Goal: Task Accomplishment & Management: Use online tool/utility

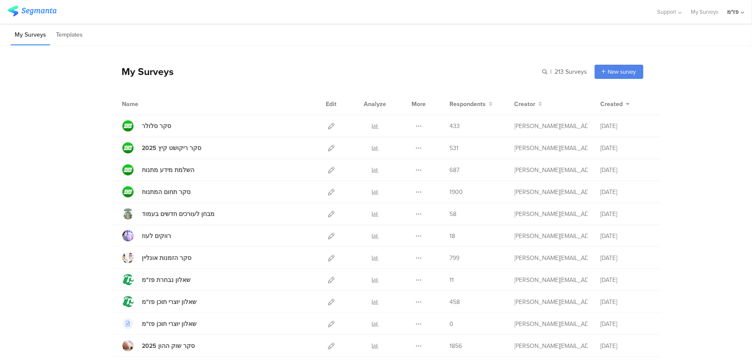
click at [245, 72] on div "My Surveys | 213 Surveys New survey Start from scratch Choose from templates" at bounding box center [378, 71] width 530 height 34
click at [416, 124] on icon at bounding box center [419, 126] width 6 height 6
click at [146, 123] on div "סקר סלולר" at bounding box center [156, 125] width 29 height 9
click at [416, 126] on icon at bounding box center [419, 126] width 6 height 6
click at [403, 148] on button "Duplicate" at bounding box center [401, 148] width 47 height 16
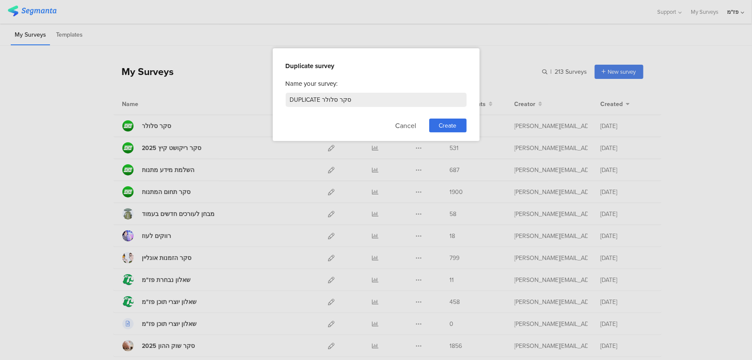
click at [353, 87] on div "Name your survey:" at bounding box center [376, 83] width 181 height 9
click at [352, 93] on input "DUPLICATE סקר סלולר" at bounding box center [376, 100] width 181 height 14
type input "x"
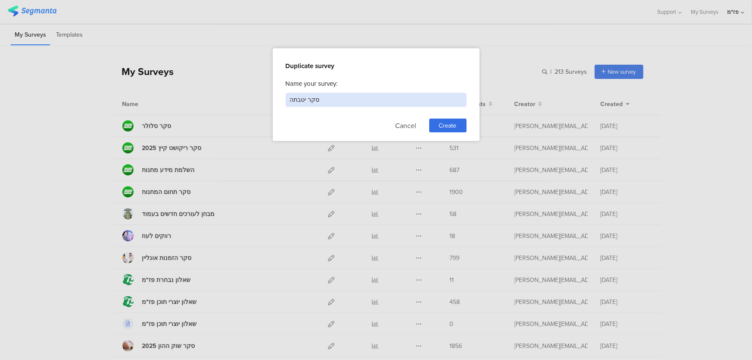
type input "סקר יטבתה"
click at [441, 119] on div "Create" at bounding box center [447, 125] width 37 height 14
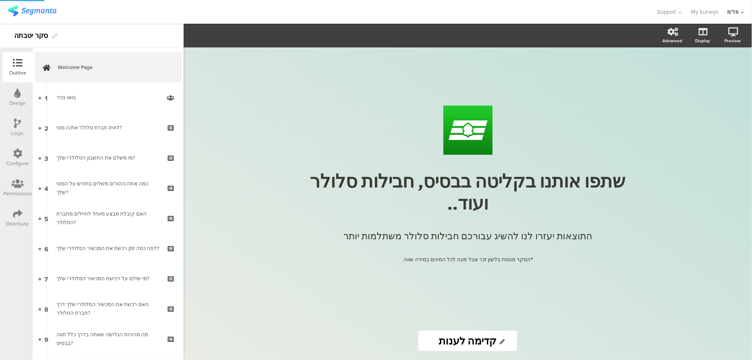
click at [677, 59] on div "/ שתפו אותנו בקליטה בבסיס, חבילות סלולר ועוד.. שתפו אותנו בקליטה בבסיס, חבילות …" at bounding box center [467, 203] width 568 height 312
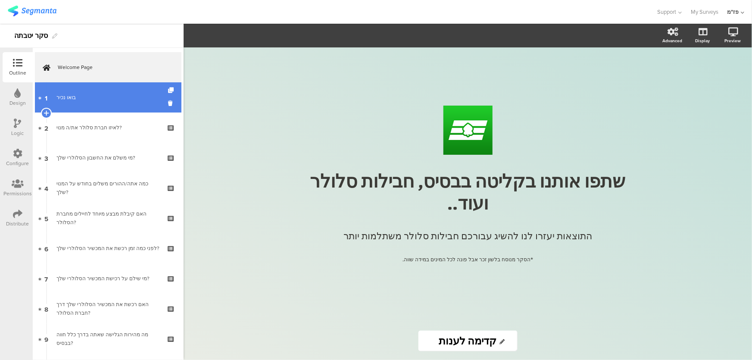
click at [94, 98] on div "בואו נכיר" at bounding box center [107, 97] width 103 height 9
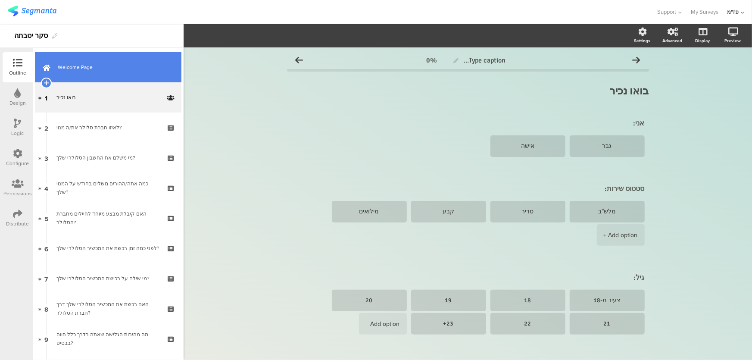
click at [70, 73] on link "Welcome Page" at bounding box center [108, 67] width 146 height 30
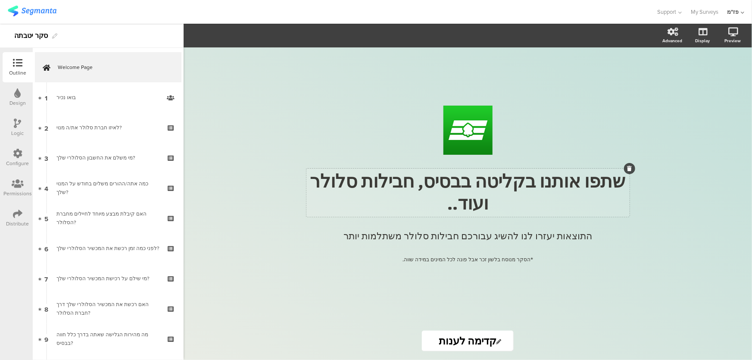
click at [488, 186] on p "שתפו אותנו בקליטה בבסיס, חבילות סלולר ועוד.." at bounding box center [467, 193] width 319 height 44
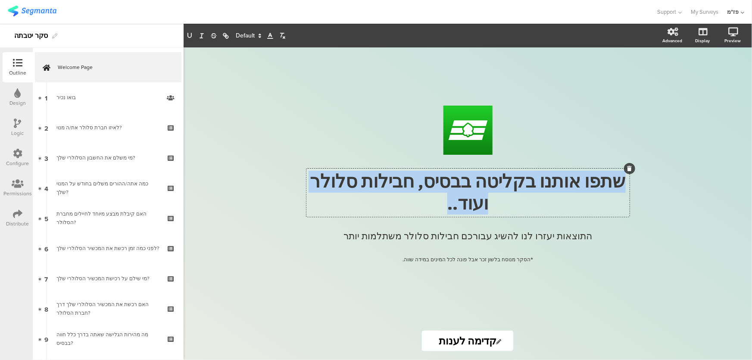
click at [488, 186] on p "שתפו אותנו בקליטה בבסיס, חבילות סלולר ועוד.." at bounding box center [467, 193] width 319 height 44
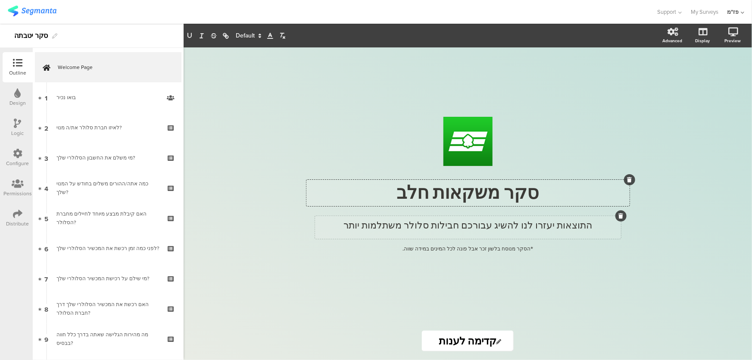
click at [457, 217] on div "התוצאות יעזרו לנו להשיג עבורכם חבילות סלולר משתלמות יותר התוצאות יעזרו לנו להשי…" at bounding box center [468, 227] width 306 height 23
click at [454, 223] on p "התוצאות יעזרו לנו להשיג עבורכם חבילות סלולר משתלמות יותר" at bounding box center [468, 225] width 302 height 14
click at [482, 226] on p "התוצאות יעזרו לנו להשיג עבורכם חבילות סלולר משתלמות יותר" at bounding box center [468, 225] width 302 height 14
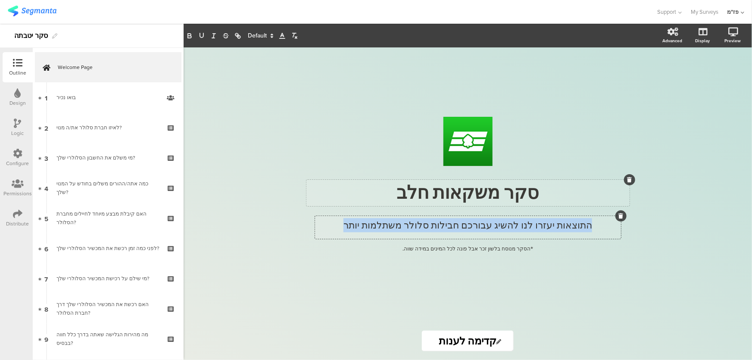
click at [482, 226] on p "התוצאות יעזרו לנו להשיג עבורכם חבילות סלולר משתלמות יותר" at bounding box center [468, 225] width 302 height 14
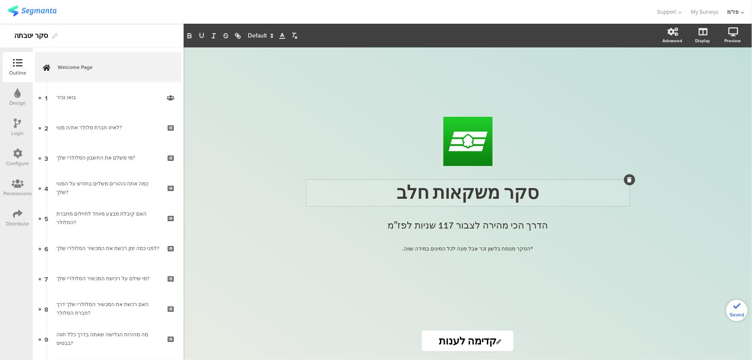
click at [375, 293] on div "/ סקר משקאות חלב סקר משקאות חלב הדרך הכי מהירה לצבור 117 שניות לפז"מ הדרך הכי מ…" at bounding box center [467, 184] width 345 height 274
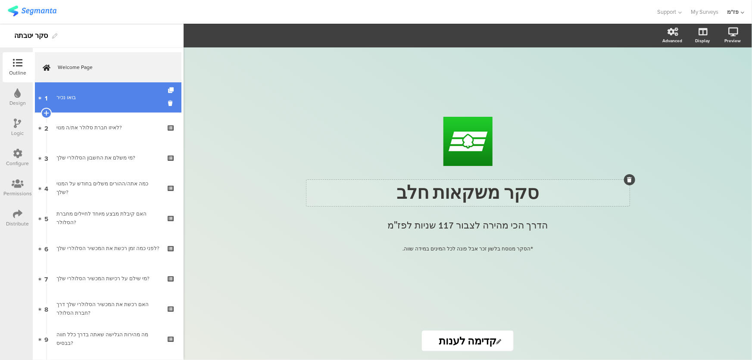
click at [120, 109] on link "1 בואו נכיר" at bounding box center [108, 97] width 146 height 30
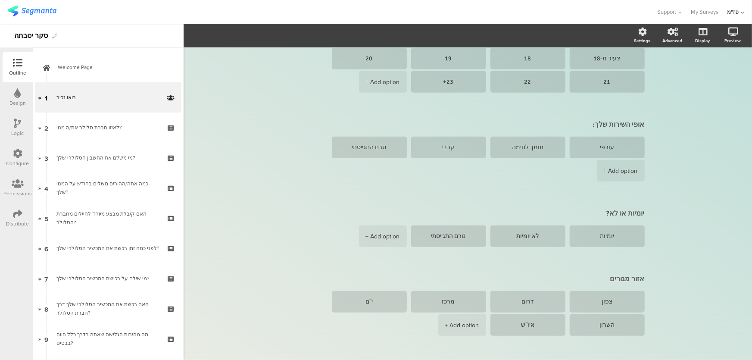
scroll to position [246, 0]
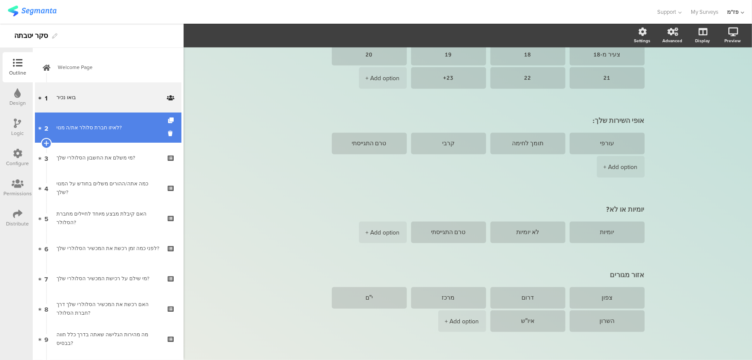
click at [117, 134] on link "2 לאיזו חברת סלולר את/ה מנוי?" at bounding box center [108, 127] width 146 height 30
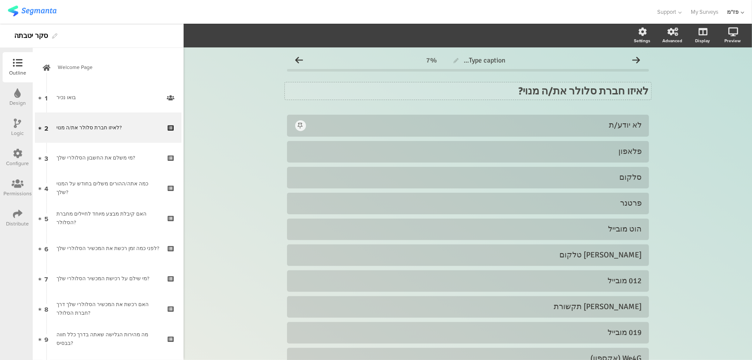
click at [619, 94] on strong "לאיזו חברת סלולר את/ה מנוי?" at bounding box center [584, 90] width 130 height 13
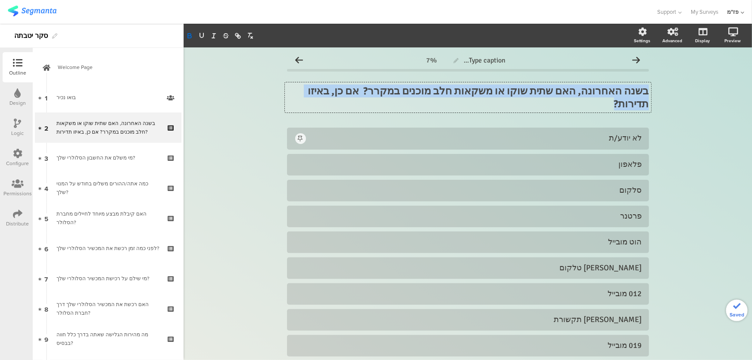
click at [501, 94] on strong "בשנה האחרונה, האם שתית שוקו או משקאות חלב מוכנים במקרר? אם כן, באיזו תדירות?" at bounding box center [477, 97] width 343 height 26
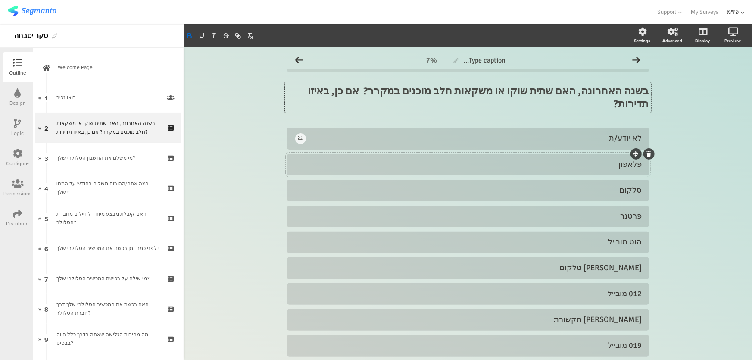
click at [599, 159] on div "פלאפון" at bounding box center [468, 164] width 348 height 10
paste div
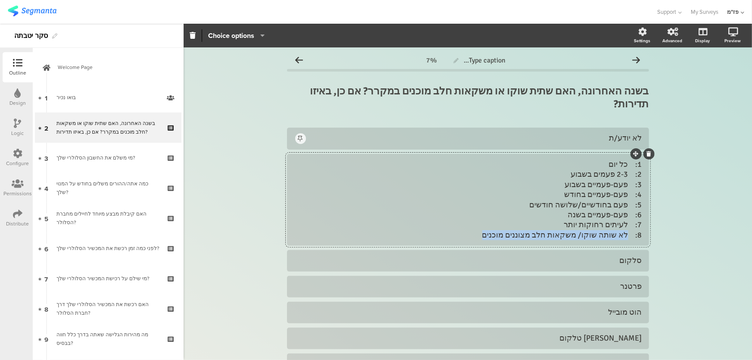
drag, startPoint x: 625, startPoint y: 221, endPoint x: 508, endPoint y: 221, distance: 117.6
click at [508, 221] on div "1: כל יום 2: 2-3 פעמים בשבוע 3: פעם-פעמיים בשבוע 4: פעם-פעמיים בחודש 5: פעם בחו…" at bounding box center [468, 199] width 348 height 81
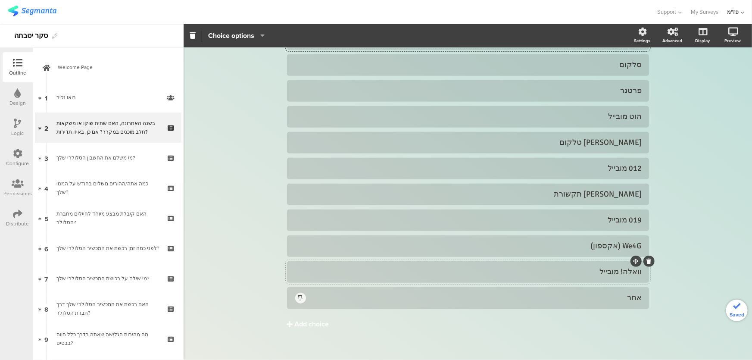
click at [609, 267] on div "וואלה! מובייל" at bounding box center [468, 272] width 348 height 10
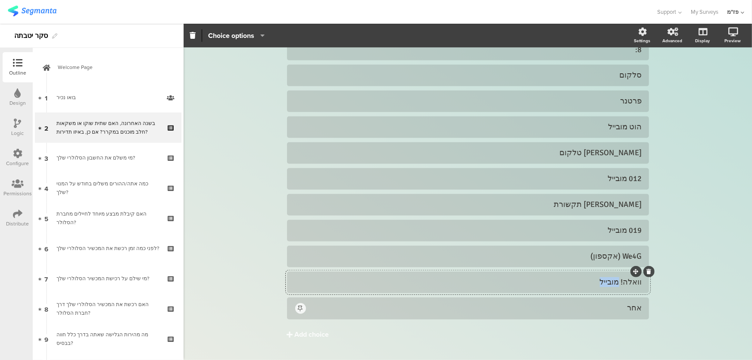
click at [609, 277] on div "וואלה! מובייל" at bounding box center [468, 282] width 348 height 10
paste div
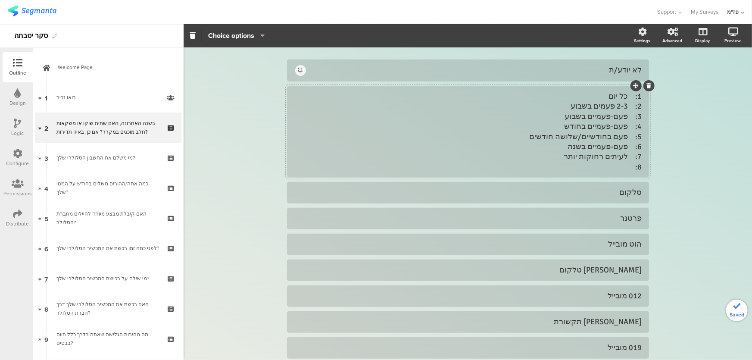
click at [602, 146] on div "1: כל יום 2: 2-3 פעמים בשבוע 3: פעם-פעמיים בשבוע 4: פעם-פעמיים בחודש 5: פעם בחו…" at bounding box center [468, 131] width 348 height 81
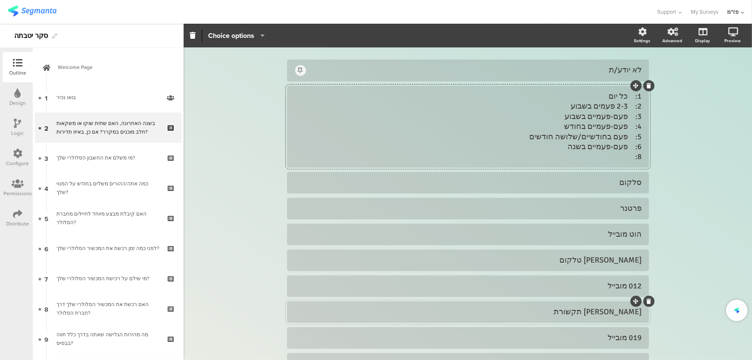
scroll to position [181, 0]
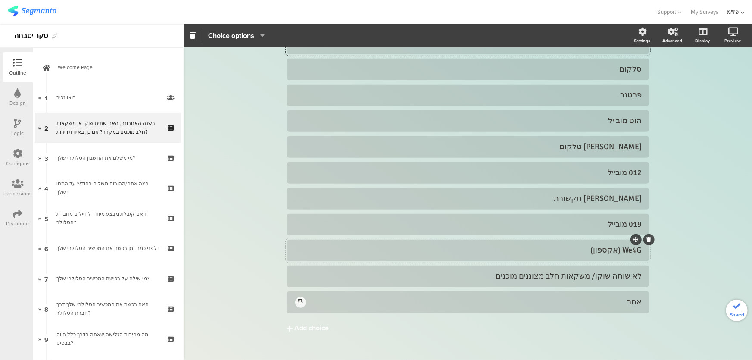
click at [599, 245] on div "We4G (אקספון)" at bounding box center [468, 250] width 348 height 10
paste div
click at [623, 245] on div "7: לעיתים רחוקות יותר" at bounding box center [468, 250] width 348 height 10
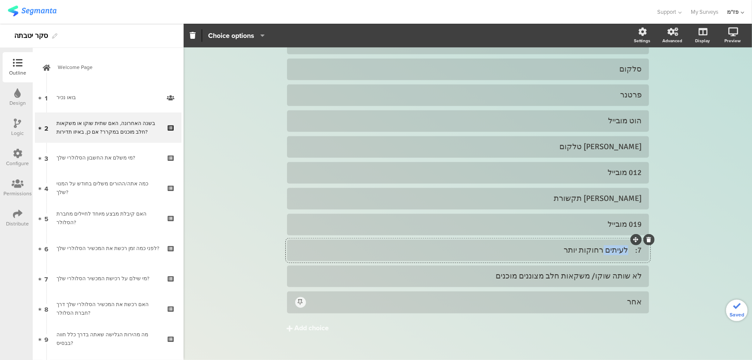
click at [623, 245] on div "7: לעיתים רחוקות יותר" at bounding box center [468, 250] width 348 height 10
click at [625, 245] on div "7: לעיתים רחוקות יותר" at bounding box center [468, 250] width 348 height 10
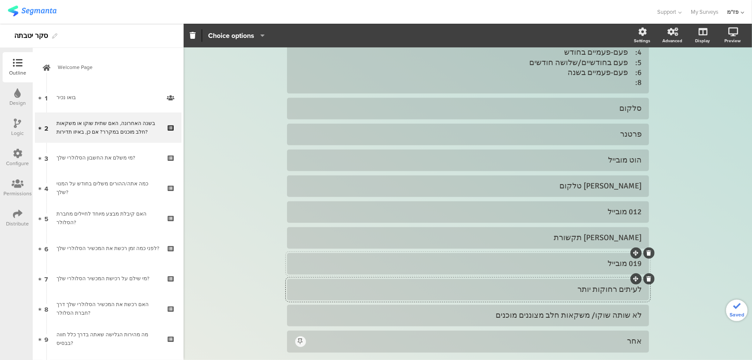
scroll to position [103, 0]
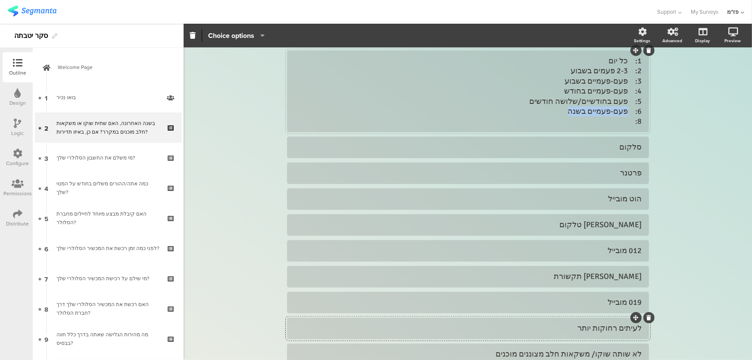
drag, startPoint x: 576, startPoint y: 103, endPoint x: 625, endPoint y: 101, distance: 49.1
click at [625, 101] on div "1: כל יום 2: 2-3 פעמים בשבוע 3: פעם-פעמיים בשבוע 4: פעם-פעמיים בחודש 5: פעם בחו…" at bounding box center [468, 91] width 348 height 71
click at [599, 297] on div "019 מובייל" at bounding box center [468, 302] width 348 height 10
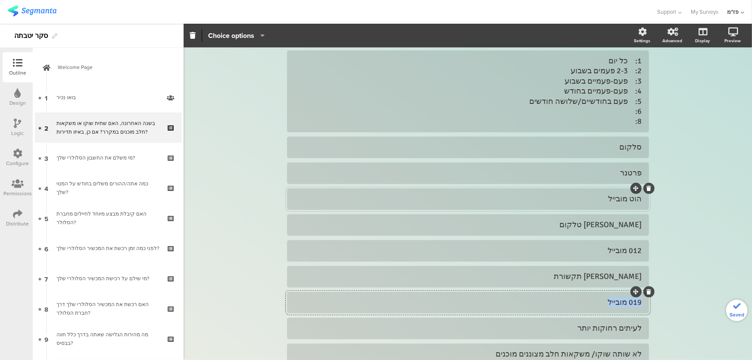
paste div
drag, startPoint x: 539, startPoint y: 90, endPoint x: 625, endPoint y: 89, distance: 86.2
click at [625, 89] on div "1: כל יום 2: 2-3 פעמים בשבוע 3: פעם-פעמיים בשבוע 4: פעם-פעמיים בחודש 5: פעם בחו…" at bounding box center [468, 91] width 348 height 71
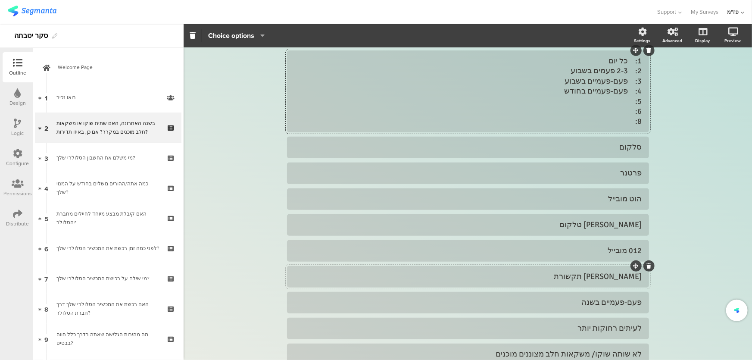
click at [591, 271] on div "[PERSON_NAME] תקשורת" at bounding box center [468, 276] width 348 height 10
paste div
drag, startPoint x: 572, startPoint y: 78, endPoint x: 628, endPoint y: 73, distance: 55.7
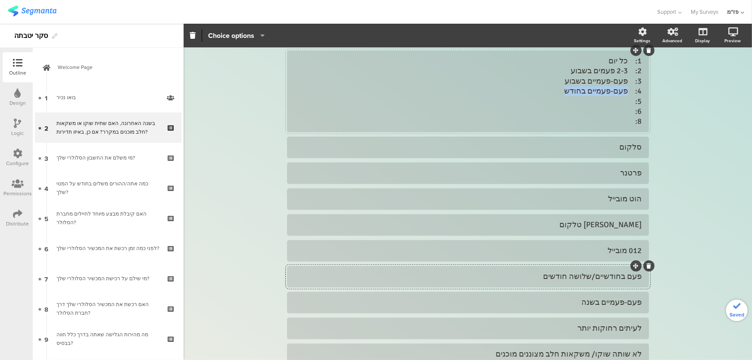
click at [628, 73] on div "1: כל יום 2: 2-3 פעמים בשבוע 3: פעם-פעמיים בשבוע 4: פעם-פעמיים בחודש 5: 6: 8:" at bounding box center [468, 91] width 348 height 71
click at [583, 246] on div "012 מובייל" at bounding box center [468, 251] width 348 height 10
paste div
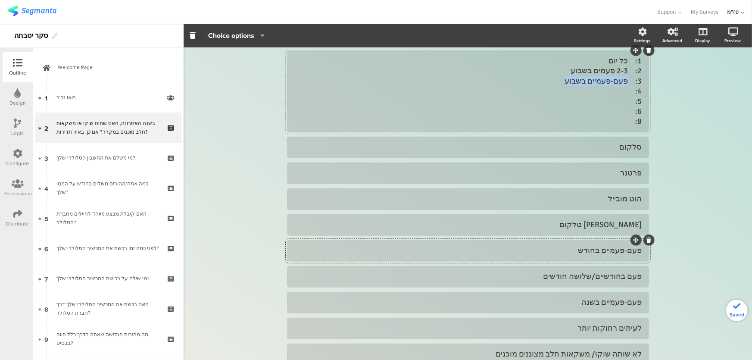
drag, startPoint x: 562, startPoint y: 70, endPoint x: 626, endPoint y: 65, distance: 64.0
click at [626, 65] on div "1: כל יום 2: 2-3 פעמים בשבוע 3: פעם-פעמיים בשבוע 4: 5: 6: 8:" at bounding box center [468, 91] width 348 height 71
click at [589, 218] on div "[PERSON_NAME] טלקום" at bounding box center [468, 225] width 348 height 14
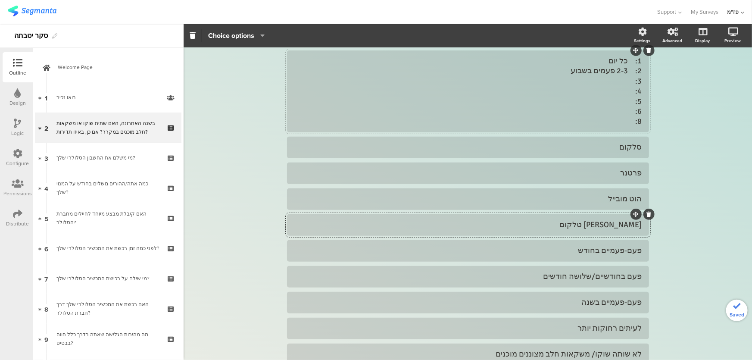
paste div
drag, startPoint x: 577, startPoint y: 58, endPoint x: 618, endPoint y: 58, distance: 41.4
click at [618, 58] on div "1: כל יום 2: 2-3 פעמים בשבוע 3: 4: 5: 6: 8:" at bounding box center [468, 91] width 348 height 71
copy div "2-3 פעמים בשבוע"
click at [573, 197] on div "לא יודע/ת 1: כל יום 2: 2-3 פעמים בשבוע 3: 4: 5: 6: 8: סלקום" at bounding box center [468, 207] width 362 height 367
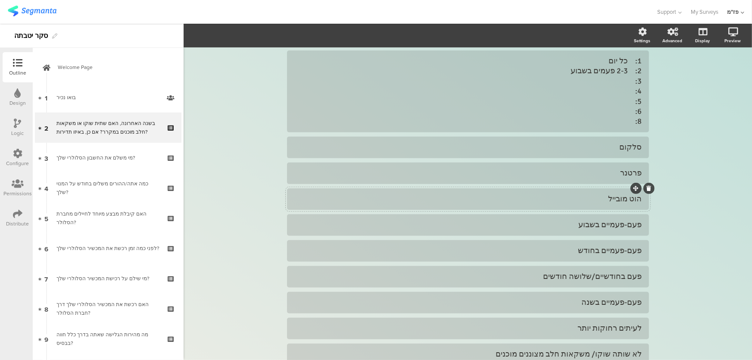
click at [578, 194] on div "הוט מובייל" at bounding box center [468, 199] width 348 height 10
paste div
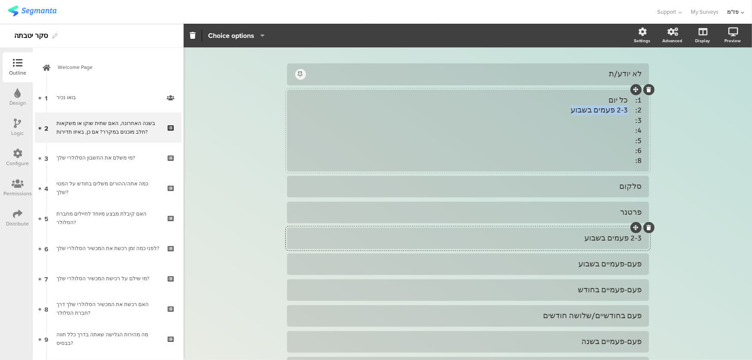
drag, startPoint x: 575, startPoint y: 100, endPoint x: 625, endPoint y: 95, distance: 49.8
click at [625, 95] on div "1: כל יום 2: 2-3 פעמים בשבוע 3: 4: 5: 6: 8:" at bounding box center [468, 130] width 348 height 71
click at [620, 213] on div "לא יודע/ת 1: כל יום 2: 3: 4: 5: 6: 8: סלקום" at bounding box center [468, 246] width 362 height 367
click at [624, 207] on div "פרטנר" at bounding box center [468, 212] width 348 height 10
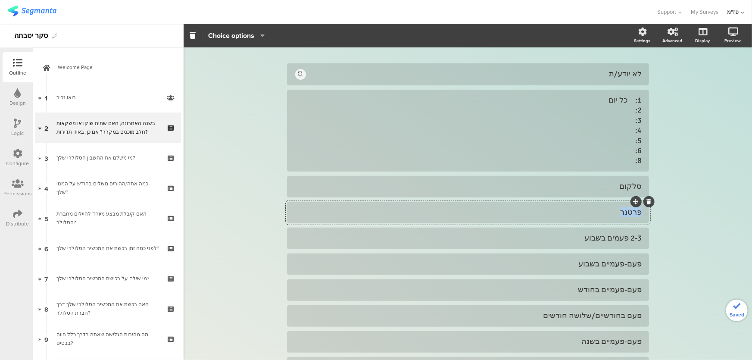
click at [624, 207] on div "פרטנר" at bounding box center [468, 212] width 348 height 10
paste div
click at [612, 181] on div "סלקום" at bounding box center [468, 186] width 348 height 10
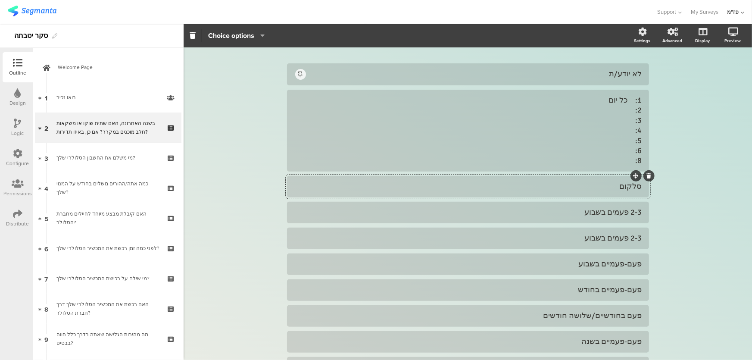
click at [648, 170] on div at bounding box center [648, 175] width 11 height 11
click at [585, 123] on div "1: כל יום 2: 3: 4: 5: 6: 8:" at bounding box center [468, 130] width 348 height 71
drag, startPoint x: 595, startPoint y: 151, endPoint x: 642, endPoint y: 100, distance: 69.5
click at [642, 100] on div "1: כל יום 2: 3: 4: 5: 6: 8:" at bounding box center [468, 131] width 362 height 82
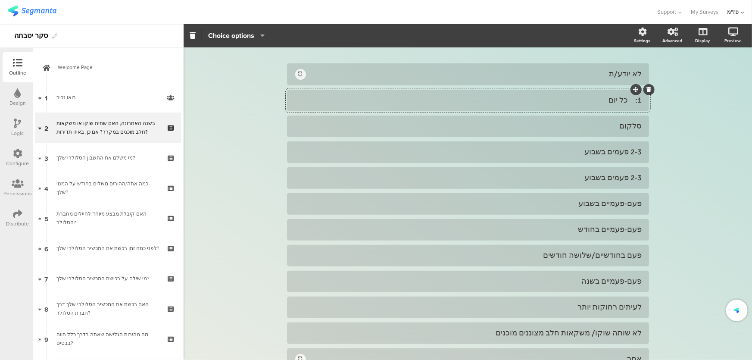
scroll to position [65, 0]
click at [625, 95] on div "1: כל יום" at bounding box center [468, 100] width 348 height 10
click at [611, 121] on div "סלקום" at bounding box center [468, 126] width 348 height 10
click at [648, 109] on div at bounding box center [648, 114] width 11 height 11
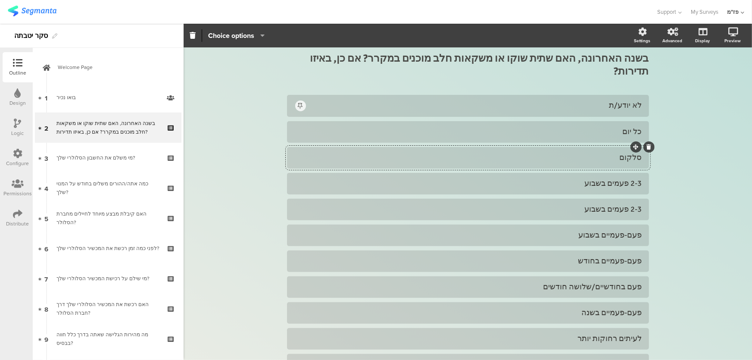
scroll to position [0, 0]
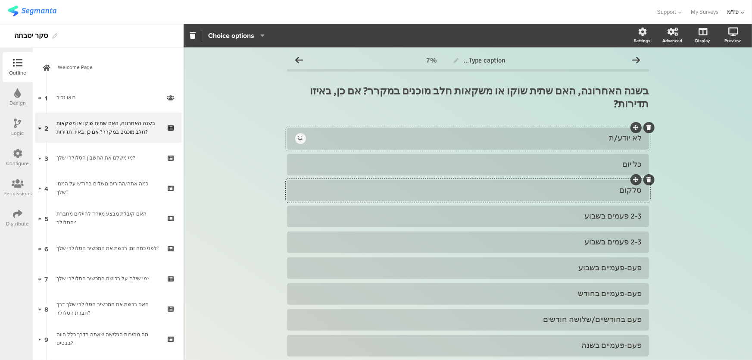
click at [628, 133] on div "לא יודע/ת" at bounding box center [474, 138] width 335 height 10
click at [647, 125] on icon at bounding box center [648, 127] width 5 height 5
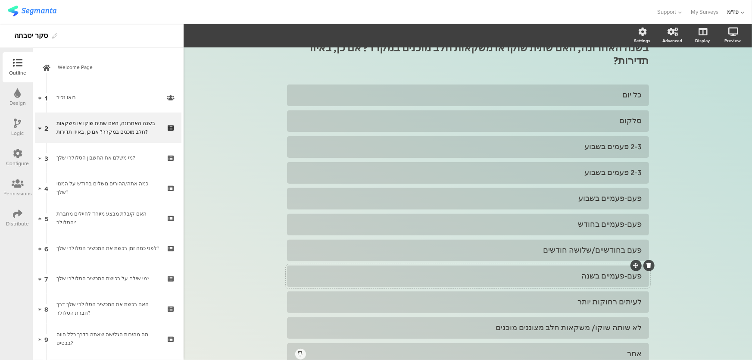
scroll to position [95, 0]
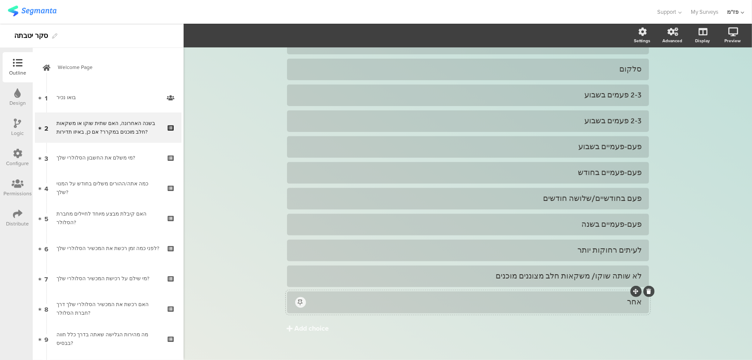
click at [646, 289] on icon at bounding box center [648, 291] width 5 height 5
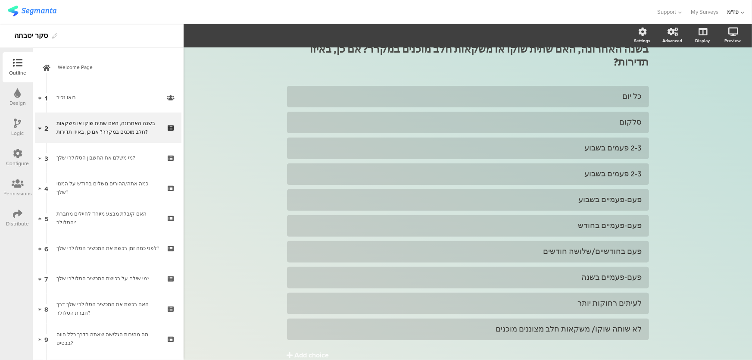
scroll to position [0, 0]
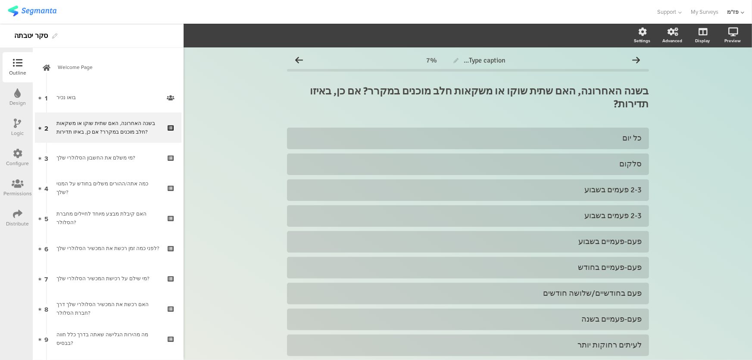
click at [679, 172] on div "Type caption... 7% בשנה האחרונה, האם שתית שוקו או משקאות חלב מוכנים במקרר? אם כ…" at bounding box center [467, 244] width 568 height 395
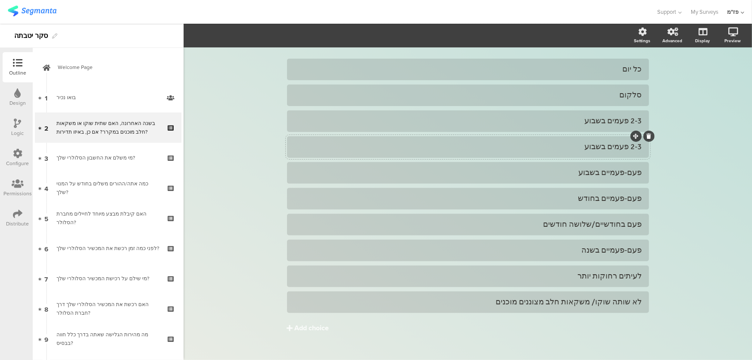
scroll to position [30, 0]
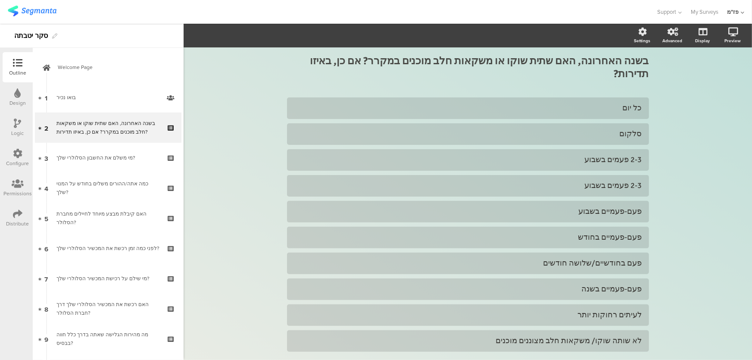
click at [672, 241] on div "Type caption... 7% בשנה האחרונה, האם שתית שוקו או משקאות חלב מוכנים במקרר? אם כ…" at bounding box center [467, 214] width 568 height 395
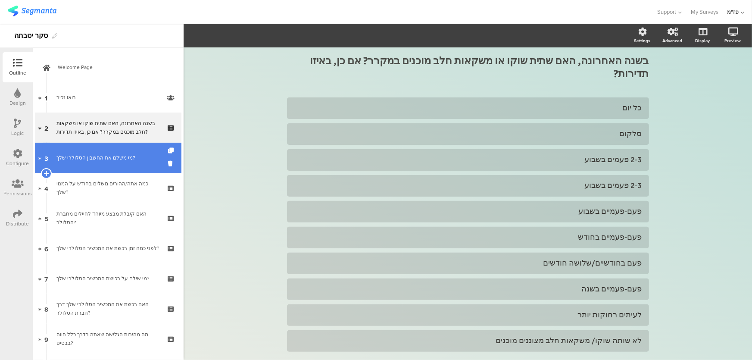
click at [108, 159] on div "מי משלם את החשבון הסלולרי שלך?" at bounding box center [107, 157] width 103 height 9
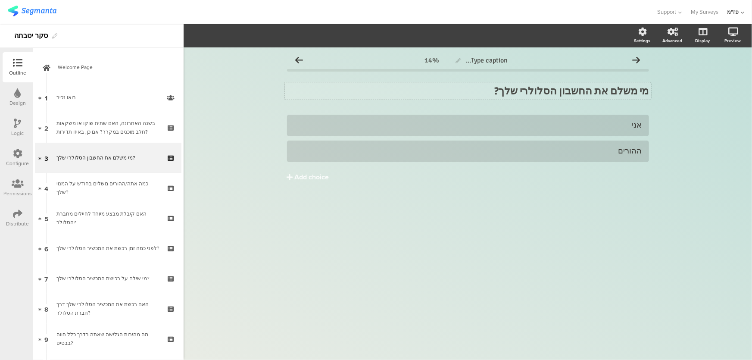
click at [628, 87] on strong "מי משלם את החשבון הסלולרי שלך?" at bounding box center [571, 90] width 154 height 13
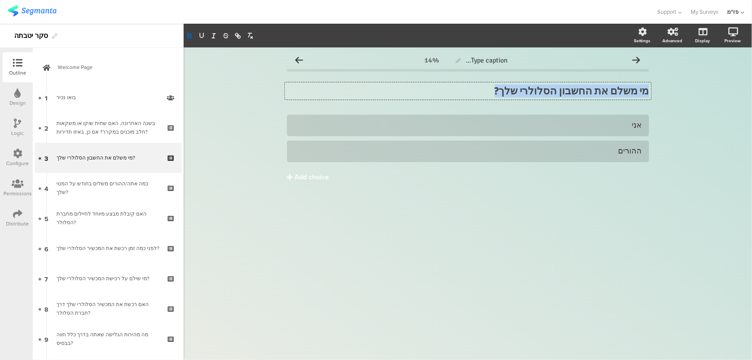
click at [628, 87] on strong "מי משלם את החשבון הסלולרי שלך?" at bounding box center [571, 90] width 154 height 13
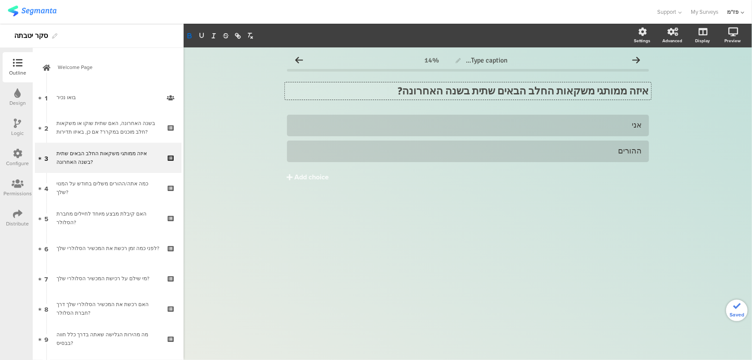
click at [597, 243] on div "Type caption... 14% איזה ממותגי משקאות החלב הבאים שתית בשנה האחרונה? איזה ממותג…" at bounding box center [467, 203] width 568 height 312
click at [557, 152] on div "ההורים" at bounding box center [468, 151] width 348 height 10
paste div
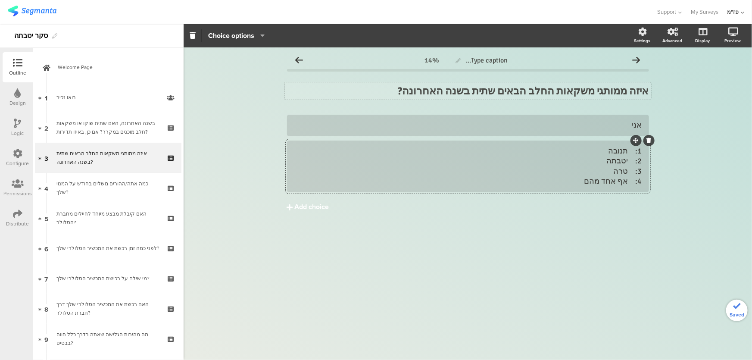
click at [322, 206] on div "Add choice" at bounding box center [312, 206] width 34 height 9
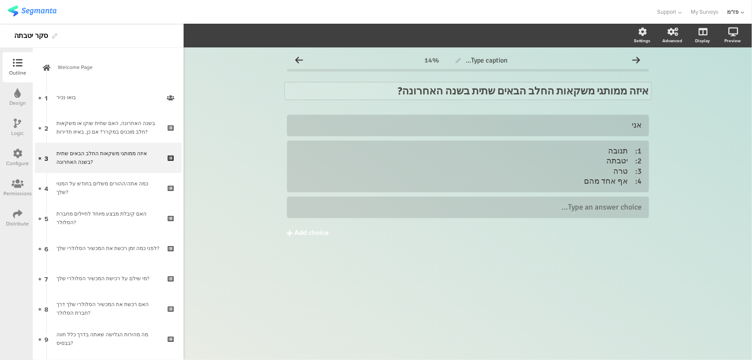
click at [306, 237] on div "Add choice" at bounding box center [312, 232] width 34 height 9
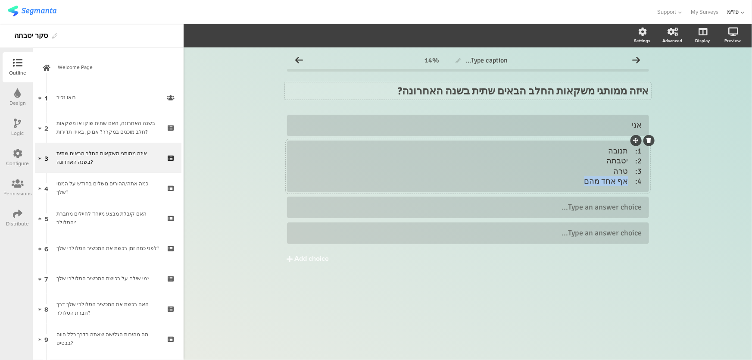
drag, startPoint x: 593, startPoint y: 181, endPoint x: 628, endPoint y: 182, distance: 34.5
click at [628, 182] on div "1: תנובה 2: יטבתה 3: טרה 4: אף אחד מהם" at bounding box center [468, 166] width 348 height 40
click at [616, 162] on div "1: תנובה 2: יטבתה 3: טרה 4:" at bounding box center [468, 166] width 348 height 40
drag, startPoint x: 610, startPoint y: 171, endPoint x: 626, endPoint y: 173, distance: 16.1
click at [626, 173] on div "1: תנובה 2: יטבתה 3: טרה 4:" at bounding box center [468, 166] width 348 height 40
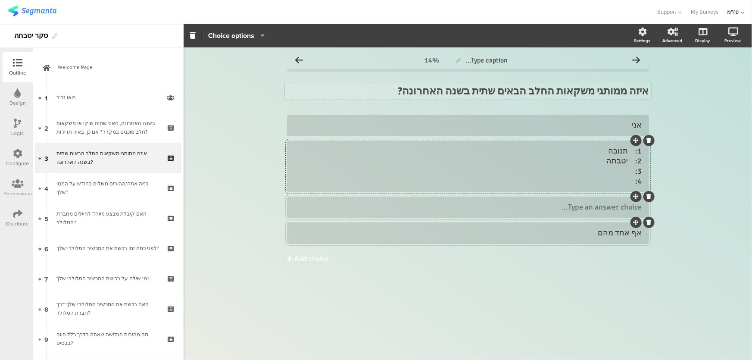
click at [606, 216] on div at bounding box center [468, 207] width 362 height 22
drag, startPoint x: 614, startPoint y: 185, endPoint x: 642, endPoint y: 172, distance: 30.7
click at [642, 172] on div "1: תנובה 2: יטבתה 3: 4:" at bounding box center [468, 166] width 362 height 52
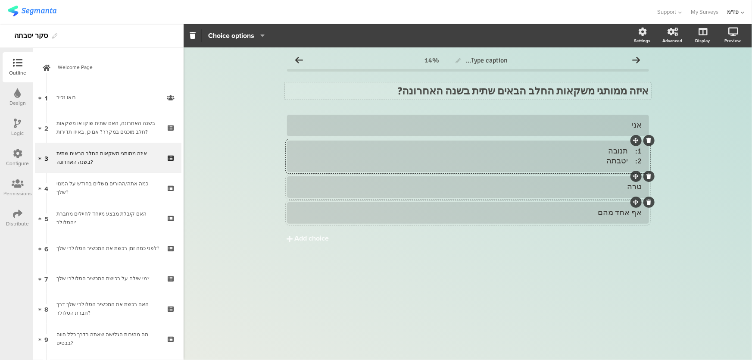
click at [623, 149] on div "1: תנובה 2: יטבתה" at bounding box center [468, 156] width 348 height 20
click at [631, 120] on div at bounding box center [641, 114] width 26 height 11
click at [628, 125] on div "אני" at bounding box center [468, 125] width 348 height 10
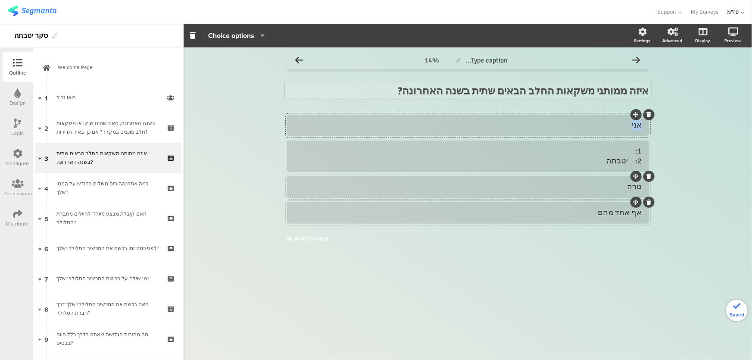
click at [628, 125] on div "אני" at bounding box center [468, 125] width 348 height 10
paste div
click at [628, 156] on div "1: 2: יטבתה" at bounding box center [468, 156] width 348 height 20
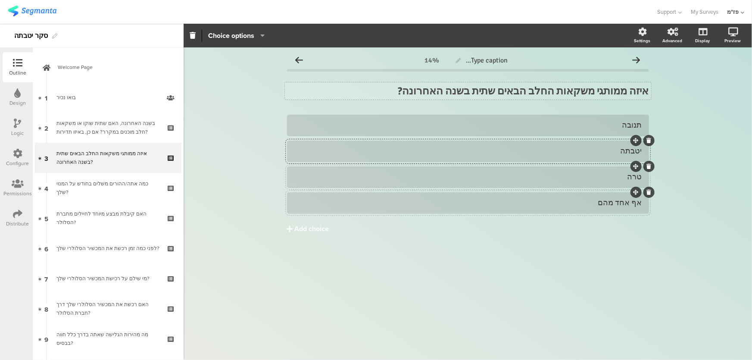
click at [687, 167] on div "Type caption... 14% איזה ממותגי משקאות החלב הבאים שתית בשנה האחרונה? איזה ממותג…" at bounding box center [467, 203] width 568 height 312
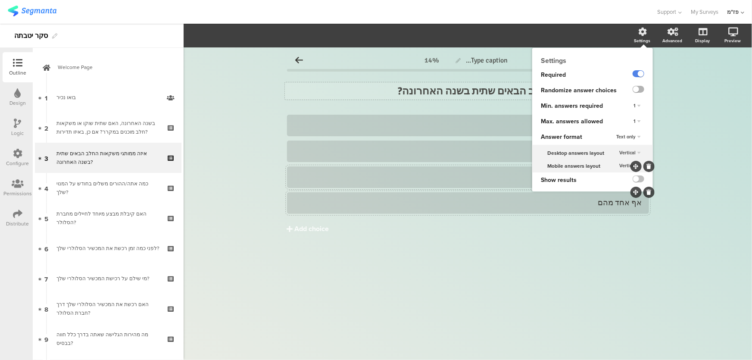
click at [641, 90] on label at bounding box center [638, 89] width 12 height 7
click at [0, 0] on input "checkbox" at bounding box center [0, 0] width 0 height 0
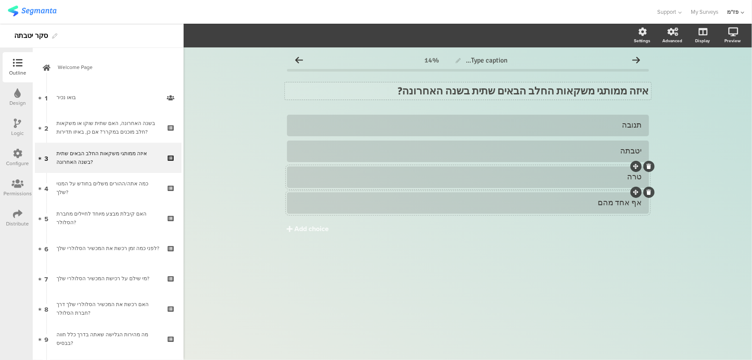
click at [604, 199] on div "אף אחד מהם" at bounding box center [468, 203] width 348 height 10
click at [589, 202] on div "אף אחד מהם" at bounding box center [468, 203] width 348 height 10
drag, startPoint x: 603, startPoint y: 202, endPoint x: 593, endPoint y: 202, distance: 9.5
click at [592, 202] on div "אף אחד מהם" at bounding box center [468, 203] width 348 height 10
click at [240, 31] on span "Choice options" at bounding box center [231, 36] width 46 height 10
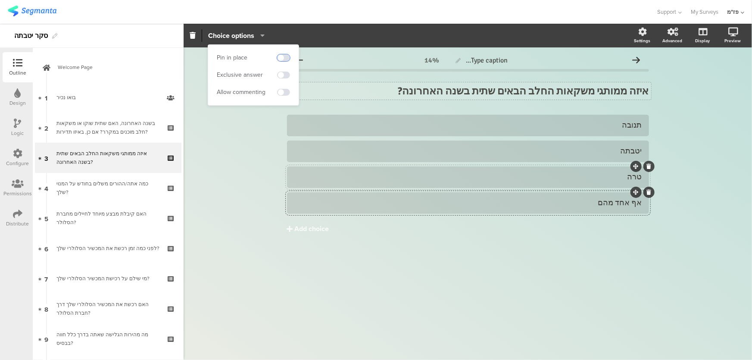
click at [283, 58] on span at bounding box center [283, 57] width 13 height 7
click at [594, 258] on div "תנובה יטבתה טרה" at bounding box center [468, 192] width 362 height 155
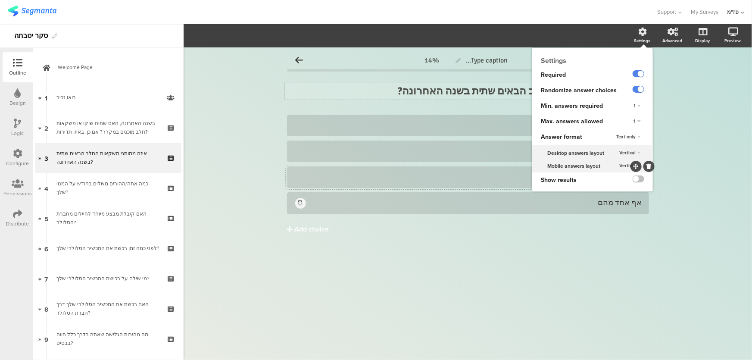
click at [637, 121] on div "1" at bounding box center [637, 121] width 14 height 10
click at [620, 158] on div "3" at bounding box center [624, 156] width 51 height 9
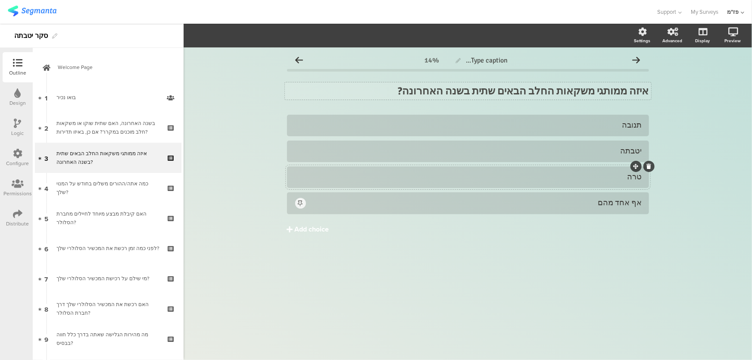
click at [593, 239] on button "Add choice" at bounding box center [468, 229] width 362 height 22
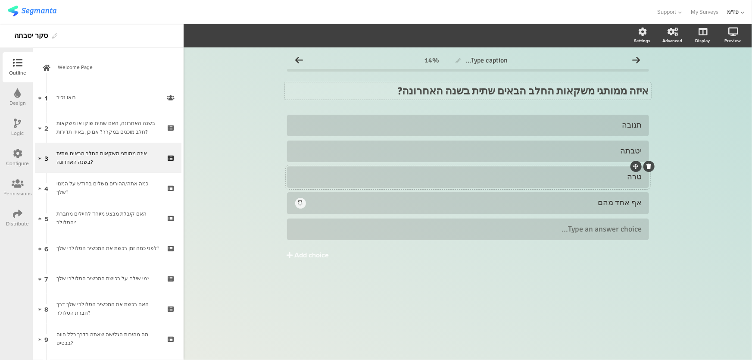
click at [397, 278] on div "תנובה יטבתה טרה" at bounding box center [468, 205] width 362 height 181
click at [650, 219] on icon at bounding box center [648, 218] width 5 height 5
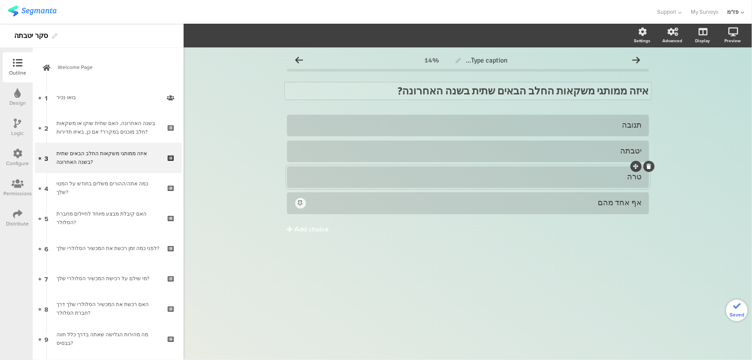
click at [370, 319] on div "Type caption... 14% איזה ממותגי משקאות החלב הבאים שתית בשנה האחרונה? איזה ממותג…" at bounding box center [467, 203] width 568 height 312
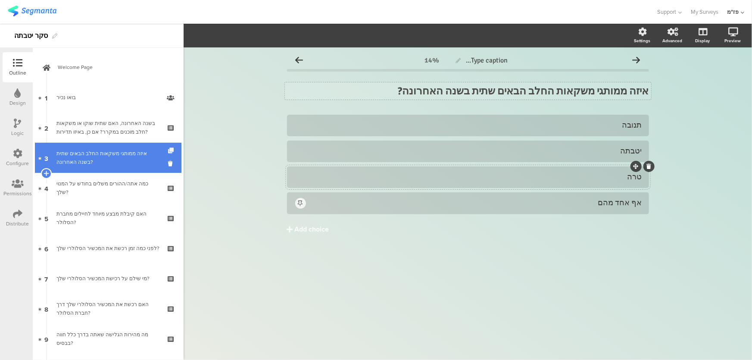
click at [168, 149] on icon at bounding box center [171, 151] width 7 height 6
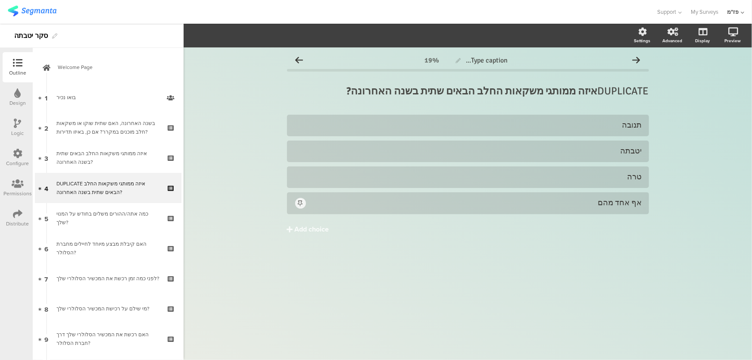
click at [606, 82] on div "DUPLICATE איזה ממותגי משקאות החלב הבאים שתית בשנה האחרונה? DUPLICATE איזה ממותג…" at bounding box center [468, 91] width 362 height 30
click at [601, 86] on p "DUPLICATE איזה ממותגי משקאות החלב הבאים שתית בשנה האחרונה?" at bounding box center [468, 90] width 362 height 13
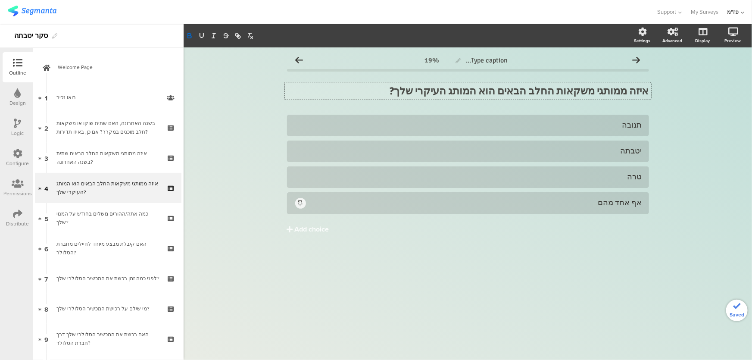
click at [595, 292] on div "Type caption... 19% איזה ממותגי משקאות החלב הבאים הוא המותג העיקרי שלך? איזה ממ…" at bounding box center [467, 203] width 568 height 312
click at [555, 241] on div "תנובה יטבתה טרה" at bounding box center [468, 192] width 362 height 155
click at [615, 204] on div "אף אחד מהם" at bounding box center [474, 203] width 335 height 10
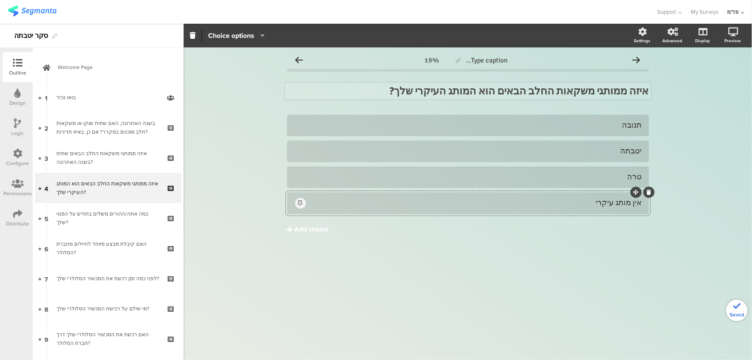
click at [599, 225] on button "Add choice" at bounding box center [468, 229] width 362 height 22
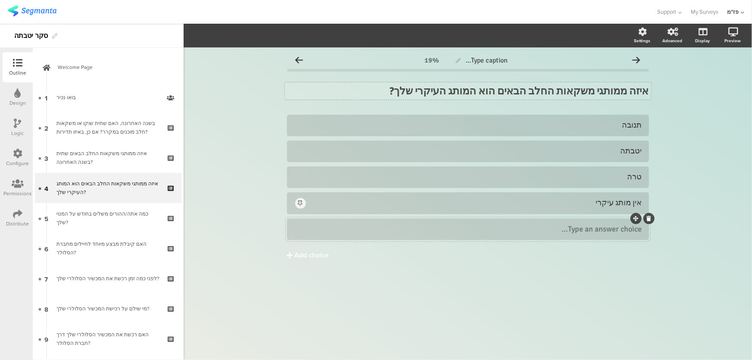
click at [650, 219] on icon at bounding box center [648, 218] width 5 height 5
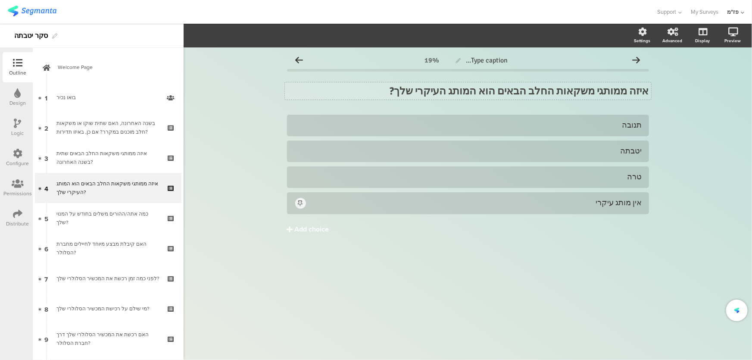
click at [486, 295] on div "Type caption... 19% איזה ממותגי משקאות החלב הבאים הוא המותג העיקרי שלך? איזה ממ…" at bounding box center [467, 203] width 568 height 312
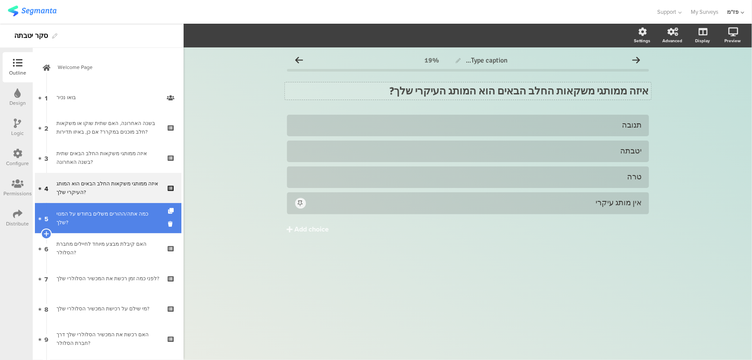
click at [123, 217] on div "כמה אתה/ההורים משלים בחודש על המנוי שלך?" at bounding box center [107, 217] width 103 height 17
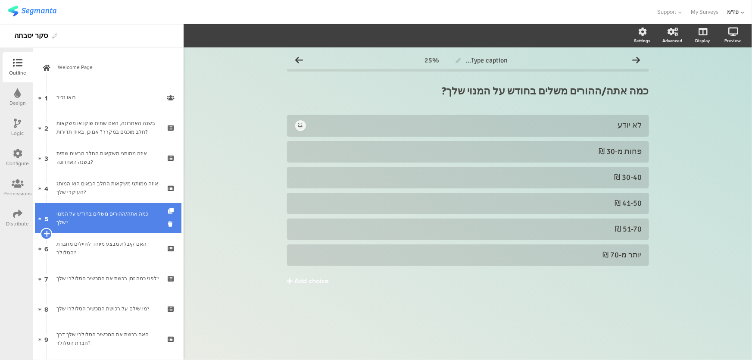
click at [45, 231] on icon at bounding box center [47, 234] width 6 height 8
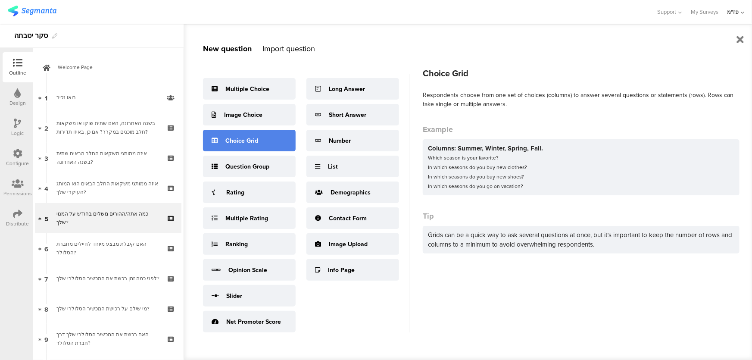
click at [266, 138] on div "Choice Grid" at bounding box center [249, 141] width 93 height 22
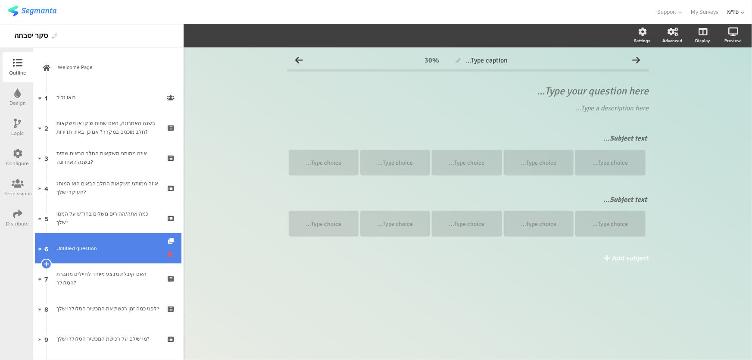
click at [168, 254] on icon at bounding box center [171, 254] width 7 height 8
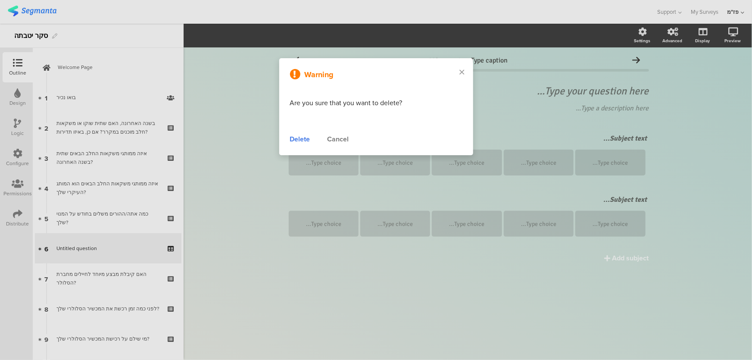
click at [296, 144] on div "Warning Are you sure that you want to delete? Delete Cancel" at bounding box center [376, 106] width 194 height 97
click at [296, 141] on div "Delete" at bounding box center [300, 139] width 20 height 10
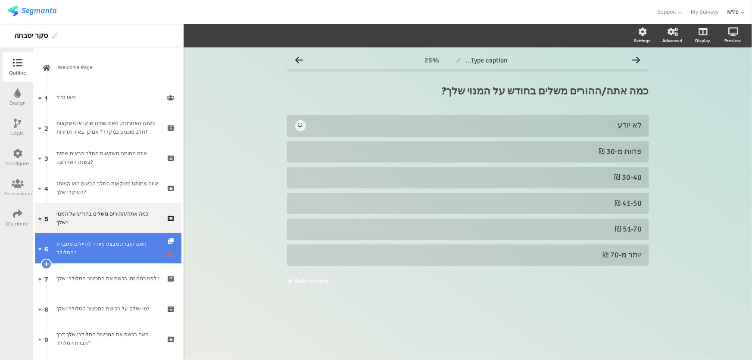
click at [168, 256] on icon at bounding box center [171, 254] width 7 height 8
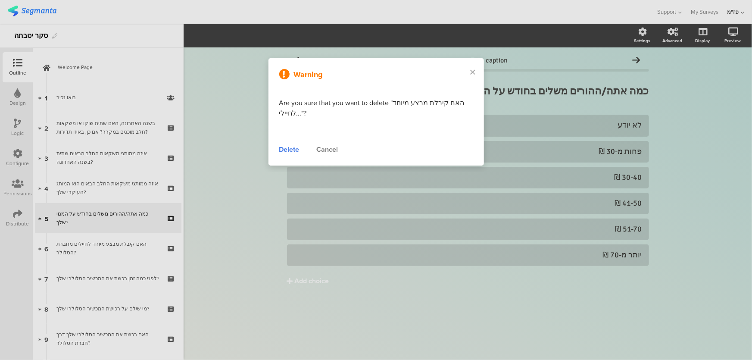
click at [292, 149] on div "Delete" at bounding box center [289, 149] width 20 height 10
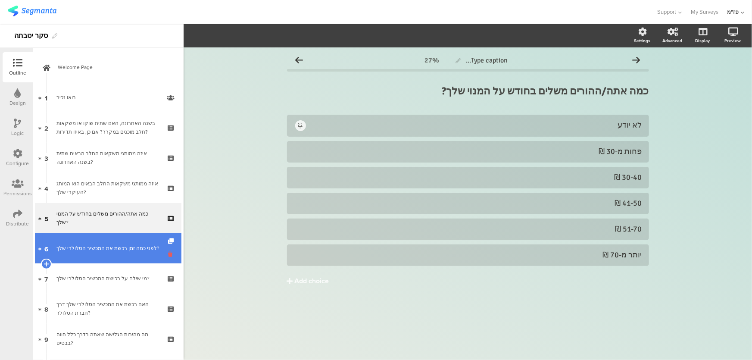
click at [168, 254] on icon at bounding box center [171, 254] width 7 height 8
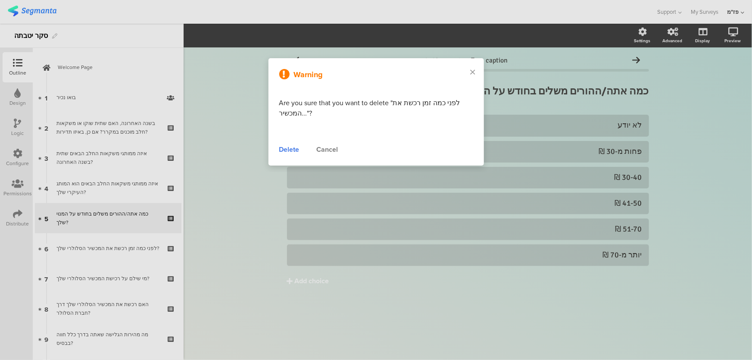
click at [288, 146] on div "Delete" at bounding box center [289, 149] width 20 height 10
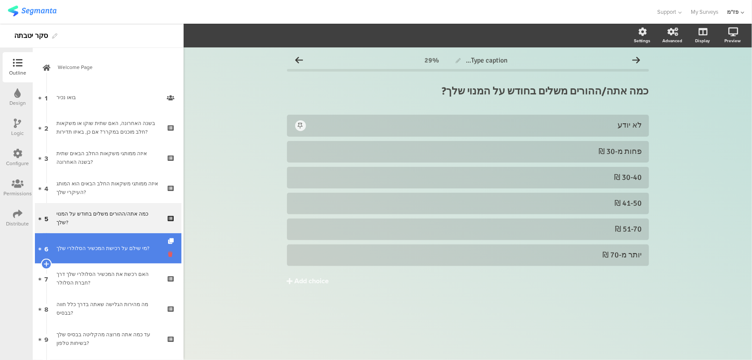
click at [168, 256] on icon at bounding box center [171, 254] width 7 height 8
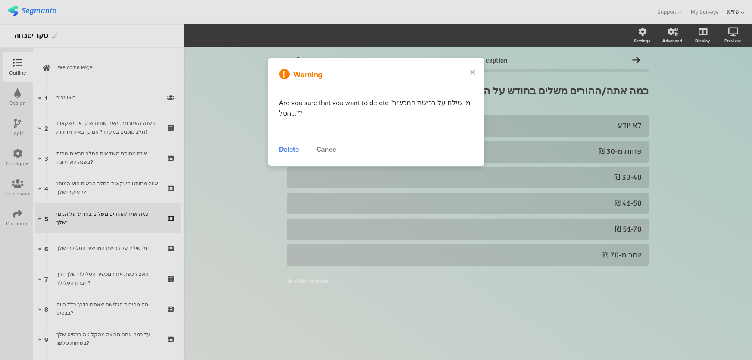
click at [283, 149] on div "Delete" at bounding box center [289, 149] width 20 height 10
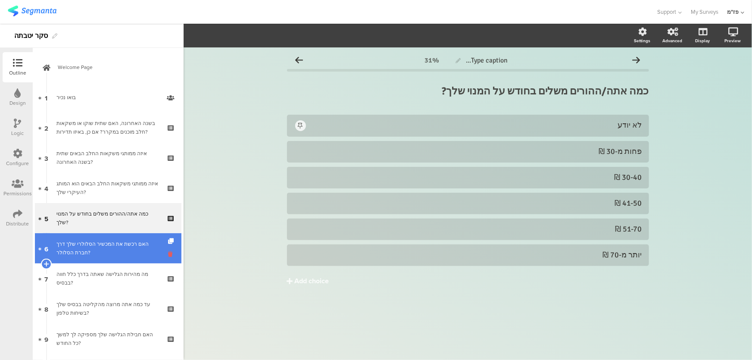
click at [168, 256] on icon at bounding box center [171, 254] width 7 height 8
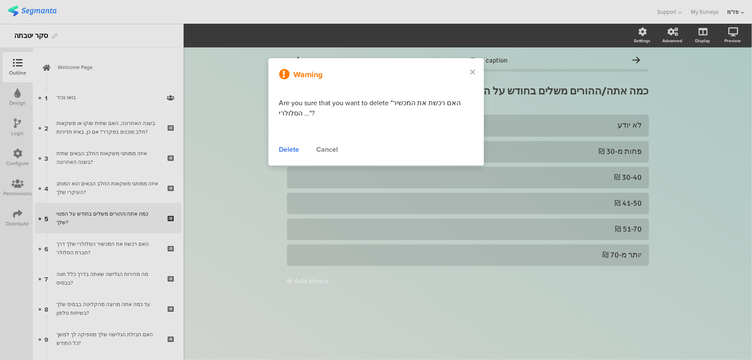
click at [287, 149] on div "Delete" at bounding box center [289, 149] width 20 height 10
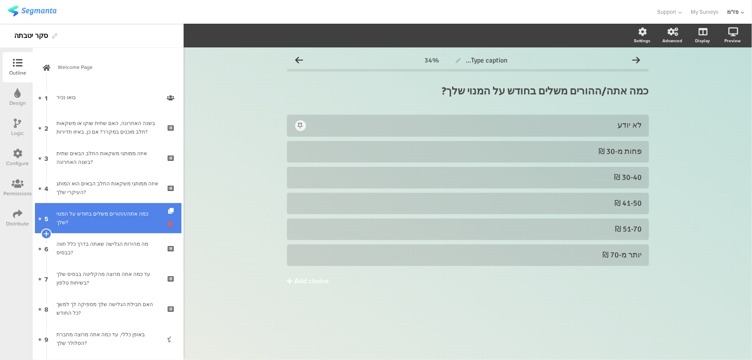
click at [168, 224] on icon at bounding box center [171, 224] width 7 height 8
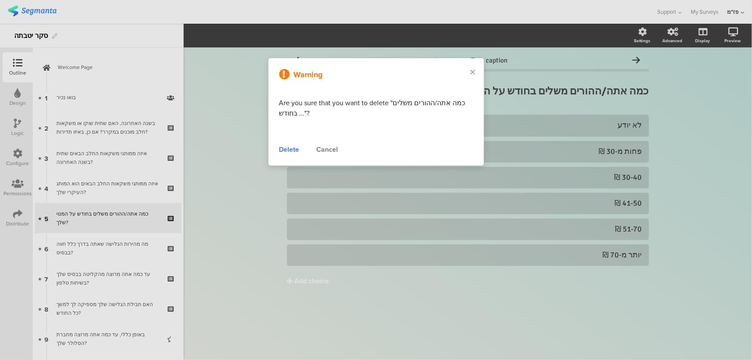
click at [282, 151] on div "Delete" at bounding box center [289, 149] width 20 height 10
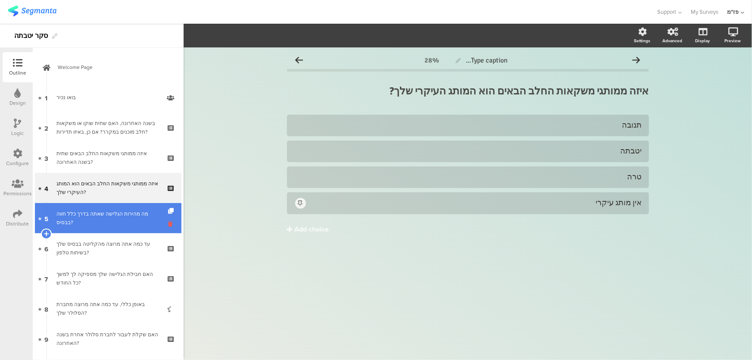
click at [168, 226] on icon at bounding box center [171, 224] width 7 height 8
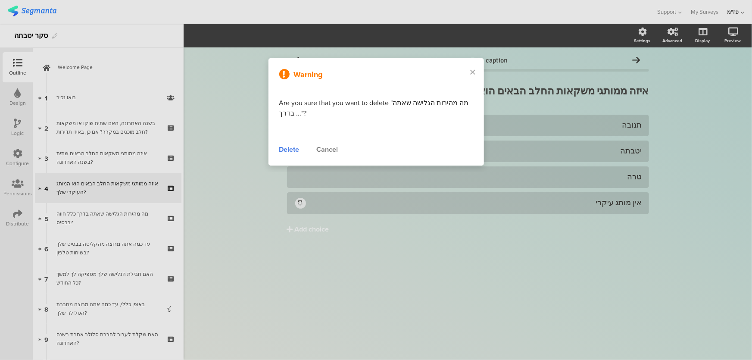
click at [306, 136] on div "Warning Are you sure that you want to delete "מה מהירות הגלישה שאתה בדרך ..."? …" at bounding box center [375, 111] width 215 height 107
click at [288, 150] on div "Delete" at bounding box center [289, 149] width 20 height 10
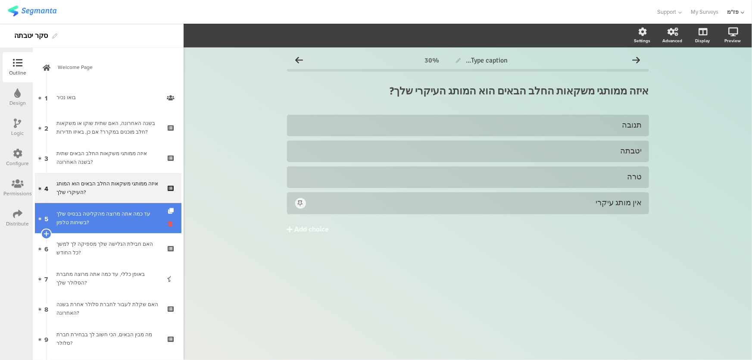
click at [168, 225] on icon at bounding box center [171, 224] width 7 height 8
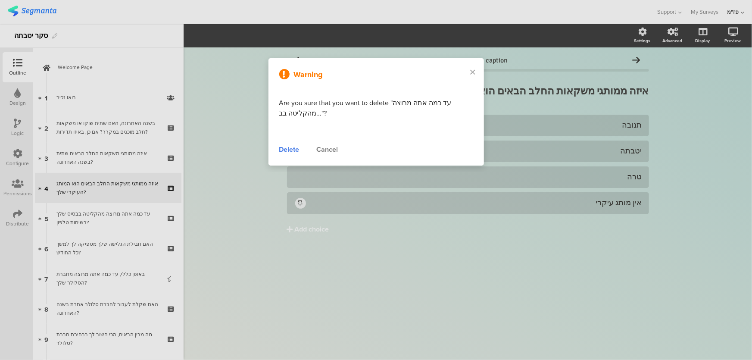
click at [289, 150] on div "Delete" at bounding box center [289, 149] width 20 height 10
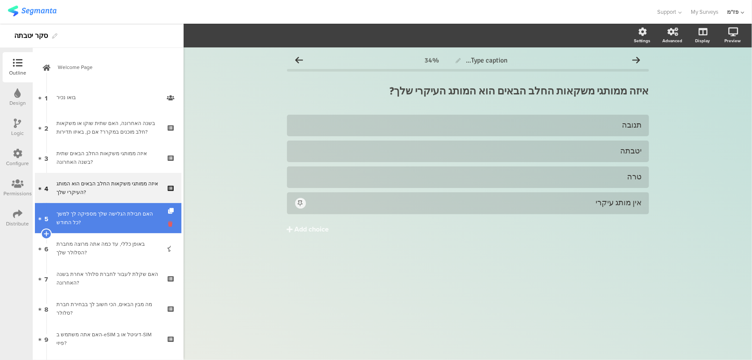
click at [168, 227] on icon at bounding box center [171, 224] width 7 height 8
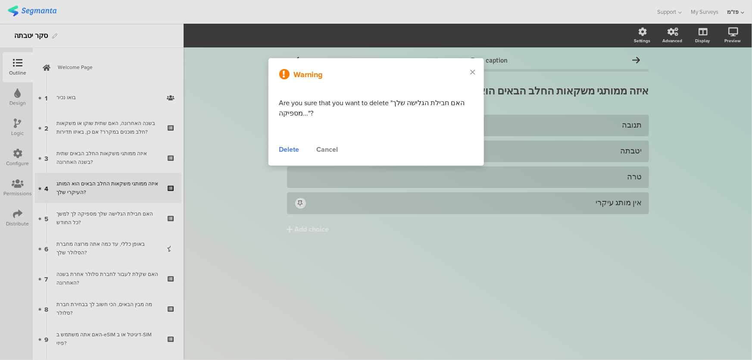
click at [279, 153] on div "Delete" at bounding box center [289, 149] width 20 height 10
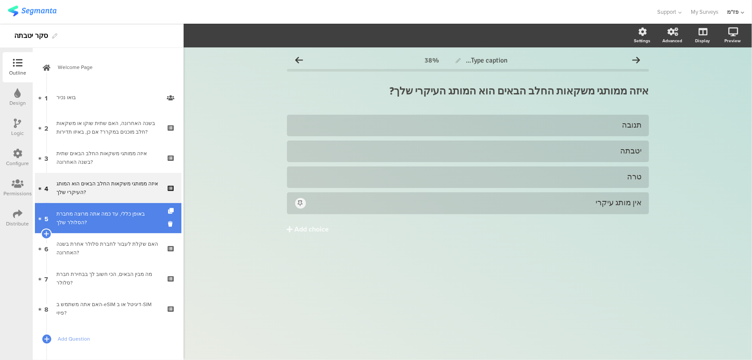
click at [134, 222] on div "באופן כללי, עד כמה אתה מרוצה מחברת הסלולר שלך?" at bounding box center [107, 217] width 103 height 17
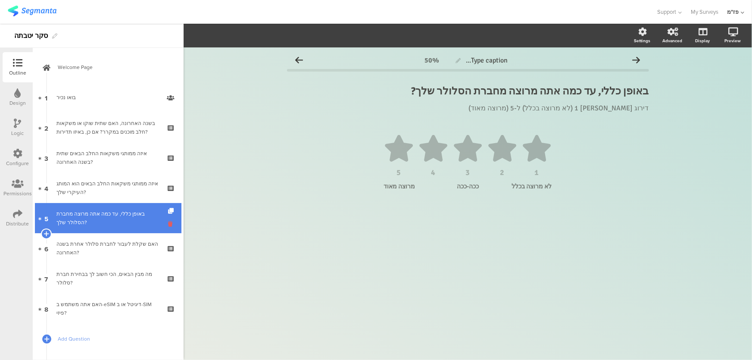
click at [168, 224] on icon at bounding box center [171, 224] width 7 height 8
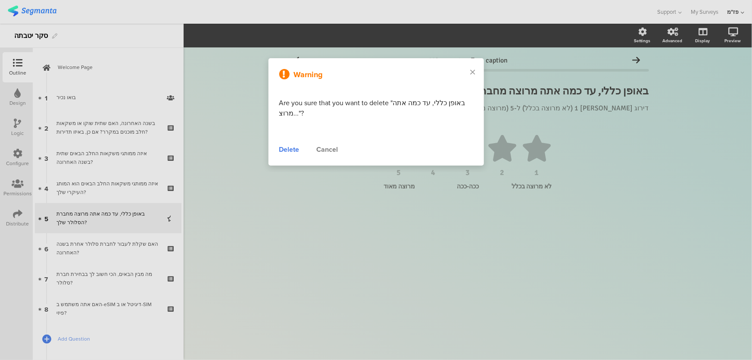
click at [284, 153] on div "Delete" at bounding box center [289, 149] width 20 height 10
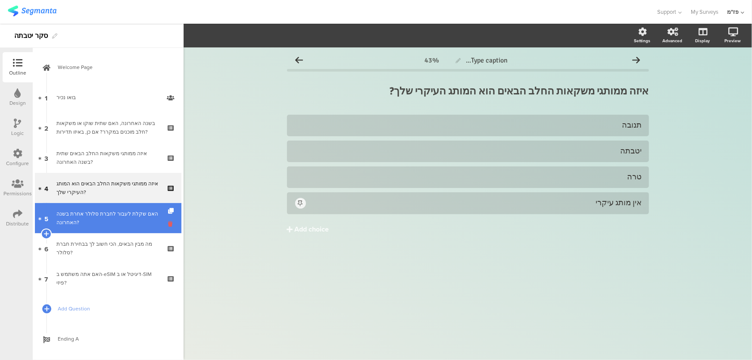
click at [168, 223] on icon at bounding box center [171, 224] width 7 height 8
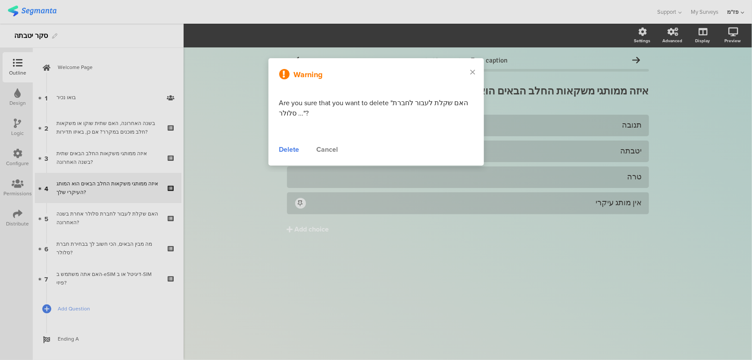
click at [283, 154] on div "Delete" at bounding box center [289, 149] width 20 height 10
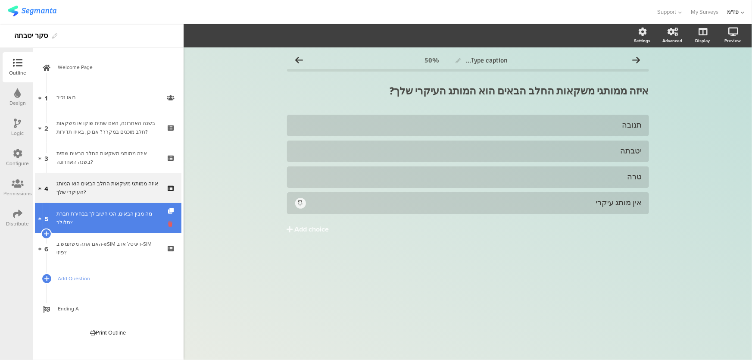
click at [171, 224] on icon at bounding box center [171, 224] width 7 height 8
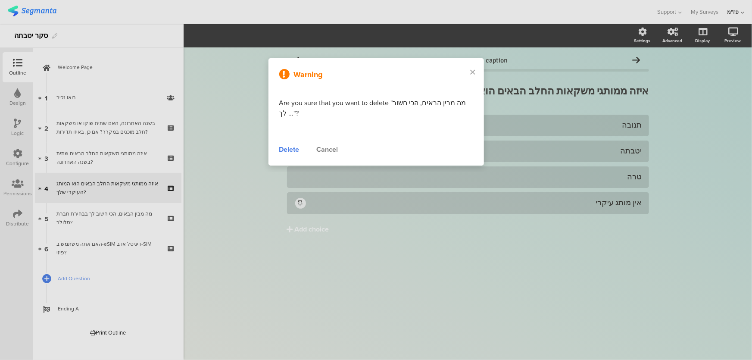
click at [284, 151] on div "Delete" at bounding box center [289, 149] width 20 height 10
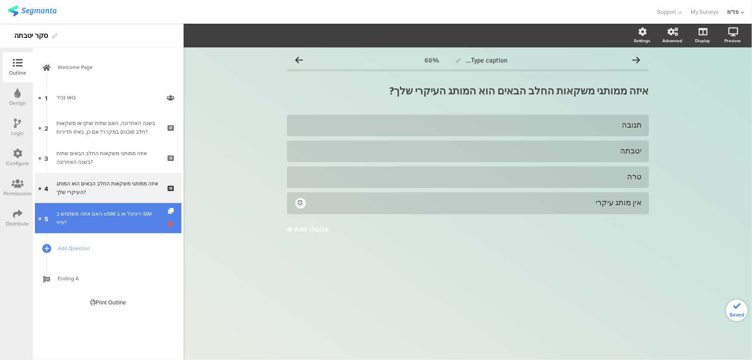
click at [170, 226] on icon at bounding box center [171, 224] width 7 height 8
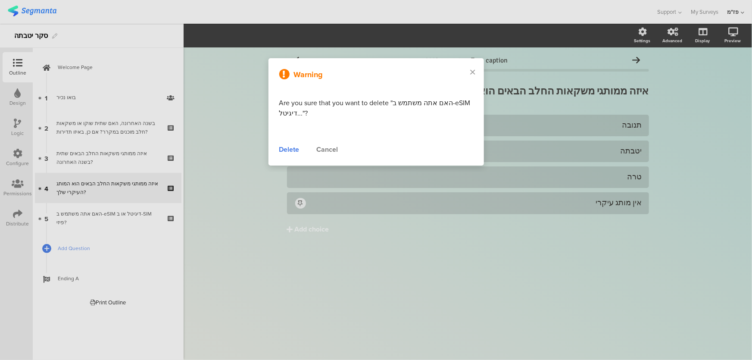
click at [287, 155] on div "Warning Are you sure that you want to delete "האם אתה משתמש ב-eSIM דיגיטל..."? …" at bounding box center [375, 111] width 215 height 107
click at [284, 152] on div "Delete" at bounding box center [289, 149] width 20 height 10
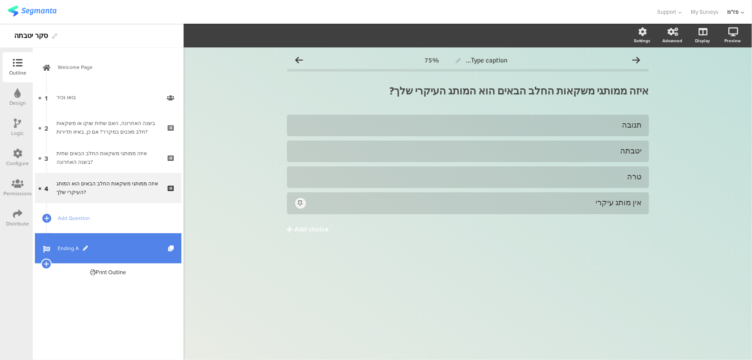
click at [90, 246] on span "Ending A" at bounding box center [113, 248] width 110 height 9
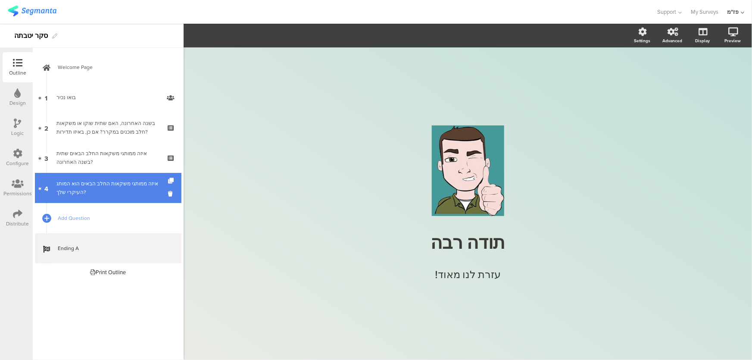
click at [129, 174] on link "4 איזה ממותגי משקאות החלב הבאים הוא המותג העיקרי שלך?" at bounding box center [108, 188] width 146 height 30
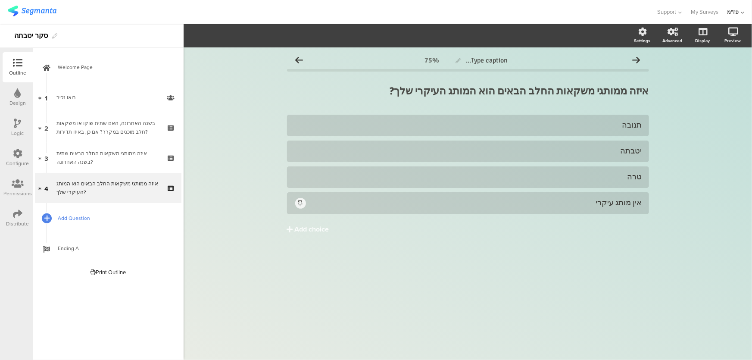
click at [45, 218] on icon at bounding box center [46, 218] width 5 height 7
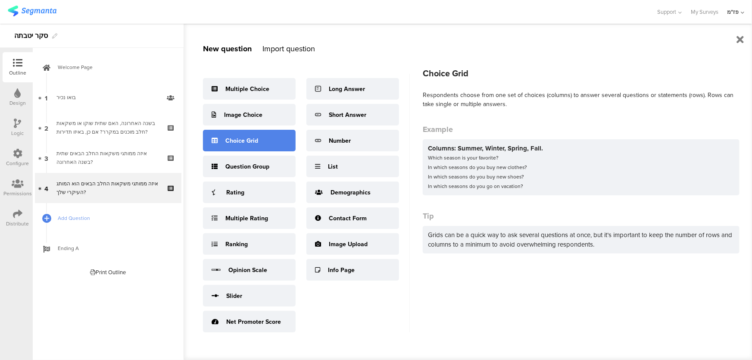
click at [247, 146] on div "Choice Grid" at bounding box center [249, 141] width 93 height 22
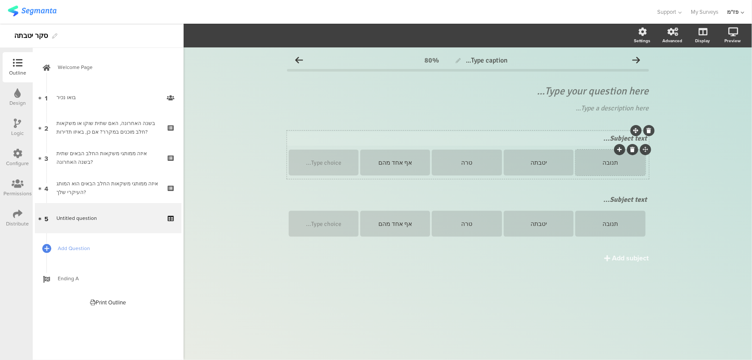
click at [591, 139] on div "Subject text..." at bounding box center [468, 138] width 358 height 9
click at [629, 200] on div "Subject text..." at bounding box center [468, 199] width 358 height 9
click at [629, 200] on div "Subject text..." at bounding box center [467, 200] width 363 height 14
click at [629, 200] on p "ש' 6 כיף לשתות אותם" at bounding box center [468, 199] width 358 height 9
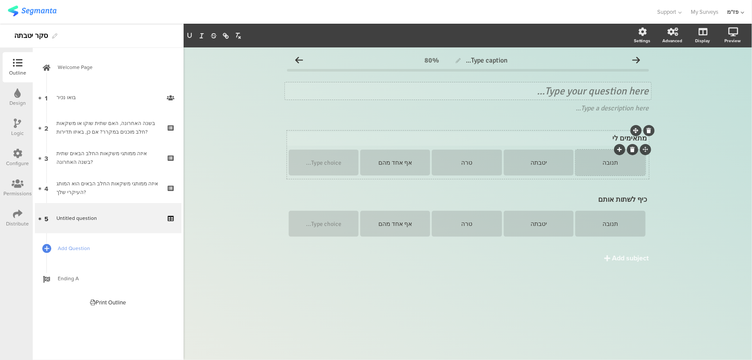
click at [601, 93] on div "Type your question here..." at bounding box center [468, 90] width 362 height 13
click at [601, 93] on div "Type your question here..." at bounding box center [468, 90] width 366 height 17
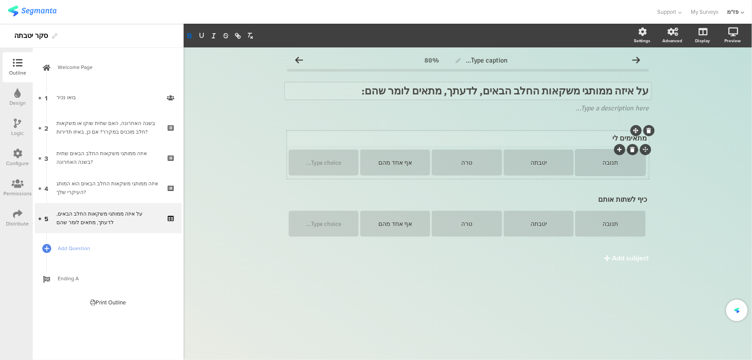
click at [541, 129] on div "Type caption... 80% על איזה ממותגי משקאות החלב הבאים, לדעתך, מתאים לומר שהם: על…" at bounding box center [468, 172] width 362 height 241
click at [649, 100] on div "Type caption... 80% על איזה ממותגי משקאות החלב הבאים, לדעתך, מתאים לומר שהם: על…" at bounding box center [467, 172] width 379 height 250
click at [651, 100] on icon at bounding box center [650, 101] width 5 height 5
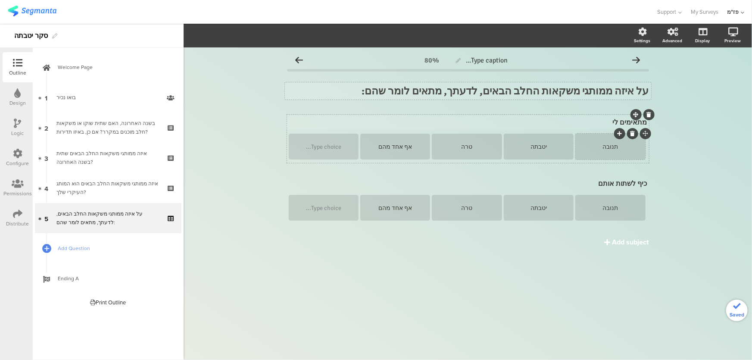
click at [622, 243] on div "Add subject" at bounding box center [630, 242] width 37 height 10
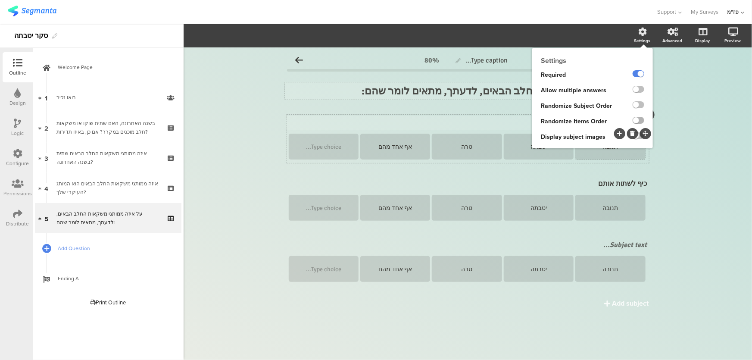
click at [635, 118] on label at bounding box center [638, 120] width 12 height 7
click at [0, 0] on input "checkbox" at bounding box center [0, 0] width 0 height 0
click at [628, 134] on span "Random" at bounding box center [626, 137] width 17 height 7
click at [613, 132] on div "Random Random Directional" at bounding box center [629, 137] width 45 height 13
click at [641, 104] on label at bounding box center [638, 104] width 12 height 7
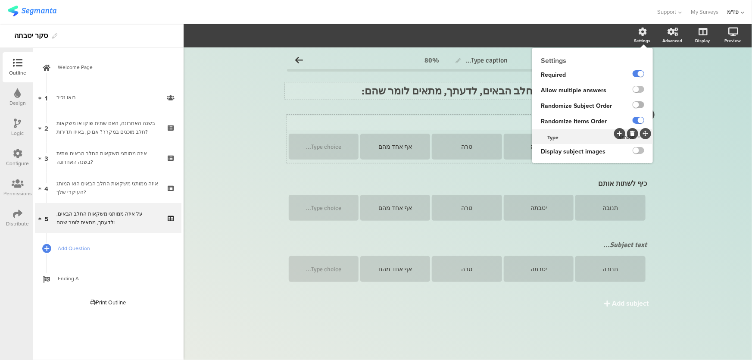
click at [0, 0] on input "checkbox" at bounding box center [0, 0] width 0 height 0
click at [634, 91] on label at bounding box center [638, 89] width 12 height 7
click at [0, 0] on input "checkbox" at bounding box center [0, 0] width 0 height 0
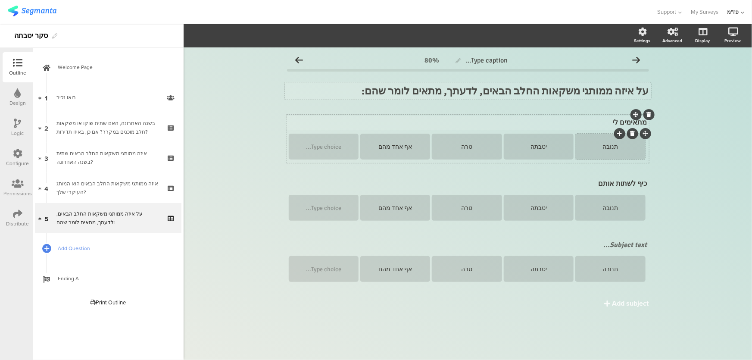
click at [674, 166] on div "Type caption... 80% על איזה ממותגי משקאות החלב הבאים, לדעתך, מתאים לומר שהם: על…" at bounding box center [467, 203] width 568 height 312
click at [629, 243] on div "Subject text..." at bounding box center [468, 244] width 358 height 9
click at [623, 299] on div "Add subject" at bounding box center [630, 303] width 37 height 10
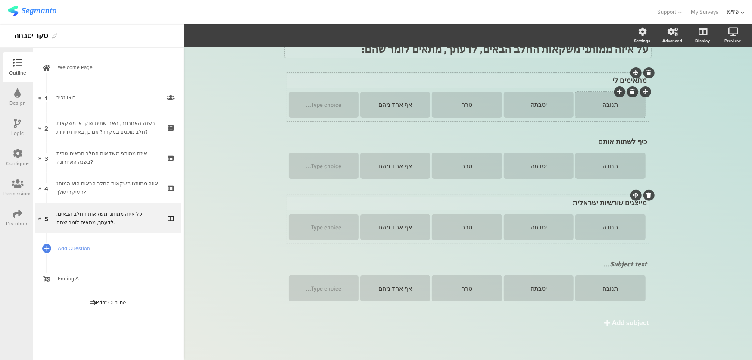
scroll to position [43, 0]
click at [616, 320] on div "Add subject" at bounding box center [630, 321] width 37 height 10
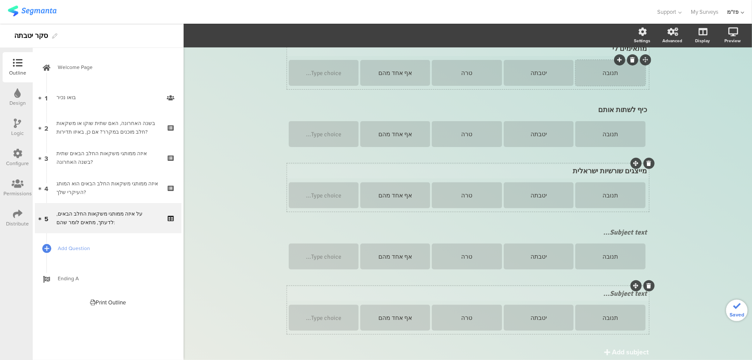
scroll to position [104, 0]
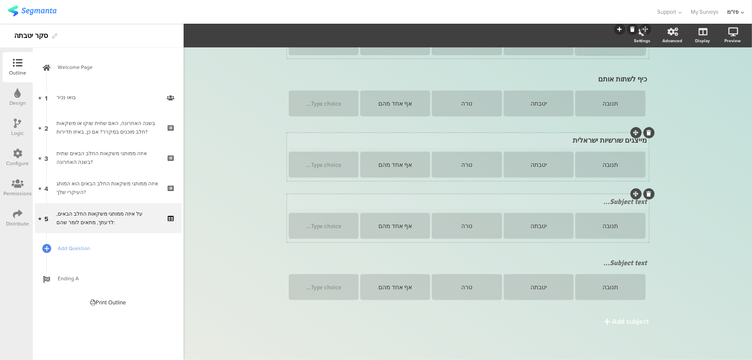
click at [610, 205] on div "Subject text..." at bounding box center [468, 201] width 358 height 9
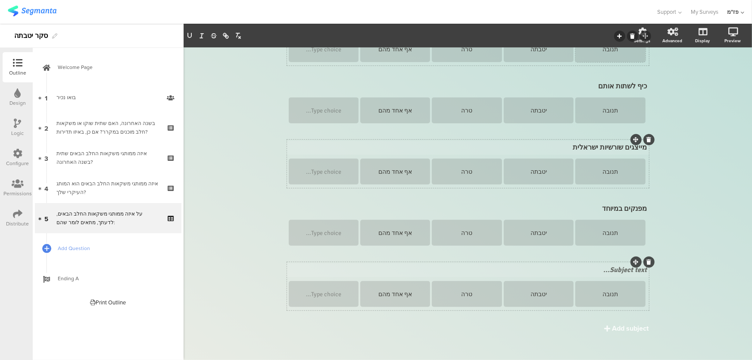
click at [614, 271] on div "Subject text..." at bounding box center [468, 269] width 358 height 9
click at [628, 267] on p "ש' 9 מחדשים כל הזמן / עדכני ומתחדש" at bounding box center [468, 269] width 358 height 9
click at [605, 326] on icon at bounding box center [607, 328] width 6 height 7
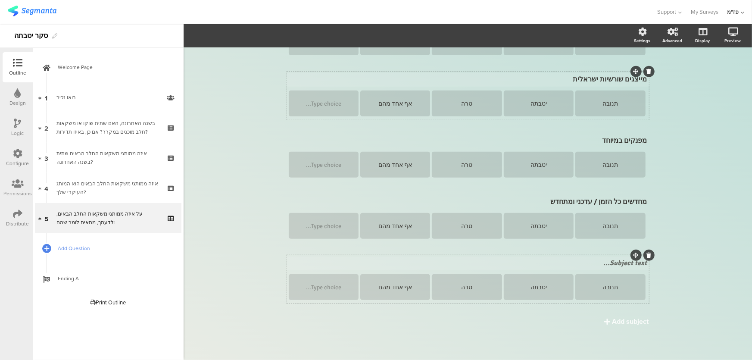
click at [611, 259] on div "Subject text..." at bounding box center [468, 262] width 358 height 9
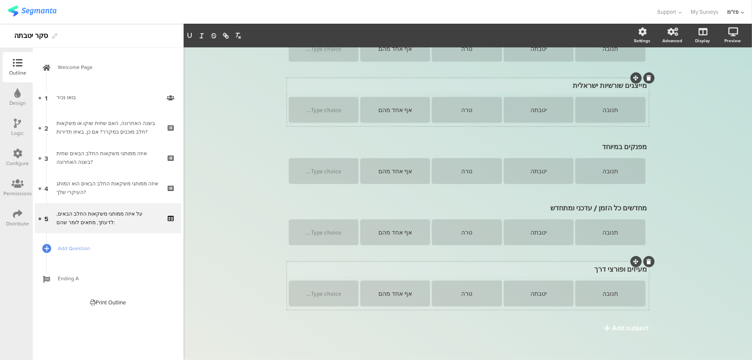
click at [684, 255] on div "Type caption... 80% על איזה ממותגי משקאות החלב הבאים, לדעתך, מתאים לומר שהם: על…" at bounding box center [467, 127] width 568 height 479
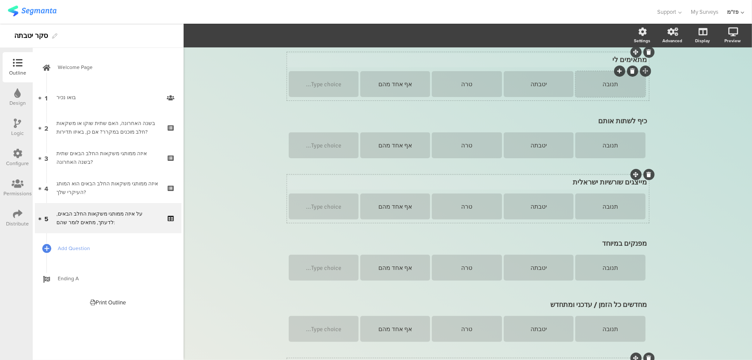
scroll to position [0, 0]
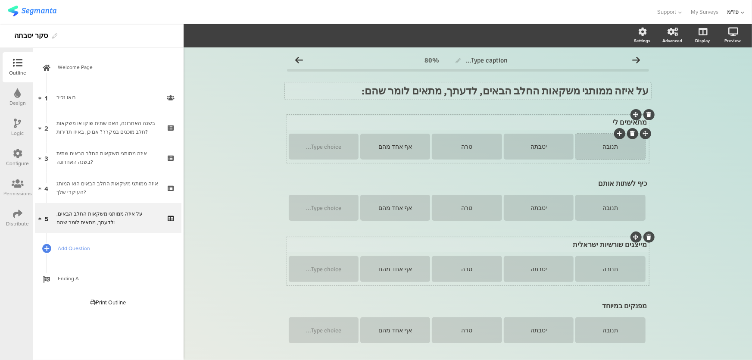
click at [475, 92] on strong "על איזה ממותגי משקאות החלב הבאים, לדעתך, מתאים לומר שהם:" at bounding box center [505, 90] width 287 height 13
click at [695, 155] on div "Type caption... 80% לדעתך, על איזה ממותגי משקאות החלב הבאים מתאים לומר שהם: לדע…" at bounding box center [467, 286] width 568 height 479
click at [79, 244] on span "Add Question" at bounding box center [113, 248] width 110 height 9
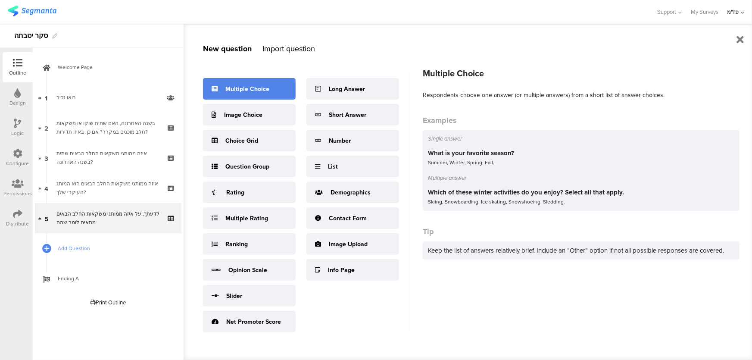
click at [251, 91] on div "Multiple Choice" at bounding box center [247, 88] width 44 height 9
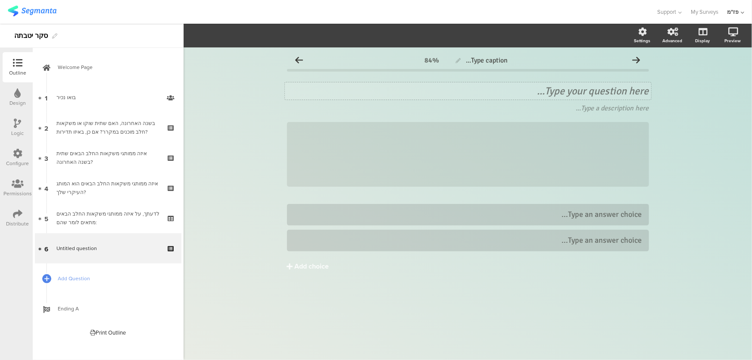
click at [600, 94] on div "Type your question here..." at bounding box center [468, 90] width 362 height 13
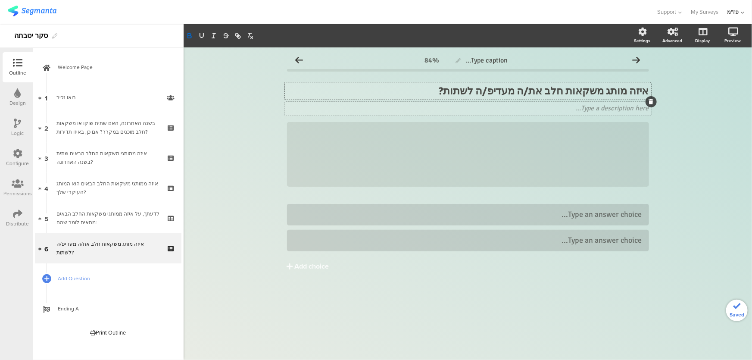
click at [650, 102] on icon at bounding box center [650, 101] width 5 height 5
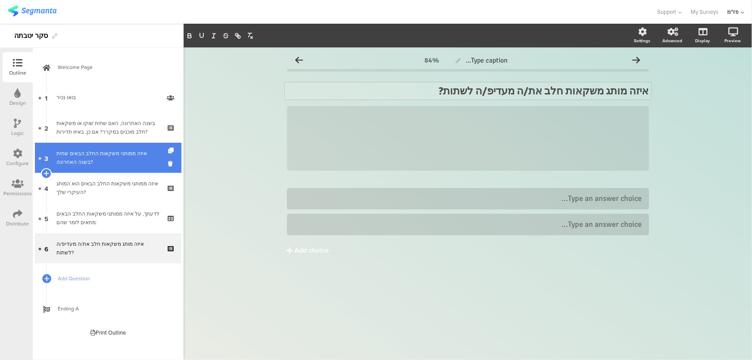
click at [98, 158] on div "איזה ממותגי משקאות החלב הבאים שתית בשנה האחרונה?" at bounding box center [107, 157] width 103 height 17
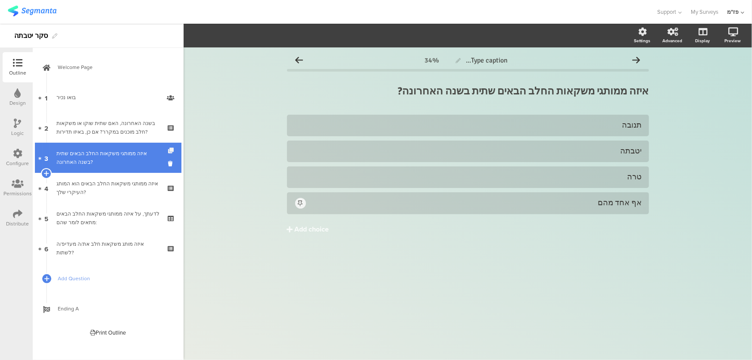
click at [171, 150] on icon at bounding box center [171, 151] width 7 height 6
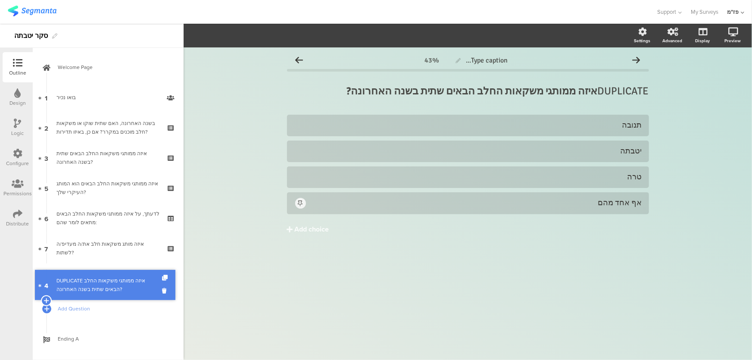
drag, startPoint x: 82, startPoint y: 183, endPoint x: 84, endPoint y: 280, distance: 97.0
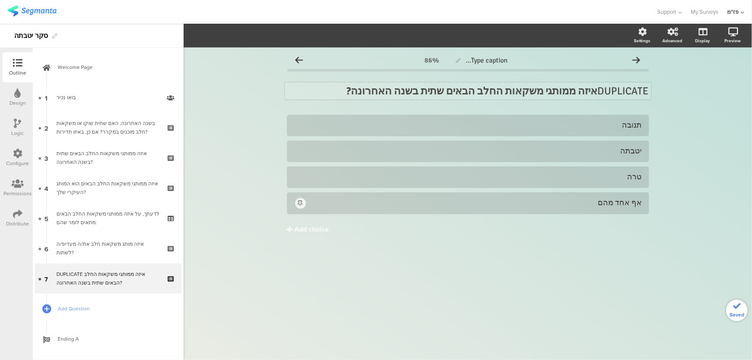
click at [619, 87] on div "DUPLICATE איזה ממותגי משקאות החלב הבאים שתית בשנה האחרונה? DUPLICATE איזה ממותג…" at bounding box center [468, 90] width 366 height 17
click at [619, 87] on p "DUPLICATE איזה ממותגי משקאות החלב הבאים שתית בשנה האחרונה?" at bounding box center [468, 90] width 362 height 13
click at [470, 95] on strong "איזה ממותגי משקאות החלב הבאים שתית בשנה האחרונה?" at bounding box center [523, 90] width 251 height 13
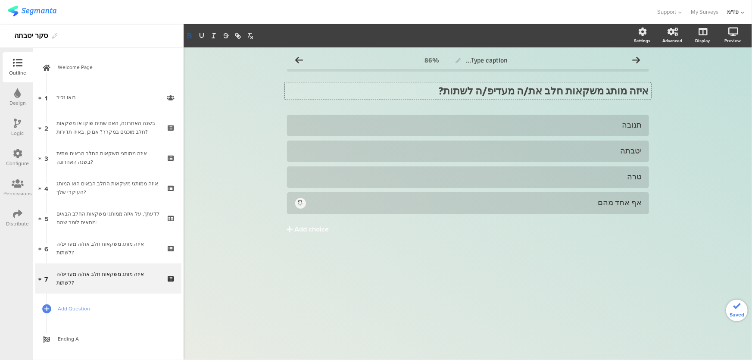
click at [564, 265] on div "תנובה יטבתה טרה" at bounding box center [468, 192] width 362 height 155
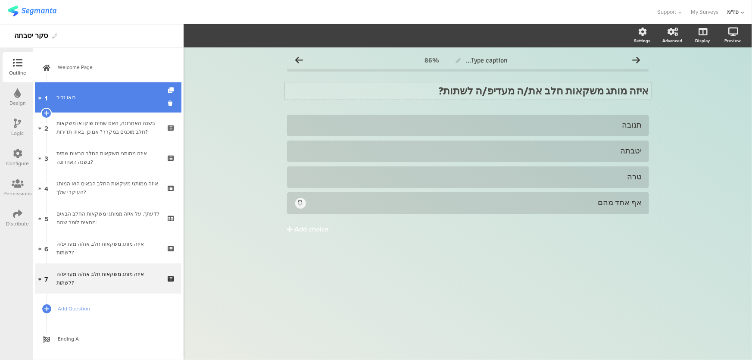
click at [92, 93] on div "בואו נכיר" at bounding box center [107, 97] width 103 height 9
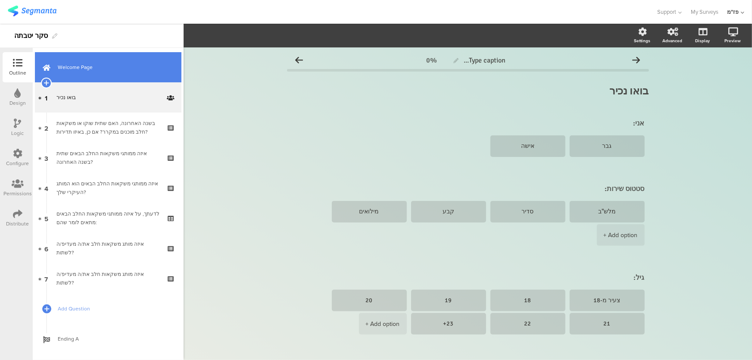
click at [106, 76] on link "Welcome Page" at bounding box center [108, 67] width 146 height 30
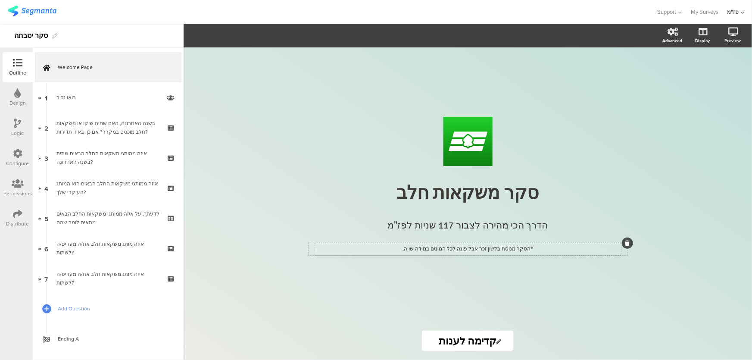
click at [484, 250] on div "*הסקר מנוסח בלשון זכר אבל פונה לכל המינים במידה שווה. *הסקר מנוסח בלשון זכר אבל…" at bounding box center [468, 249] width 306 height 12
click at [484, 250] on p "*הסקר מנוסח בלשון זכר אבל פונה לכל המינים במידה שווה." at bounding box center [468, 249] width 302 height 8
click at [625, 242] on icon at bounding box center [627, 242] width 5 height 5
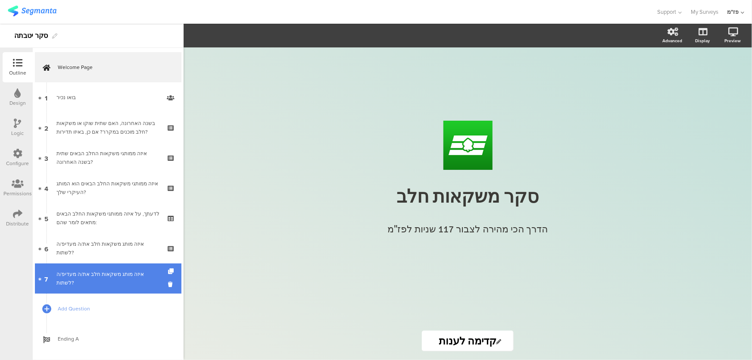
click at [74, 273] on link "7 איזה מותג משקאות חלב את/ה מעדיפ/ה לשתות?" at bounding box center [108, 278] width 146 height 30
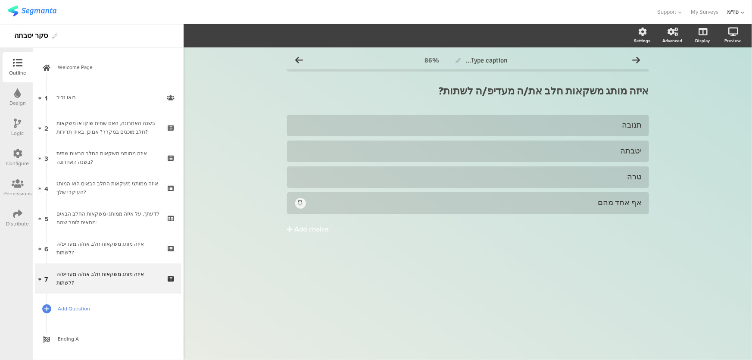
click at [74, 306] on span "Add Question" at bounding box center [113, 308] width 110 height 9
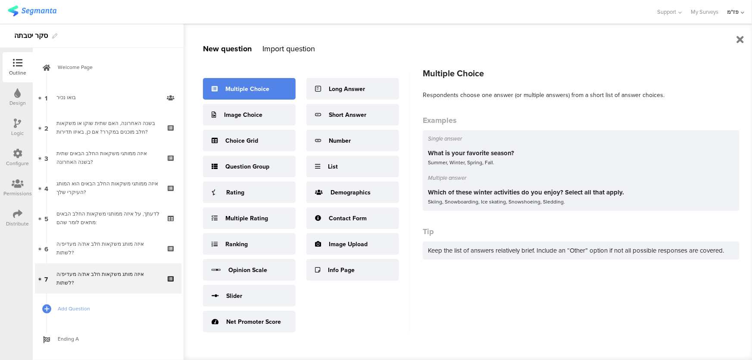
click at [243, 87] on div "Multiple Choice" at bounding box center [247, 88] width 44 height 9
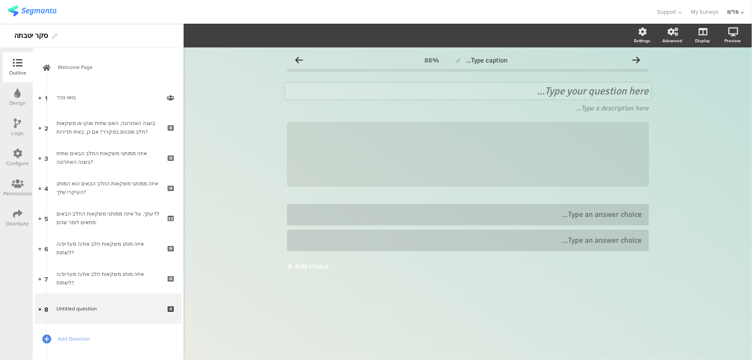
click at [553, 90] on div "Type your question here..." at bounding box center [468, 90] width 362 height 13
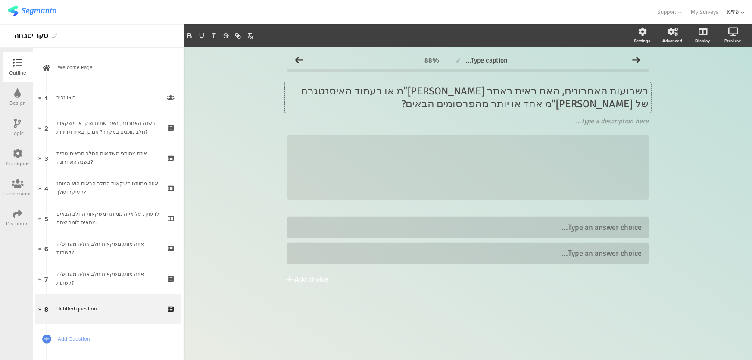
click at [687, 161] on div "Type caption... 88% Type your question here... בשבועות האחרונים, האם ראית באתר …" at bounding box center [467, 203] width 568 height 312
click at [444, 164] on icon at bounding box center [444, 166] width 29 height 29
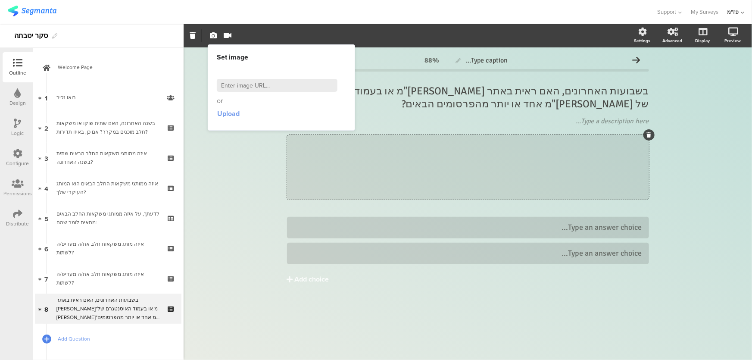
click at [220, 112] on span "Upload" at bounding box center [228, 114] width 22 height 10
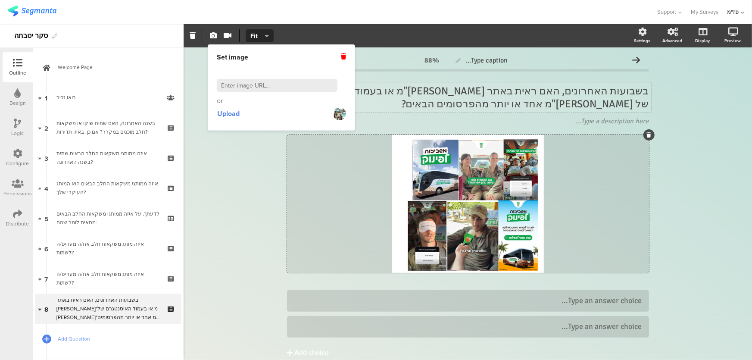
click at [565, 94] on div "בשבועות האחרונים, האם ראית באתר [PERSON_NAME]"מ או בעמוד האיסנטגרם של [PERSON_N…" at bounding box center [468, 97] width 366 height 30
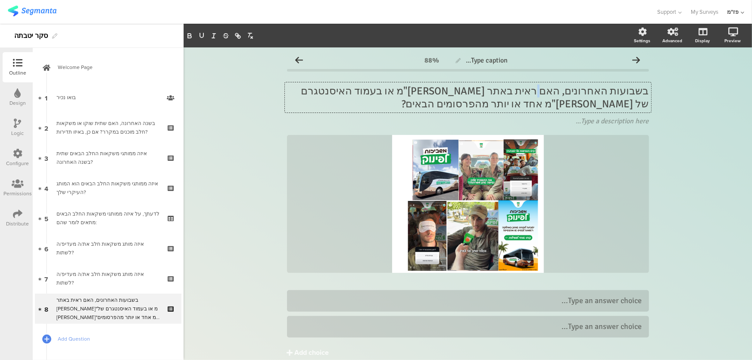
click at [557, 93] on p "בשבועות האחרונים, האם ראית באתר [PERSON_NAME]"מ או בעמוד האיסנטגרם של [PERSON_N…" at bounding box center [468, 97] width 362 height 26
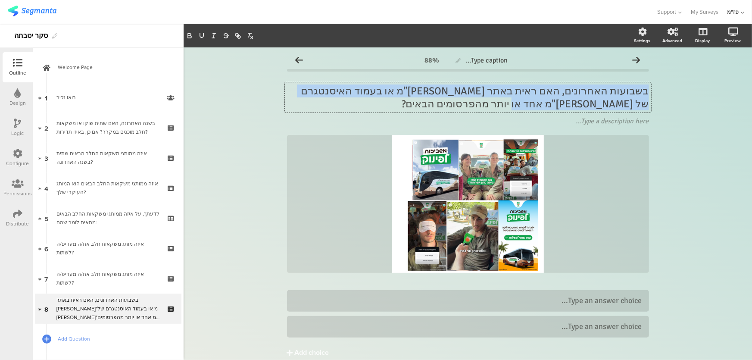
click at [557, 93] on p "בשבועות האחרונים, האם ראית באתר [PERSON_NAME]"מ או בעמוד האיסנטגרם של [PERSON_N…" at bounding box center [468, 97] width 362 height 26
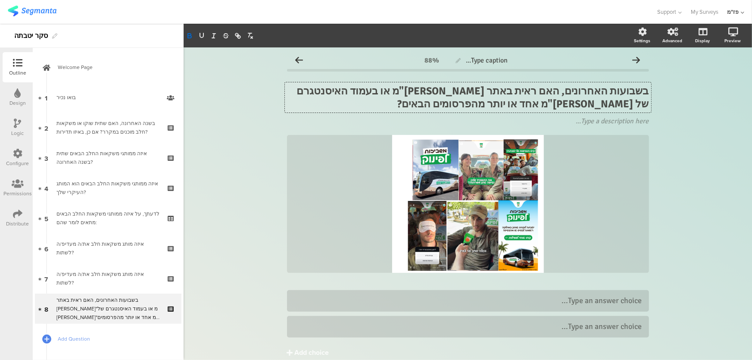
click at [514, 88] on strong "בשבועות האחרונים, האם ראית באתר [PERSON_NAME]"מ או בעמוד האיסנטגרם של [PERSON_N…" at bounding box center [472, 97] width 354 height 26
click at [507, 91] on strong "בשבועות האחרונים, האם ראית באתר [PERSON_NAME]"מ או בעמוד האיסנטגרם של [PERSON_N…" at bounding box center [472, 97] width 354 height 26
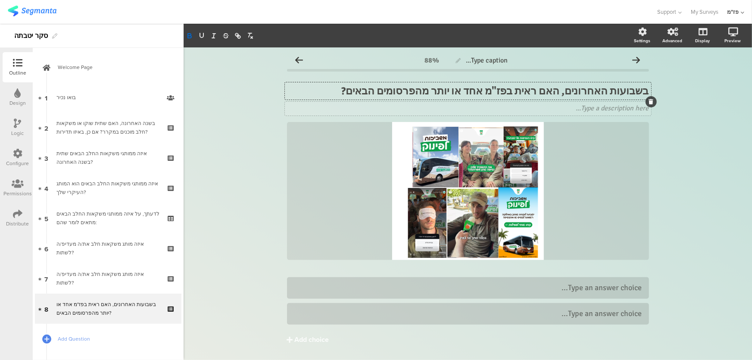
click at [599, 102] on div "Type a description here..." at bounding box center [468, 109] width 366 height 14
click at [597, 106] on div "Type a description here..." at bounding box center [468, 109] width 366 height 14
click at [514, 92] on div "בשבועות האחרונים, האם ראית בפז"מ אחד או יותר מהפרסומים הבאים? בשבועות האחרונים,…" at bounding box center [468, 90] width 366 height 17
drag, startPoint x: 568, startPoint y: 91, endPoint x: 648, endPoint y: 93, distance: 79.7
click at [648, 93] on div "Type caption... 88% בשבועות האחרונים, האם ראית בפז"מ אחד או יותר מהפרסומים הבאי…" at bounding box center [467, 215] width 379 height 337
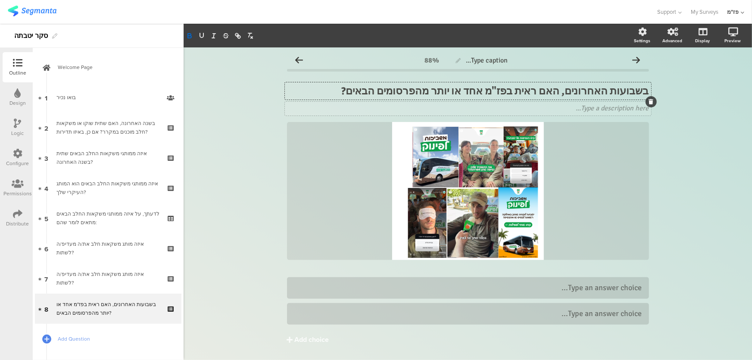
click at [625, 106] on div "Type a description here..." at bounding box center [468, 109] width 366 height 14
click at [648, 101] on icon at bounding box center [650, 101] width 5 height 5
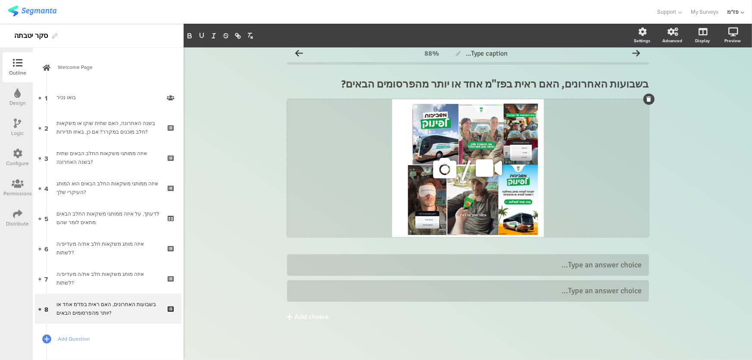
scroll to position [9, 0]
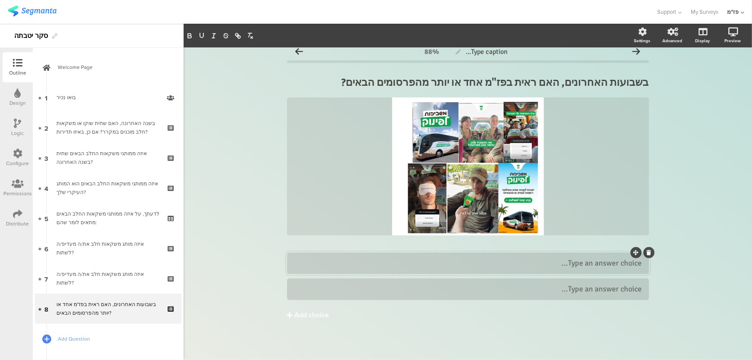
click at [536, 258] on div "Type an answer choice..." at bounding box center [468, 263] width 348 height 10
drag, startPoint x: 682, startPoint y: 232, endPoint x: 663, endPoint y: 230, distance: 18.6
click at [682, 232] on div "Type caption... 88% בשבועות האחרונים, האם ראית בפז"מ אחד או יותר מהפרסומים הבאי…" at bounding box center [467, 199] width 568 height 321
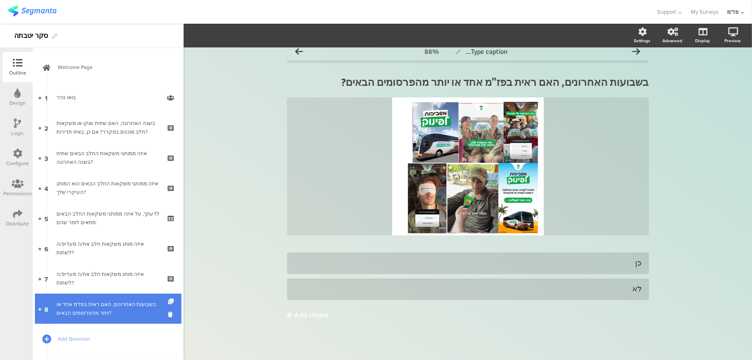
click at [168, 302] on icon at bounding box center [171, 302] width 7 height 6
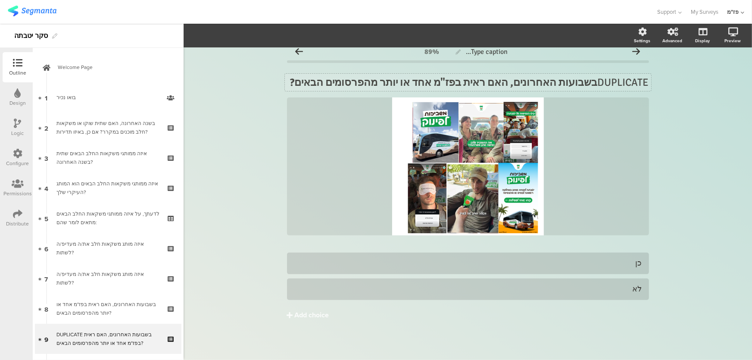
click at [623, 85] on p "DUPLICATE בשבועות האחרונים, האם ראית בפז"מ אחד או יותר מהפרסומים הבאים?" at bounding box center [468, 82] width 362 height 13
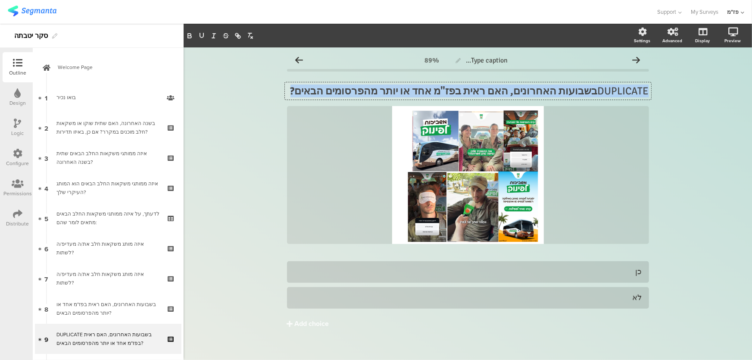
click at [623, 85] on p "DUPLICATE בשבועות האחרונים, האם ראית בפז"מ אחד או יותר מהפרסומים הבאים?" at bounding box center [468, 90] width 362 height 13
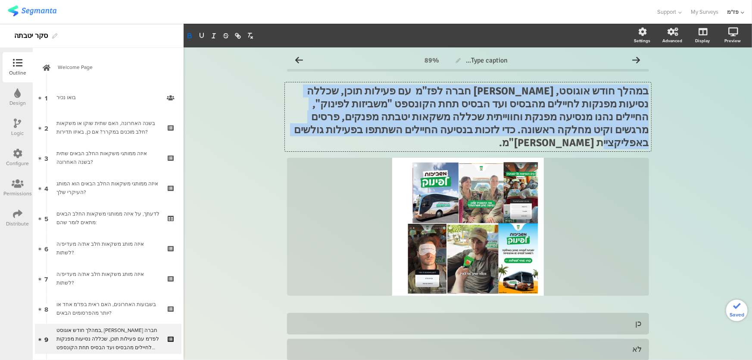
click at [580, 110] on strong "במהלך חודש אוגוסט, [PERSON_NAME] חברה לפז"מ עם פעילות תוכן, שכללה נסיעות מפנקות…" at bounding box center [470, 116] width 357 height 65
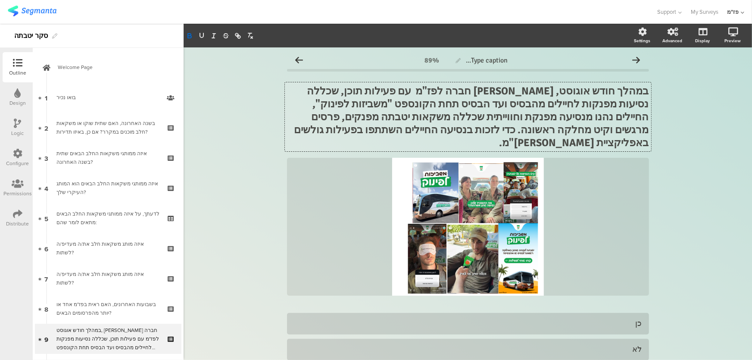
click at [593, 89] on strong "במהלך חודש אוגוסט, [PERSON_NAME] חברה לפז"מ עם פעילות תוכן, שכללה נסיעות מפנקות…" at bounding box center [470, 116] width 357 height 65
click at [565, 89] on strong "במהלך חודש אוגוסט, [PERSON_NAME] חברה לפז"מ עם פעילות תוכן, שכללה נסיעות מפנקות…" at bounding box center [470, 116] width 357 height 65
click at [509, 96] on strong "במהלך חודש אוגוסט, [PERSON_NAME] חברה לפז"מ עם פעילות תוכן, שכללה נסיעות מפנקות…" at bounding box center [470, 116] width 357 height 65
click at [488, 92] on strong "במהלך חודש אוגוסט, [PERSON_NAME] חברה לפז"מ עם פעילות תוכן, שכללה נסיעות מפנקות…" at bounding box center [470, 116] width 357 height 65
click at [492, 92] on strong "במהלך חודש אוגוסט, [PERSON_NAME] חברה לפז"מ עם פעילות תוכן, שכללה נסיעות מפנקות…" at bounding box center [470, 116] width 357 height 65
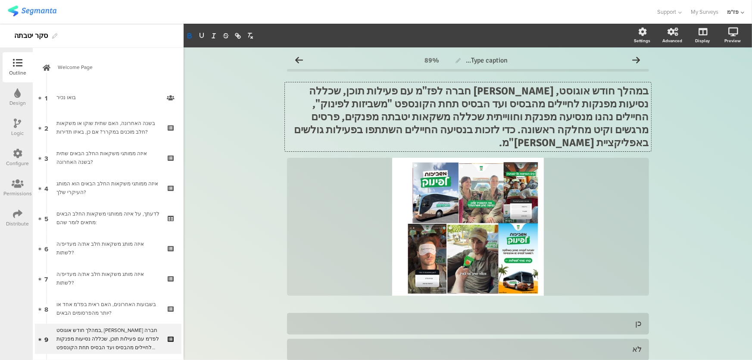
click at [519, 102] on strong "במהלך חודש אוגוסט, [PERSON_NAME] חברה לפז"מ עם פעילות תוכן, שכללה נסיעות מפנקות…" at bounding box center [470, 116] width 357 height 65
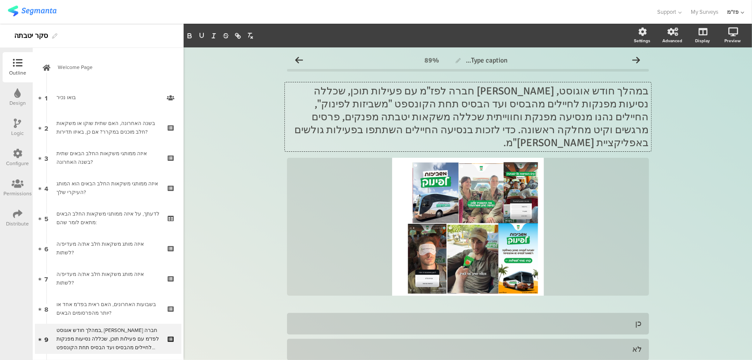
click at [470, 99] on p "במהלך חודש אוגוסט, [PERSON_NAME] חברה לפז"מ עם פעילות תוכן, שכללה נסיעות מפנקות…" at bounding box center [468, 116] width 362 height 65
drag, startPoint x: 507, startPoint y: 104, endPoint x: 571, endPoint y: 101, distance: 63.8
click at [571, 101] on p "במהלך חודש אוגוסט, [PERSON_NAME] חברה לפז"מ עם פעילות תוכן, שכללה נסיעות מפנקות…" at bounding box center [468, 116] width 362 height 65
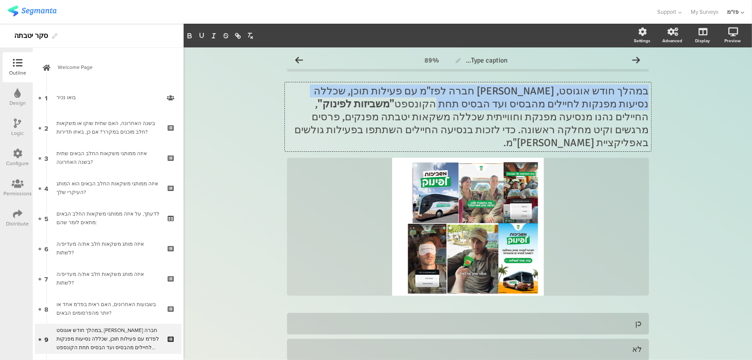
click at [395, 106] on strong ""משביזות לפינוק"" at bounding box center [356, 103] width 77 height 13
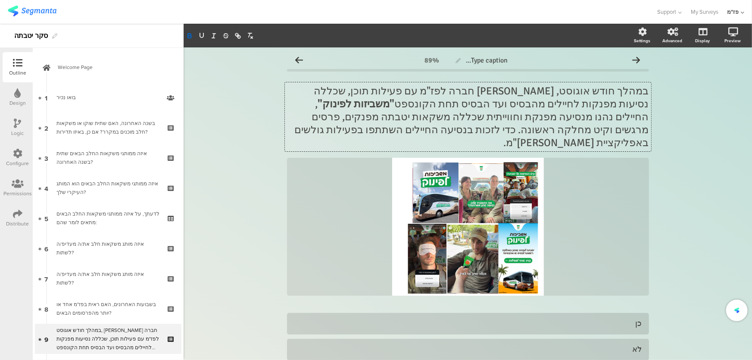
click at [570, 92] on p "במהלך חודש אוגוסט, [PERSON_NAME] חברה לפז"מ עם פעילות תוכן, שכללה נסיעות מפנקות…" at bounding box center [468, 116] width 362 height 65
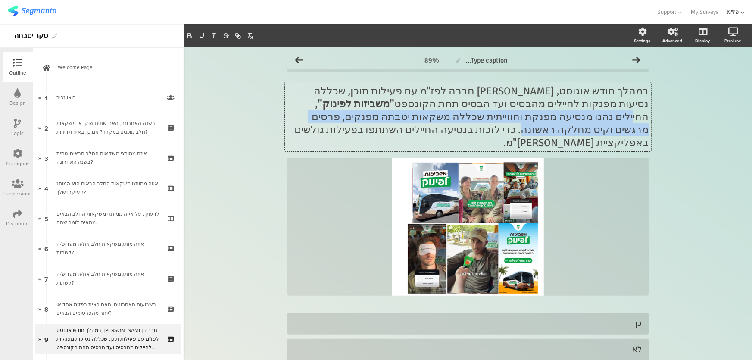
drag, startPoint x: 484, startPoint y: 107, endPoint x: 488, endPoint y: 117, distance: 10.5
click at [488, 117] on p "במהלך חודש אוגוסט, [PERSON_NAME] חברה לפז"מ עם פעילות תוכן, שכללה נסיעות מפנקות…" at bounding box center [468, 116] width 362 height 65
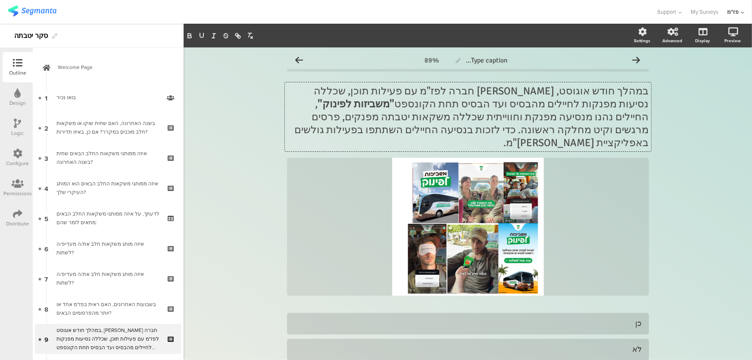
click at [486, 118] on p "במהלך חודש אוגוסט, [PERSON_NAME] חברה לפז"מ עם פעילות תוכן, שכללה נסיעות מפנקות…" at bounding box center [468, 116] width 362 height 65
click at [347, 112] on p "במהלך חודש אוגוסט, [PERSON_NAME] חברה לפז"מ עם פעילות תוכן, שכללה נסיעות מפנקות…" at bounding box center [468, 116] width 362 height 65
click at [401, 99] on p "במהלך חודש אוגוסט, [PERSON_NAME] חברה לפז"מ עם פעילות תוכן, שכללה נסיעות מפנקות…" at bounding box center [468, 116] width 362 height 65
click at [473, 113] on p "במהלך חודש אוגוסט, [PERSON_NAME] חברה לפז"מ עם פעילות תוכן, שכללה נסיעות מפנקות…" at bounding box center [468, 116] width 362 height 65
click at [482, 114] on p "במהלך חודש אוגוסט, [PERSON_NAME] חברה לפז"מ עם פעילות תוכן, שכללה נסיעות מפנקות…" at bounding box center [468, 116] width 362 height 65
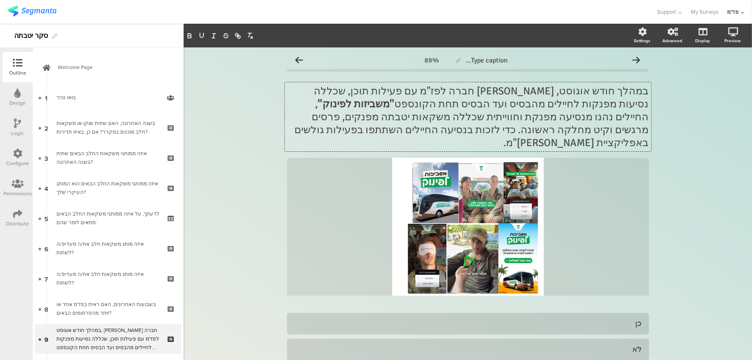
click at [508, 131] on p "במהלך חודש אוגוסט, [PERSON_NAME] חברה לפז"מ עם פעילות תוכן, שכללה נסיעות מפנקות…" at bounding box center [468, 116] width 362 height 65
click at [500, 107] on p "במהלך חודש אוגוסט, [PERSON_NAME] חברה לפז"מ עם פעילות תוכן, שכללה נסיעות מפנקות…" at bounding box center [468, 116] width 362 height 65
click at [479, 90] on p "במהלך חודש אוגוסט, [PERSON_NAME] חברה לפז"מ עם פעילות תוכן, שכללה נסיעות מפנקות…" at bounding box center [468, 116] width 362 height 65
click at [440, 90] on p "במהלך חודש אוגוסט, [PERSON_NAME] חברה לפז"מ עם פעילות תוכן, שכללה נסיעות מפנקות…" at bounding box center [468, 116] width 362 height 65
click at [404, 94] on p "במהלך חודש אוגוסט, [PERSON_NAME] חברה לפז"מ עם פעילות תוכן, שכללה נסיעות מפנקות…" at bounding box center [468, 116] width 362 height 65
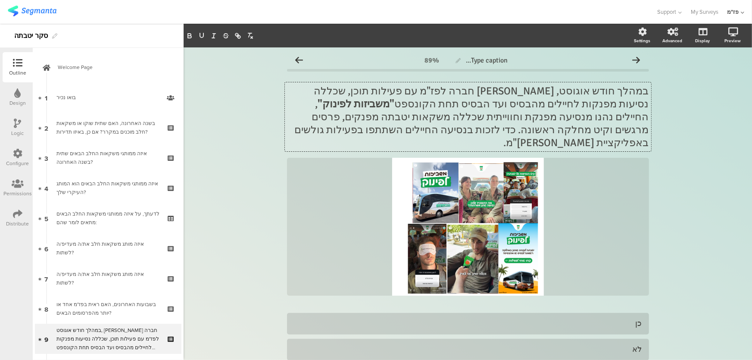
click at [561, 93] on p "במהלך חודש אוגוסט, [PERSON_NAME] חברה לפז"מ עם פעילות תוכן, שכללה נסיעות מפנקות…" at bounding box center [468, 116] width 362 height 65
click at [454, 94] on p "במהלך חודש אוגוסט, [PERSON_NAME] חברה לפז"מ עם פעילות תוכן, שכללה נסיעות מפנקות…" at bounding box center [468, 116] width 362 height 65
click at [423, 94] on p "במהלך חודש אוגוסט, [PERSON_NAME] חברה לפז"מ עם פעילות תוכן, שכללה נסיעות מפנקות…" at bounding box center [468, 116] width 362 height 65
click at [476, 104] on p "במהלך חודש אוגוסט, [PERSON_NAME] חברה לפז"מ עם פעילות תוכן, שכללה נסיעות מפנקות…" at bounding box center [468, 116] width 362 height 65
click at [448, 108] on p "במהלך חודש אוגוסט, [PERSON_NAME] חברה לפז"מ עם פעילות תוכן, שכללה נסיעות מפנקות…" at bounding box center [468, 116] width 362 height 65
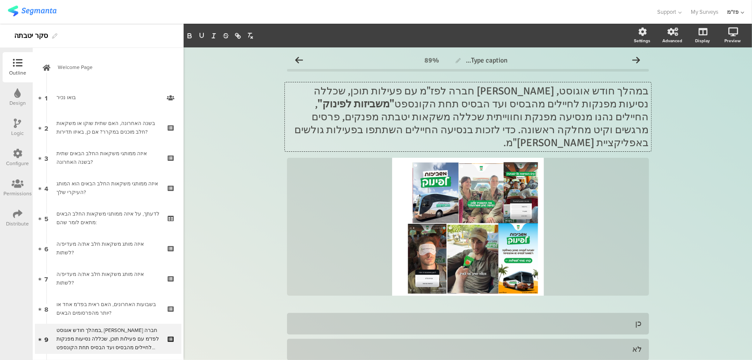
click at [473, 103] on p "במהלך חודש אוגוסט, [PERSON_NAME] חברה לפז"מ עם פעילות תוכן, שכללה נסיעות מפנקות…" at bounding box center [468, 116] width 362 height 65
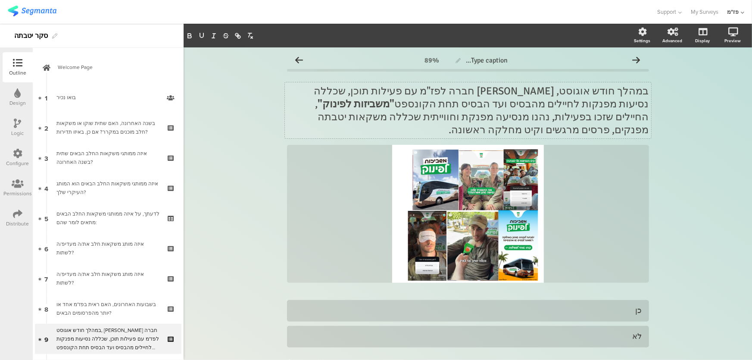
click at [647, 150] on div "Type caption... 89% במהלך חודש אוגוסט, [PERSON_NAME] חברה לפז"מ עם פעילות תוכן,…" at bounding box center [467, 227] width 379 height 360
click at [433, 122] on p "במהלך חודש אוגוסט, [PERSON_NAME] חברה לפז"מ עם פעילות תוכן, שכללה נסיעות מפנקות…" at bounding box center [468, 110] width 362 height 52
click at [429, 121] on p "במהלך חודש אוגוסט, [PERSON_NAME] חברה לפז"מ עם פעילות תוכן, שכללה נסיעות מפנקות…" at bounding box center [468, 110] width 362 height 52
click at [395, 100] on strong ""משביזות לפינוק"" at bounding box center [356, 103] width 77 height 13
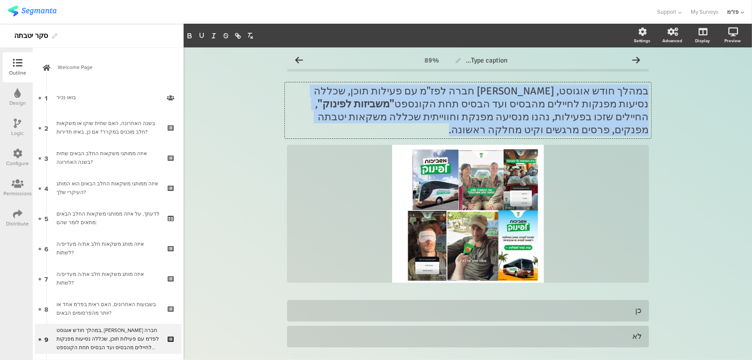
copy p "במהלך חודש אוגוסט, [PERSON_NAME] חברה לפז"מ עם פעילות תוכן, שכללה נסיעות מפנקות…"
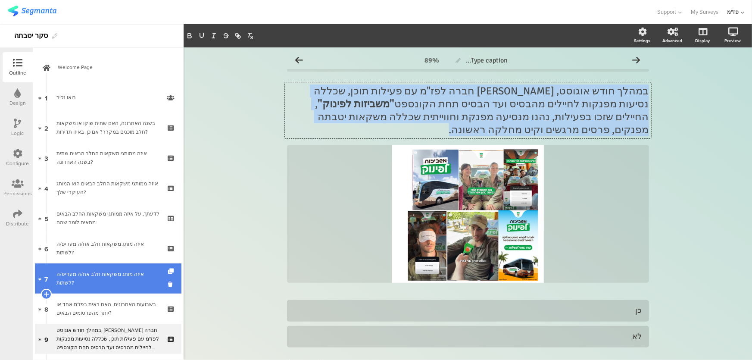
scroll to position [73, 0]
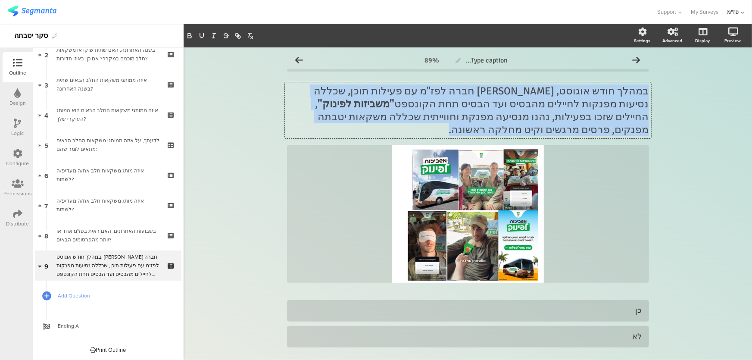
click at [395, 101] on strong ""משביזות לפינוק"" at bounding box center [356, 103] width 77 height 13
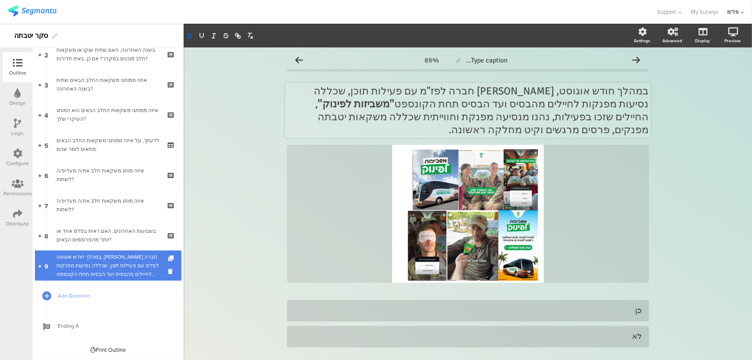
click at [168, 257] on icon at bounding box center [171, 258] width 7 height 6
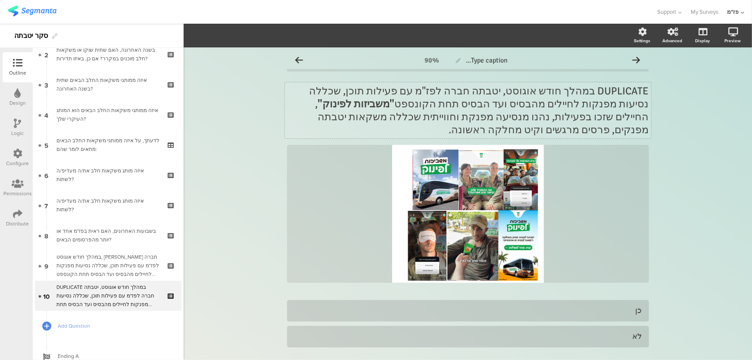
click at [463, 92] on p "DUPLICATE במהלך חודש אוגוסט, יטבתה חברה לפז"מ עם פעילות תוכן, שכללה נסיעות מפנק…" at bounding box center [468, 110] width 362 height 52
click at [440, 95] on p "DUPLICATE במהלך חודש אוגוסט, יטבתה חברה לפז"מ עם פעילות תוכן, שכללה נסיעות מפנק…" at bounding box center [468, 110] width 362 height 52
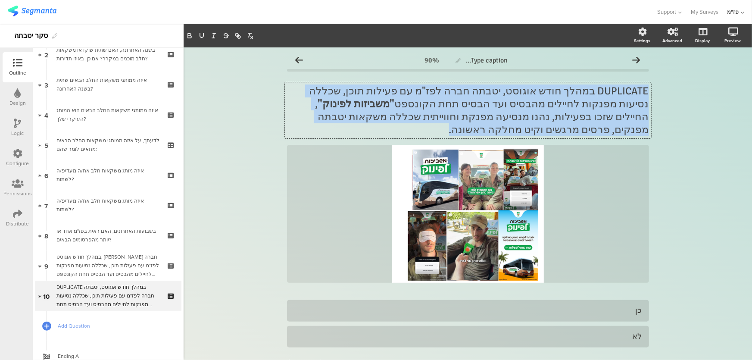
click at [440, 95] on p "DUPLICATE במהלך חודש אוגוסט, יטבתה חברה לפז"מ עם פעילות תוכן, שכללה נסיעות מפנק…" at bounding box center [468, 110] width 362 height 52
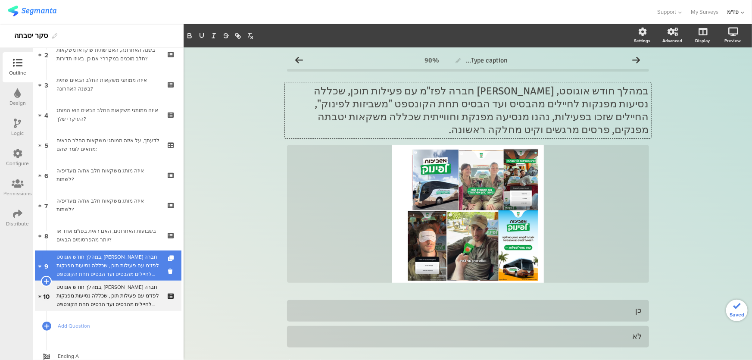
click at [126, 274] on div "במהלך חודש אוגוסט, [PERSON_NAME] חברה לפז"מ עם פעילות תוכן, שכללה נסיעות מפנקות…" at bounding box center [107, 265] width 103 height 26
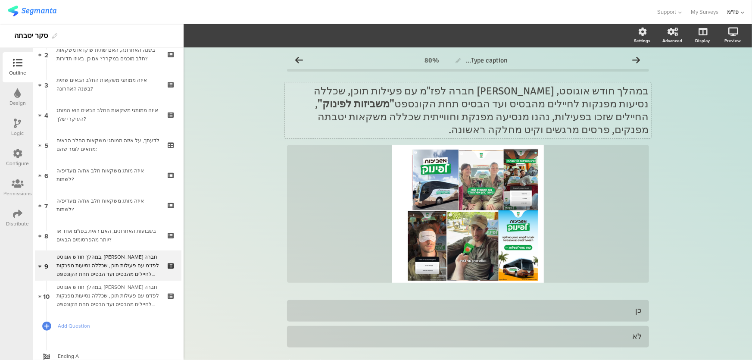
click at [588, 99] on p "במהלך חודש אוגוסט, [PERSON_NAME] חברה לפז"מ עם פעילות תוכן, שכללה נסיעות מפנקות…" at bounding box center [468, 110] width 362 height 52
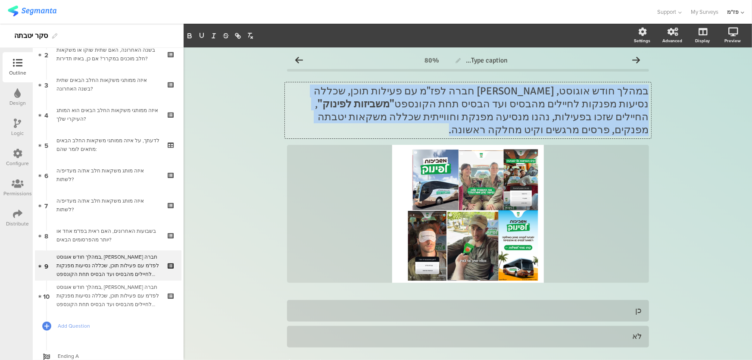
click at [588, 99] on p "במהלך חודש אוגוסט, [PERSON_NAME] חברה לפז"מ עם פעילות תוכן, שכללה נסיעות מפנקות…" at bounding box center [468, 110] width 362 height 52
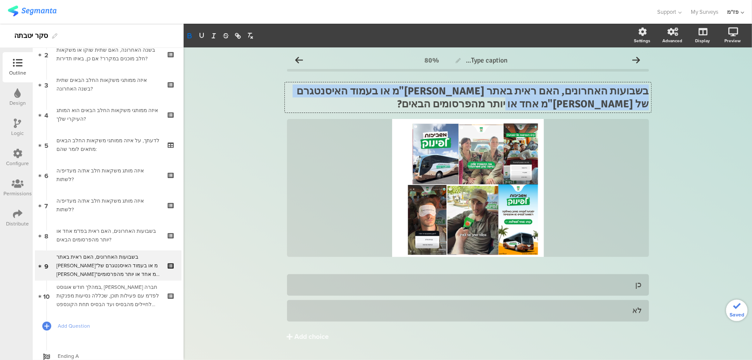
click at [528, 94] on strong "בשבועות האחרונים, האם ראית באתר [PERSON_NAME]"מ או בעמוד האיסנטגרם של [PERSON_N…" at bounding box center [472, 97] width 354 height 26
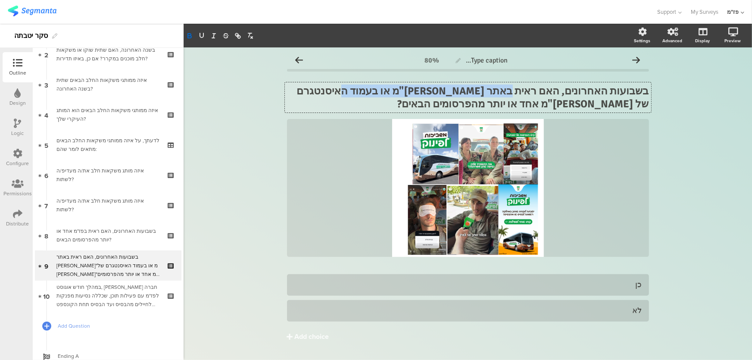
drag, startPoint x: 527, startPoint y: 91, endPoint x: 395, endPoint y: 93, distance: 132.2
click at [395, 93] on strong "בשבועות האחרונים, האם ראית באתר [PERSON_NAME]"מ או בעמוד האיסנטגרם של [PERSON_N…" at bounding box center [472, 97] width 354 height 26
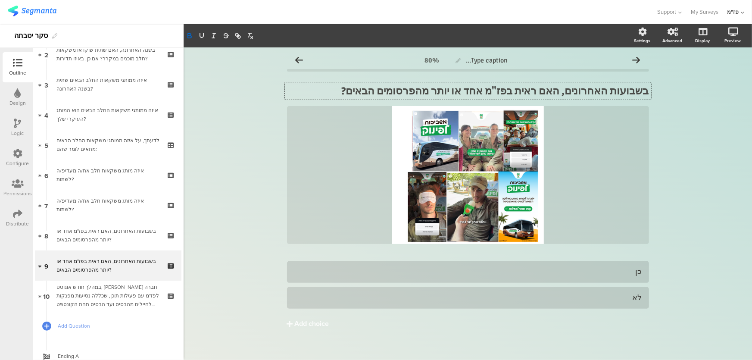
click at [677, 182] on div "Type caption... 80% בשבועות האחרונים, האם ראית בפז"מ אחד או יותר מהפרסומים הבאי…" at bounding box center [467, 207] width 568 height 321
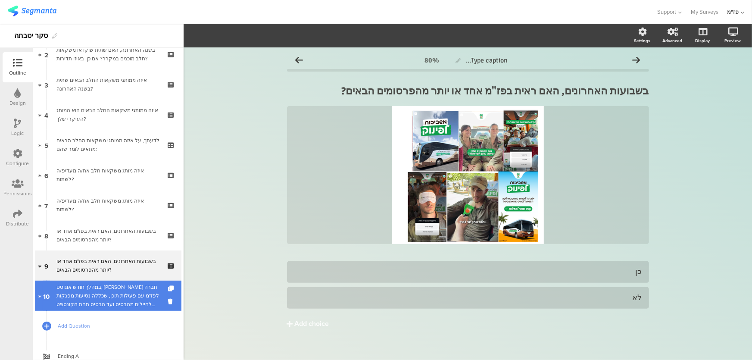
click at [119, 299] on div "במהלך חודש אוגוסט, [PERSON_NAME] חברה לפז"מ עם פעילות תוכן, שכללה נסיעות מפנקות…" at bounding box center [107, 296] width 103 height 26
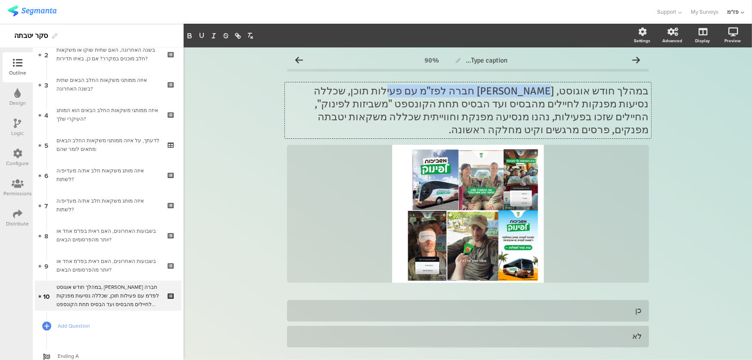
drag, startPoint x: 568, startPoint y: 90, endPoint x: 446, endPoint y: 86, distance: 121.5
click at [446, 86] on div "במהלך חודש אוגוסט, [PERSON_NAME] חברה לפז"מ עם פעילות תוכן, שכללה נסיעות מפנקות…" at bounding box center [468, 110] width 366 height 56
click at [518, 92] on p "במהלך חודש אוגוסט, [PERSON_NAME] חברה לפז"מ עם פעילות תוכן, שכללה נסיעות מפנקות…" at bounding box center [468, 110] width 362 height 52
click at [531, 90] on p "במהלך חודש אוגוסט, [PERSON_NAME] חברה לפז"מ עם פעילות תוכן, שכללה נסיעות מפנקות…" at bounding box center [468, 110] width 362 height 52
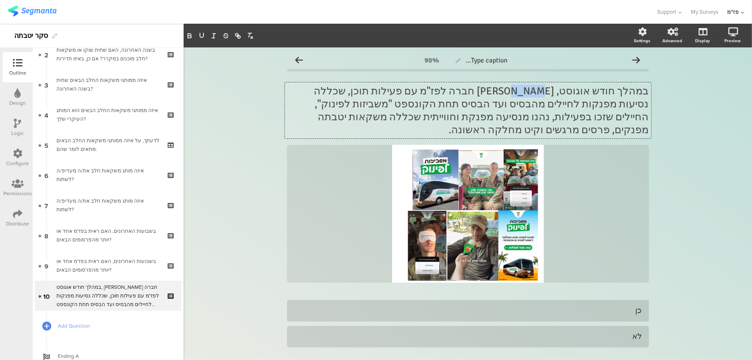
click at [531, 90] on p "במהלך חודש אוגוסט, [PERSON_NAME] חברה לפז"מ עם פעילות תוכן, שכללה נסיעות מפנקות…" at bounding box center [468, 110] width 362 height 52
click at [596, 90] on p "במהלך חודש אוגוסט, יטבתה [PERSON_NAME]"מ חברו על מנת להעניק לחיילים נסיעות מפנק…" at bounding box center [468, 110] width 362 height 52
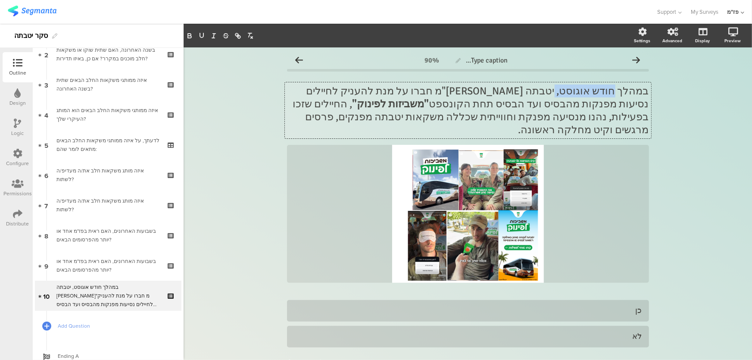
drag, startPoint x: 620, startPoint y: 90, endPoint x: 571, endPoint y: 90, distance: 49.5
click at [571, 90] on p "במהלך חודש אוגוסט, יטבתה [PERSON_NAME]"מ חברו על מנת להעניק לחיילים נסיעות מפנק…" at bounding box center [468, 110] width 362 height 52
drag, startPoint x: 570, startPoint y: 94, endPoint x: 522, endPoint y: 92, distance: 48.3
click at [522, 92] on p "במהלך חודש אוגוסט, יטבתה [PERSON_NAME]"מ חברו על מנת להעניק לחיילים נסיעות מפנק…" at bounding box center [468, 110] width 362 height 52
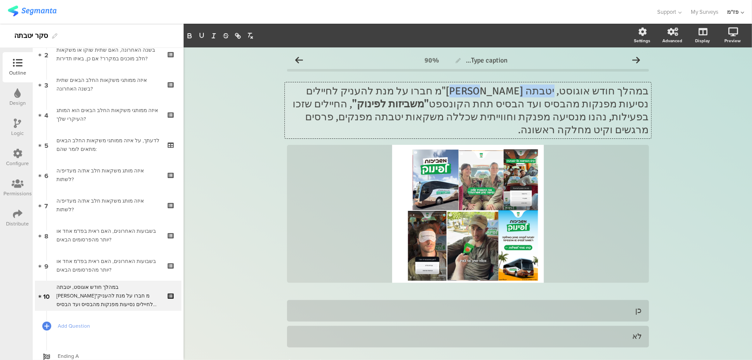
click at [522, 92] on p "במהלך חודש אוגוסט, יטבתה [PERSON_NAME]"מ חברו על מנת להעניק לחיילים נסיעות מפנק…" at bounding box center [468, 110] width 362 height 52
click at [522, 91] on p "במהלך חודש אוגוסט, יטבתה [PERSON_NAME]"מ חברו על מנת להעניק לחיילים נסיעות מפנק…" at bounding box center [468, 110] width 362 height 52
click at [524, 90] on p "במהלך חודש אוגוסט, יטבתה [PERSON_NAME]"מ חברו על מנת להעניק לחיילים נסיעות מפנק…" at bounding box center [468, 110] width 362 height 52
click at [522, 90] on p "במהלך חודש אוגוסט, יטבתה [PERSON_NAME]"מ חברו על מנת להעניק לחיילים נסיעות מפנק…" at bounding box center [468, 110] width 362 height 52
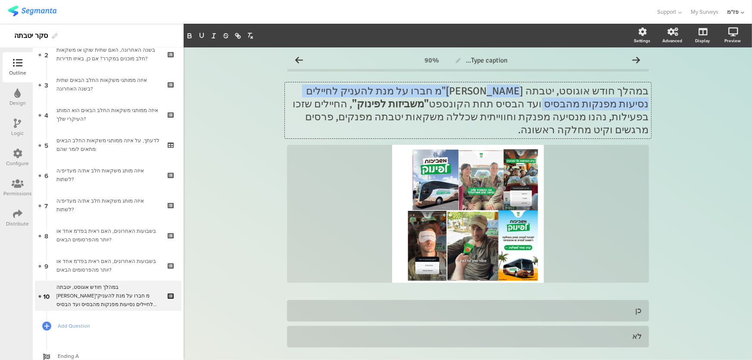
drag, startPoint x: 518, startPoint y: 91, endPoint x: 294, endPoint y: 91, distance: 223.6
click at [294, 91] on p "במהלך חודש אוגוסט, יטבתה [PERSON_NAME]"מ חברו על מנת להעניק לחיילים נסיעות מפנק…" at bounding box center [468, 110] width 362 height 52
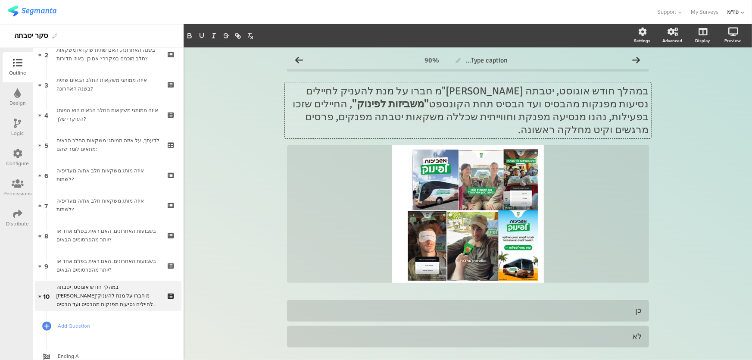
click at [527, 105] on p "במהלך חודש אוגוסט, יטבתה [PERSON_NAME]"מ חברו על מנת להעניק לחיילים נסיעות מפנק…" at bounding box center [468, 110] width 362 height 52
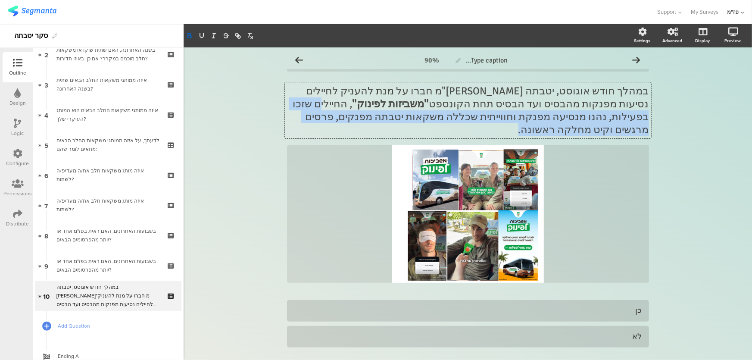
drag, startPoint x: 500, startPoint y: 106, endPoint x: 310, endPoint y: 114, distance: 189.7
click at [310, 114] on p "במהלך חודש אוגוסט, יטבתה [PERSON_NAME]"מ חברו על מנת להעניק לחיילים נסיעות מפנק…" at bounding box center [468, 110] width 362 height 52
click at [498, 105] on p "במהלך חודש אוגוסט, יטבתה [PERSON_NAME]"מ חברו על מנת להעניק לחיילים נסיעות מפנק…" at bounding box center [468, 110] width 362 height 52
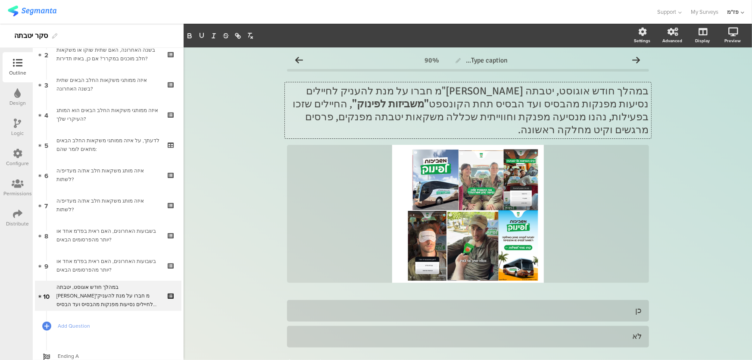
click at [522, 103] on p "במהלך חודש אוגוסט, יטבתה [PERSON_NAME]"מ חברו על מנת להעניק לחיילים נסיעות מפנק…" at bounding box center [468, 110] width 362 height 52
click at [499, 112] on p "במהלך חודש אוגוסט, יטבתה [PERSON_NAME]"מ חברו על מנת להעניק לחיילים נסיעות מפנק…" at bounding box center [468, 110] width 362 height 52
drag, startPoint x: 487, startPoint y: 114, endPoint x: 436, endPoint y: 115, distance: 50.8
click at [436, 115] on p "במהלך חודש אוגוסט, יטבתה [PERSON_NAME]"מ חברו על מנת להעניק לחיילים נסיעות מפנק…" at bounding box center [468, 110] width 362 height 52
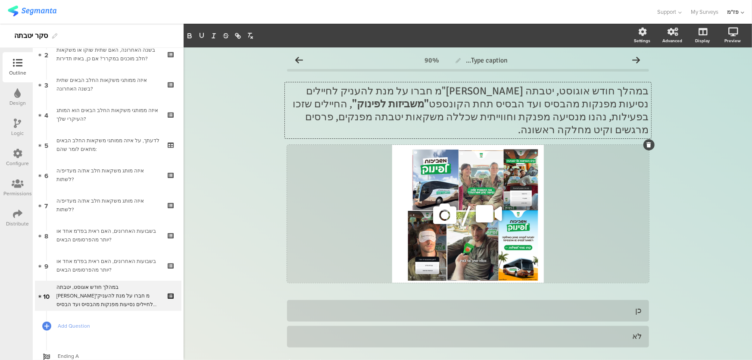
click at [637, 145] on div "/" at bounding box center [468, 214] width 362 height 138
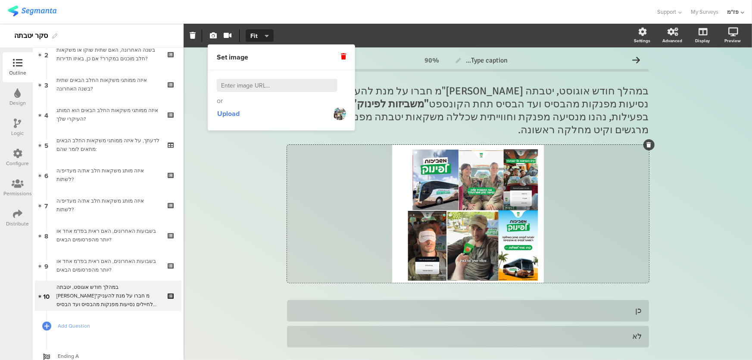
click at [349, 58] on div "Set image" at bounding box center [281, 57] width 146 height 25
click at [342, 57] on icon at bounding box center [343, 56] width 5 height 6
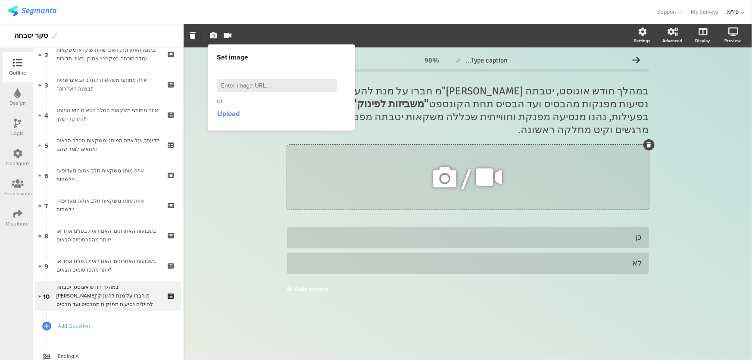
click at [444, 164] on icon at bounding box center [444, 176] width 29 height 29
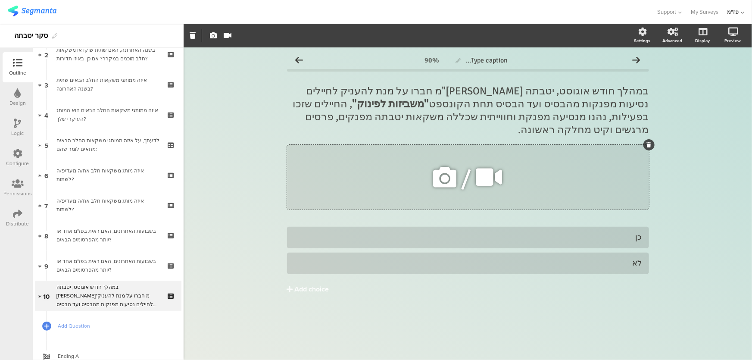
click at [359, 159] on div "/" at bounding box center [468, 177] width 362 height 65
click at [532, 180] on div "/" at bounding box center [468, 177] width 362 height 65
click at [430, 169] on icon at bounding box center [444, 176] width 29 height 29
click at [439, 167] on icon at bounding box center [444, 176] width 29 height 29
click at [434, 166] on icon at bounding box center [444, 176] width 29 height 29
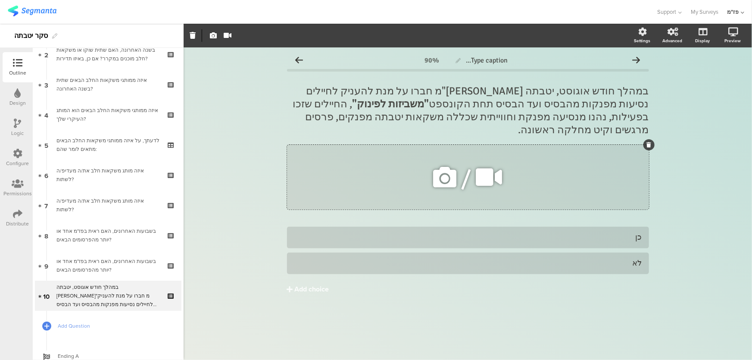
click at [452, 168] on icon at bounding box center [444, 176] width 29 height 29
click at [216, 35] on icon "button" at bounding box center [213, 35] width 7 height 7
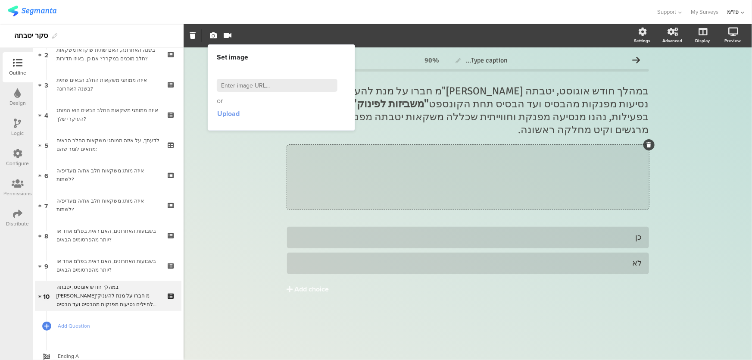
click at [231, 111] on span "Upload" at bounding box center [228, 114] width 22 height 10
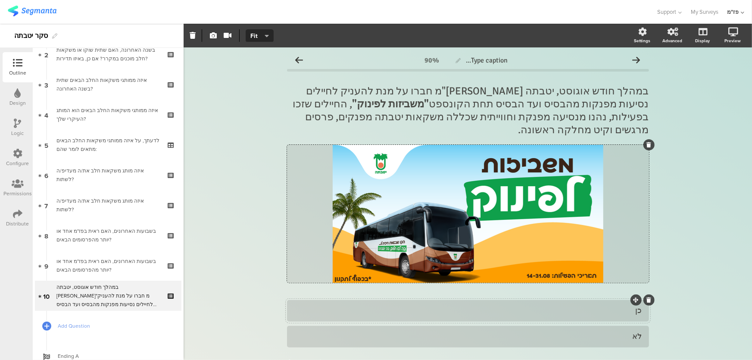
click at [581, 305] on div "כן" at bounding box center [468, 310] width 348 height 10
paste div
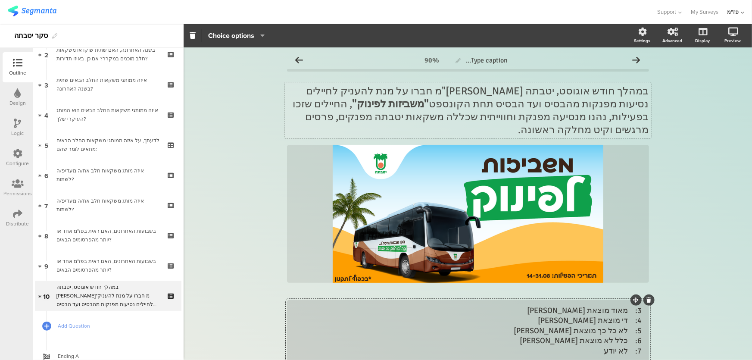
click at [456, 112] on p "במהלך חודש אוגוסט, יטבתה [PERSON_NAME]"מ חברו על מנת להעניק לחיילים נסיעות מפנק…" at bounding box center [468, 110] width 362 height 52
click at [424, 113] on p "במהלך חודש אוגוסט, יטבתה [PERSON_NAME]"מ חברו על מנת להעניק לחיילים נסיעות מפנק…" at bounding box center [468, 110] width 362 height 52
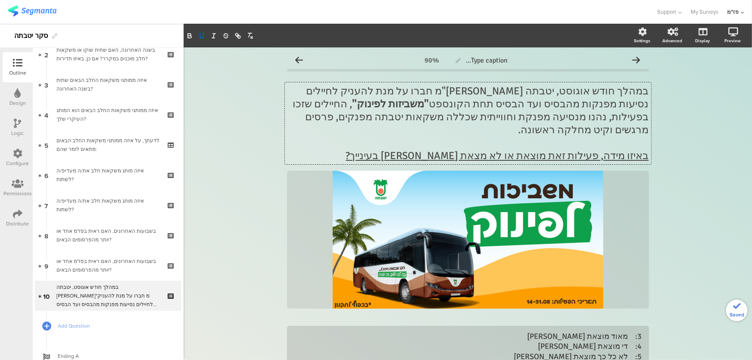
click at [521, 136] on p at bounding box center [468, 142] width 362 height 13
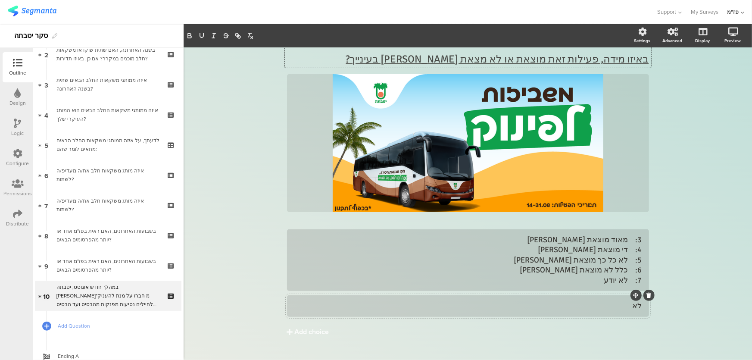
scroll to position [100, 0]
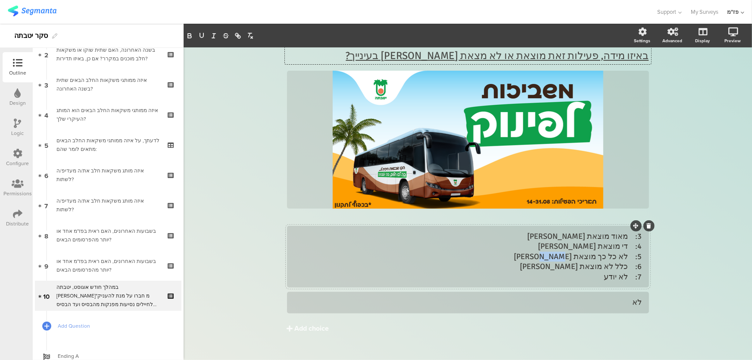
drag, startPoint x: 599, startPoint y: 264, endPoint x: 619, endPoint y: 263, distance: 20.2
click at [619, 263] on div "3: מאוד מוצאת [PERSON_NAME] 4: די מוצאת [PERSON_NAME] 5: לא כל כך מוצאת [PERSON…" at bounding box center [468, 256] width 348 height 50
click at [303, 317] on button "Add choice" at bounding box center [468, 328] width 362 height 22
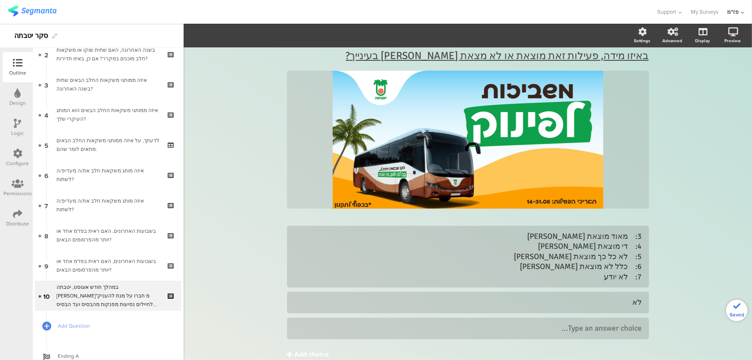
click at [303, 343] on button "Add choice" at bounding box center [468, 354] width 362 height 22
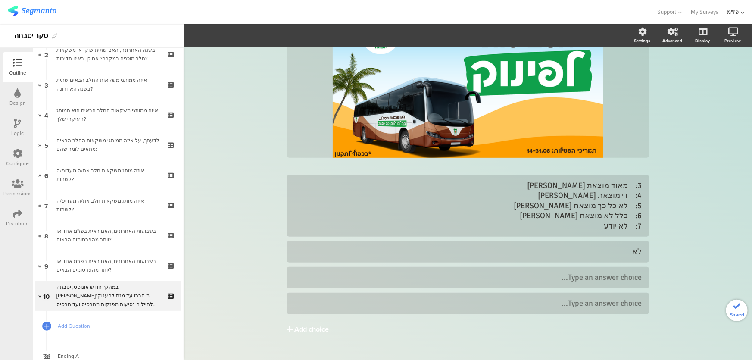
scroll to position [152, 0]
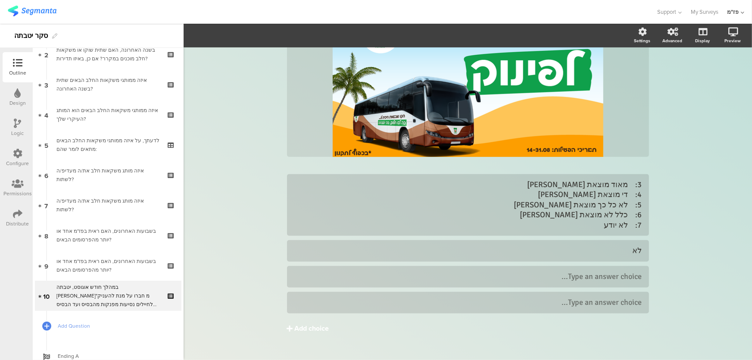
click at [310, 324] on div "Add choice" at bounding box center [312, 328] width 34 height 9
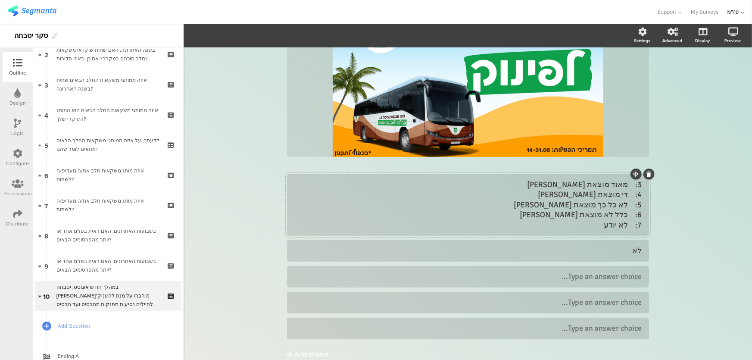
click at [587, 214] on div "3: מאוד מוצאת [PERSON_NAME] 4: די מוצאת [PERSON_NAME] 5: לא כל כך מוצאת [PERSON…" at bounding box center [468, 205] width 348 height 50
drag, startPoint x: 594, startPoint y: 214, endPoint x: 626, endPoint y: 208, distance: 32.3
click at [626, 208] on div "3: מאוד מוצאת [PERSON_NAME] 4: די מוצאת [PERSON_NAME] 5: לא כל כך מוצאת [PERSON…" at bounding box center [468, 205] width 348 height 50
click at [600, 317] on div at bounding box center [468, 328] width 362 height 22
drag, startPoint x: 575, startPoint y: 201, endPoint x: 622, endPoint y: 202, distance: 47.8
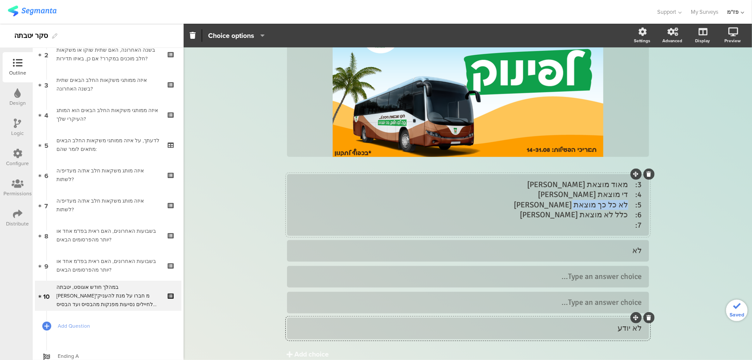
click at [622, 202] on div "3: מאוד מוצאת [PERSON_NAME] 4: די מוצאת [PERSON_NAME] 5: לא כל כך מוצאת [PERSON…" at bounding box center [468, 205] width 348 height 50
click at [624, 202] on div "3: מאוד מוצאת [PERSON_NAME] 4: די מוצאת [PERSON_NAME] 5: לא כל כך מוצאת [PERSON…" at bounding box center [468, 205] width 348 height 50
click at [603, 295] on div "Type an answer choice..." at bounding box center [468, 302] width 348 height 14
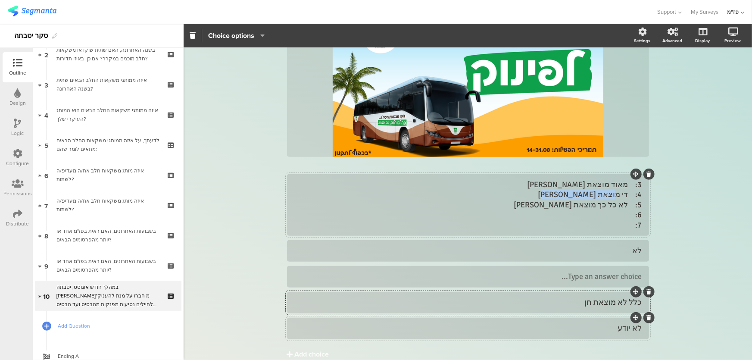
drag, startPoint x: 569, startPoint y: 196, endPoint x: 625, endPoint y: 194, distance: 55.2
click at [625, 194] on div "3: מאוד מוצאת [PERSON_NAME] 4: די מוצאת [PERSON_NAME] 5: לא כל כך מוצאת [PERSON…" at bounding box center [468, 205] width 348 height 50
drag, startPoint x: 589, startPoint y: 183, endPoint x: 626, endPoint y: 183, distance: 36.6
click at [626, 183] on div "3: מאוד מוצאת [PERSON_NAME] 4: די מוצאת [PERSON_NAME] 5: 6: 7:" at bounding box center [468, 205] width 348 height 50
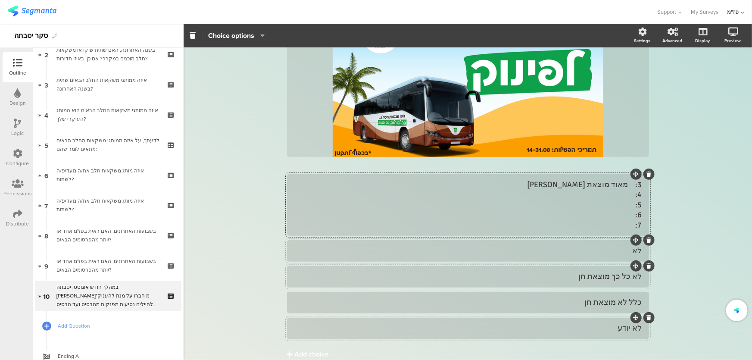
click at [603, 246] on div "לא" at bounding box center [468, 251] width 348 height 10
paste div
drag, startPoint x: 597, startPoint y: 211, endPoint x: 630, endPoint y: 182, distance: 43.9
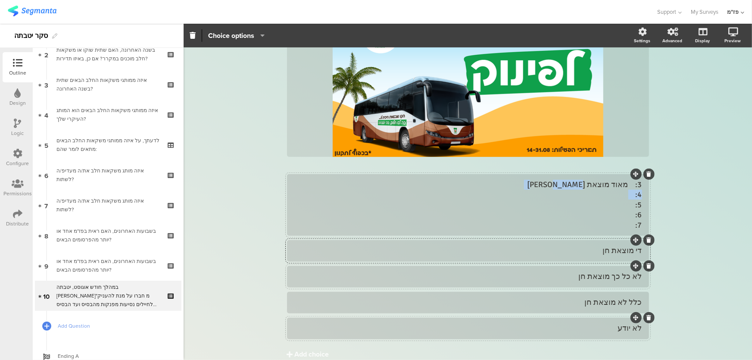
click at [630, 182] on div "3: מאוד מוצאת [PERSON_NAME] 4: 5: 6: 7:" at bounding box center [468, 205] width 348 height 50
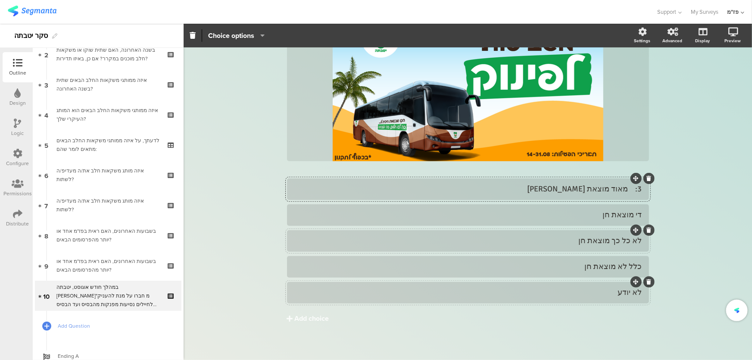
scroll to position [138, 0]
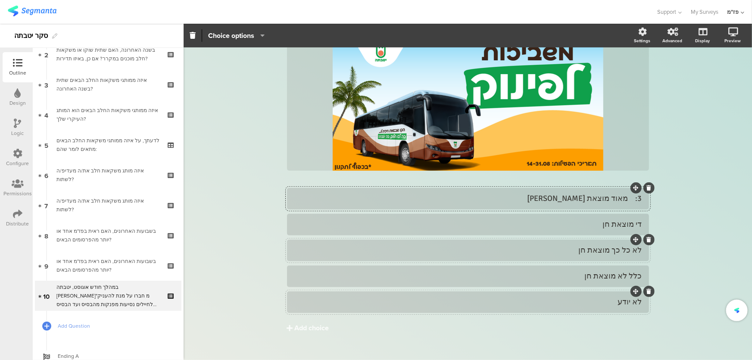
click at [629, 193] on div "3: מאוד מוצאת [PERSON_NAME]" at bounding box center [468, 198] width 348 height 10
click at [567, 274] on div "מאוד מוצאת [PERSON_NAME] די מוצאת [PERSON_NAME] לא כל כך מוצאת [PERSON_NAME]" at bounding box center [468, 250] width 362 height 125
click at [581, 319] on button "Add choice" at bounding box center [468, 328] width 362 height 22
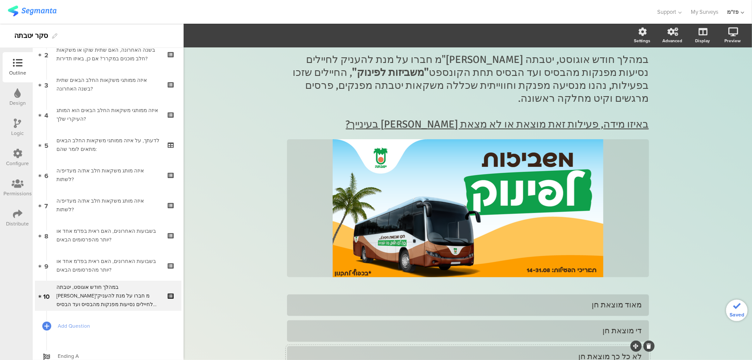
scroll to position [0, 0]
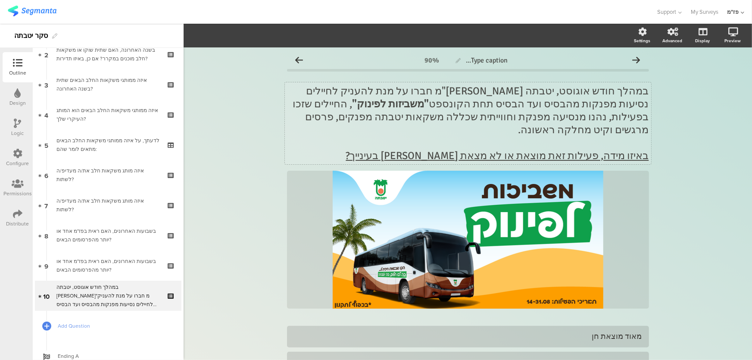
click at [429, 107] on strong ""משביזות לפינוק"" at bounding box center [390, 103] width 77 height 13
click at [429, 105] on strong ""משביזות לפינוק"" at bounding box center [390, 103] width 77 height 13
click at [496, 103] on p "במהלך חודש אוגוסט, יטבתה [PERSON_NAME]"מ חברו על מנת להעניק לחיילים נסיעות מפנק…" at bounding box center [468, 110] width 362 height 52
click at [484, 107] on p "במהלך חודש אוגוסט, יטבתה [PERSON_NAME]"מ חברו על מנת להעניק לחיילים נסיעות מפנק…" at bounding box center [468, 110] width 362 height 52
click at [408, 101] on p "במהלך חודש אוגוסט, יטבתה [PERSON_NAME]"מ חברו על מנת להעניק לחיילים נסיעות מפנק…" at bounding box center [468, 110] width 362 height 52
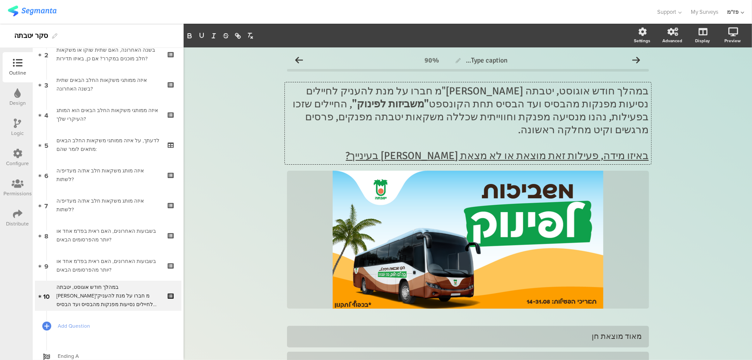
click at [690, 207] on div "Type caption... 90% במהלך חודש אוגוסט, יטבתה [PERSON_NAME]"מ חברו על מנת להעניק…" at bounding box center [467, 291] width 568 height 489
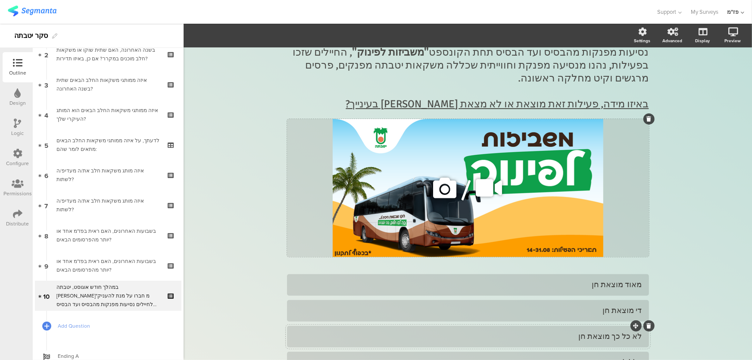
scroll to position [164, 0]
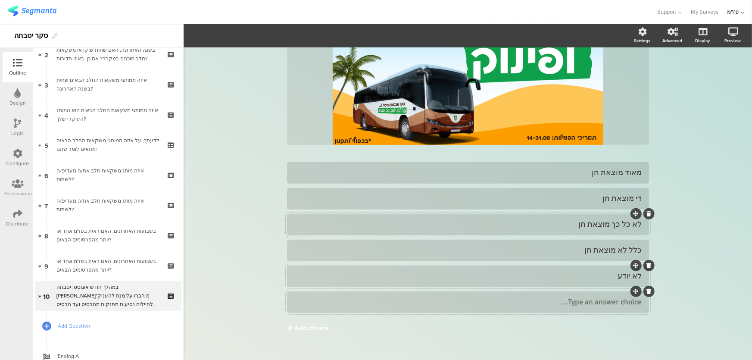
click at [646, 289] on icon at bounding box center [648, 291] width 5 height 5
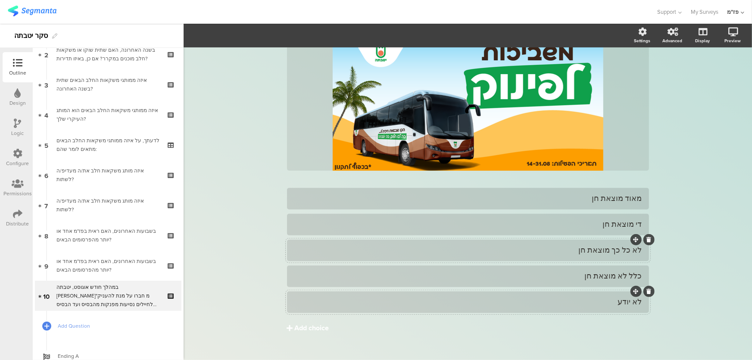
scroll to position [0, 0]
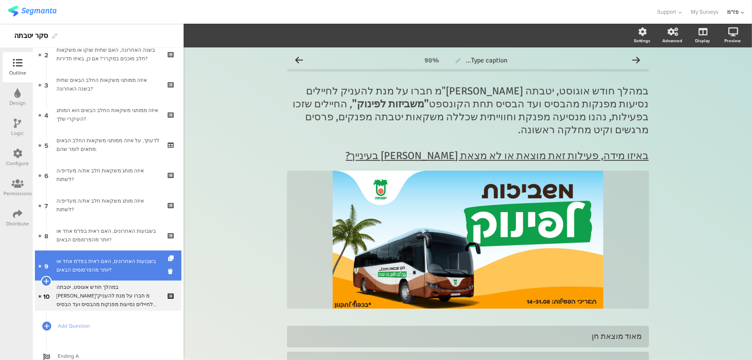
click at [116, 267] on div "בשבועות האחרונים, האם ראית בפז"מ אחד או יותר מהפרסומים הבאים?" at bounding box center [107, 265] width 103 height 17
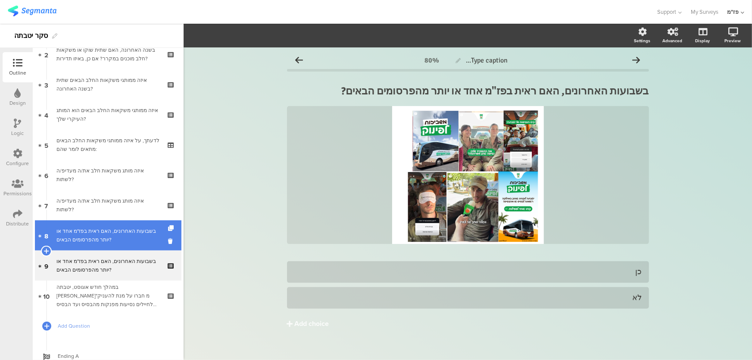
click at [117, 243] on div "בשבועות האחרונים, האם ראית בפז"מ אחד או יותר מהפרסומים הבאים?" at bounding box center [107, 235] width 103 height 17
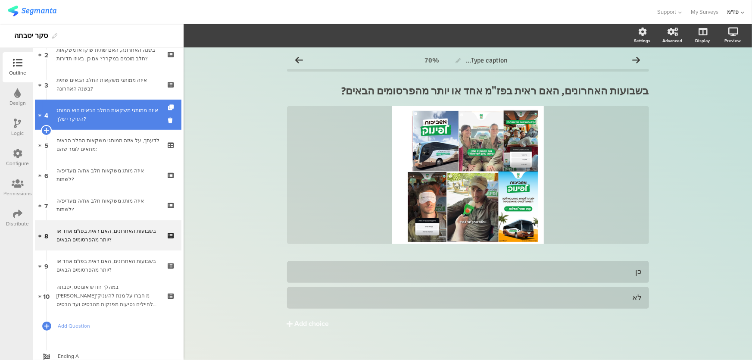
click at [107, 119] on div "איזה ממותגי משקאות החלב הבאים הוא המותג העיקרי שלך?" at bounding box center [107, 114] width 103 height 17
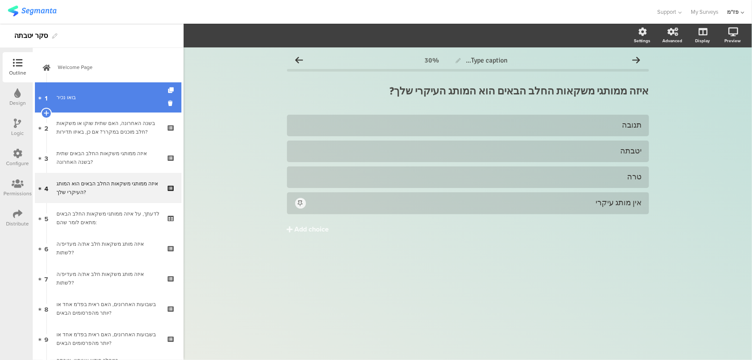
click at [104, 109] on link "1 בואו נכיר" at bounding box center [108, 97] width 146 height 30
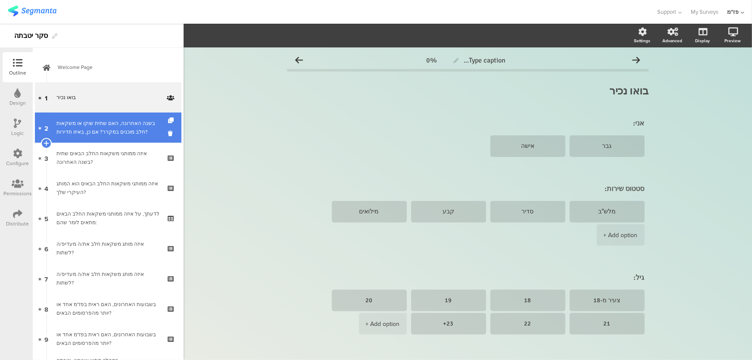
click at [121, 134] on div "בשנה האחרונה, האם שתית שוקו או משקאות חלב מוכנים במקרר? אם כן, באיזו תדירות?" at bounding box center [107, 127] width 103 height 17
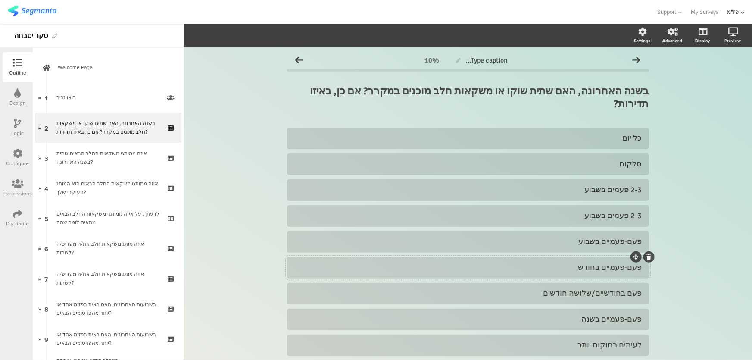
scroll to position [69, 0]
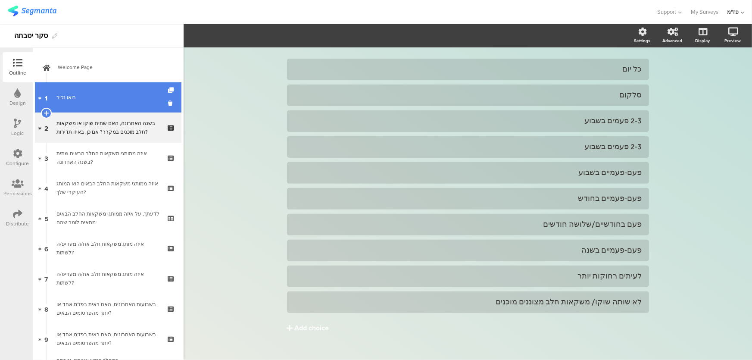
drag, startPoint x: 102, startPoint y: 101, endPoint x: 17, endPoint y: 197, distance: 128.5
click at [102, 101] on div "בואו נכיר" at bounding box center [107, 97] width 103 height 9
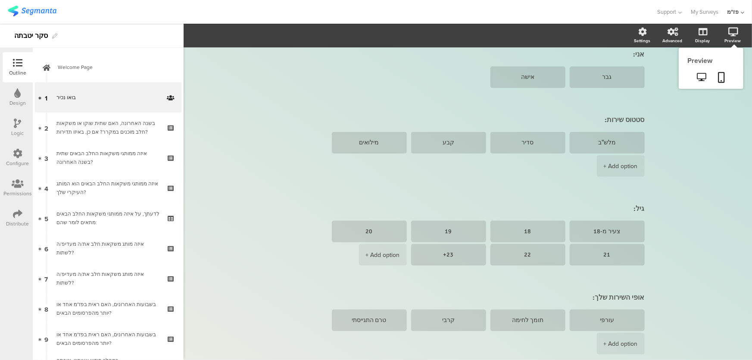
click at [728, 37] on div "Preview" at bounding box center [736, 36] width 30 height 22
click at [697, 74] on icon at bounding box center [701, 77] width 9 height 8
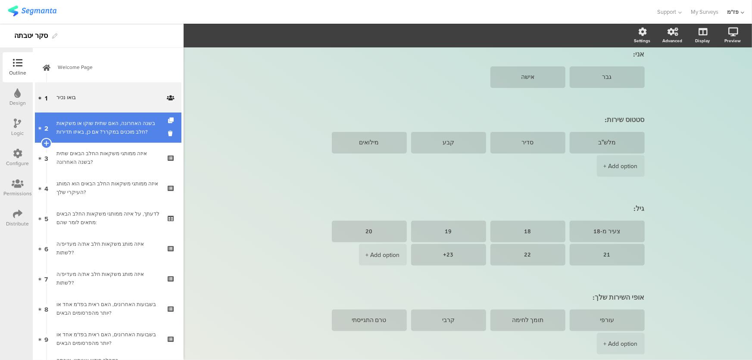
click at [108, 114] on link "2 בשנה האחרונה, האם שתית שוקו או משקאות חלב מוכנים במקרר? אם כן, באיזו תדירות?" at bounding box center [108, 127] width 146 height 30
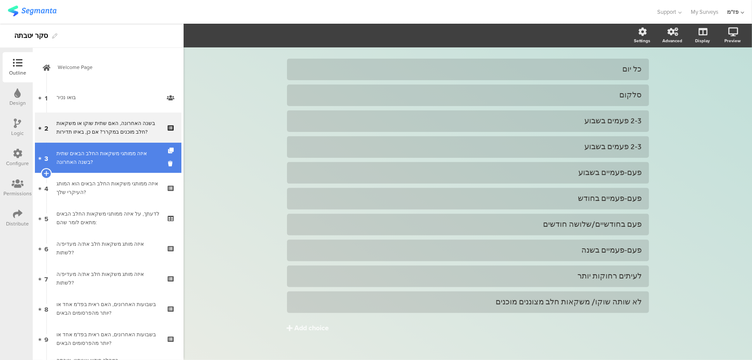
click at [106, 159] on div "איזה ממותגי משקאות החלב הבאים שתית בשנה האחרונה?" at bounding box center [107, 157] width 103 height 17
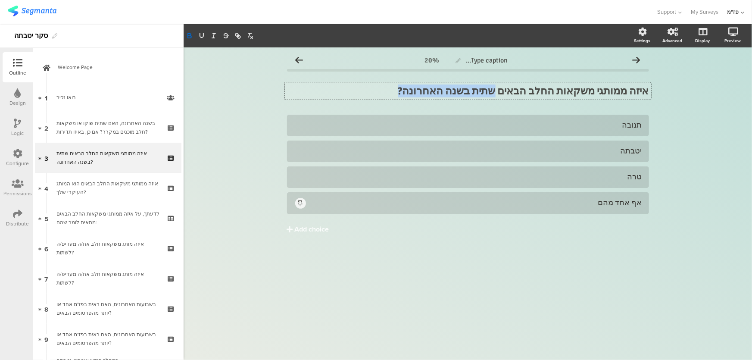
drag, startPoint x: 435, startPoint y: 89, endPoint x: 518, endPoint y: 84, distance: 83.3
click at [518, 84] on div "איזה ממותגי משקאות החלב הבאים שתית בשנה האחרונה? איזה ממותגי משקאות החלב הבאים …" at bounding box center [468, 90] width 366 height 17
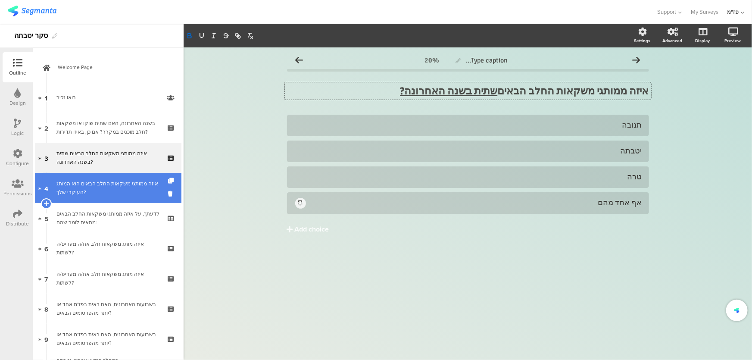
click at [99, 188] on div "איזה ממותגי משקאות החלב הבאים הוא המותג העיקרי שלך?" at bounding box center [107, 187] width 103 height 17
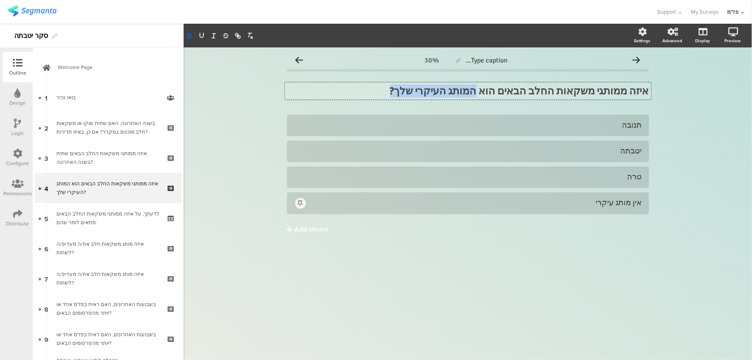
drag, startPoint x: 426, startPoint y: 92, endPoint x: 500, endPoint y: 90, distance: 74.1
click at [500, 90] on div "איזה ממותגי משקאות החלב הבאים הוא המותג העיקרי שלך? איזה ממותגי משקאות החלב הבא…" at bounding box center [468, 90] width 366 height 17
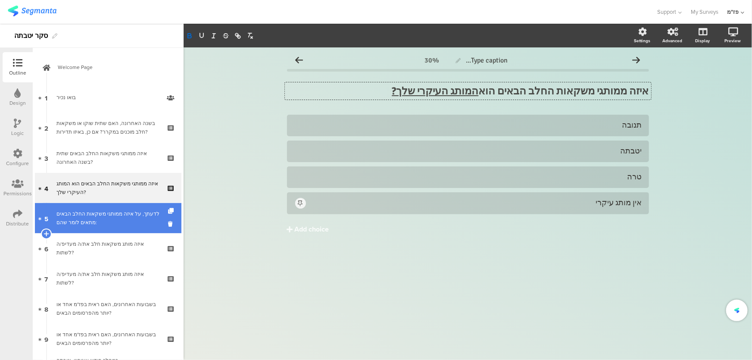
click at [103, 216] on div "לדעתך, על איזה ממותגי משקאות החלב הבאים מתאים לומר שהם:" at bounding box center [107, 217] width 103 height 17
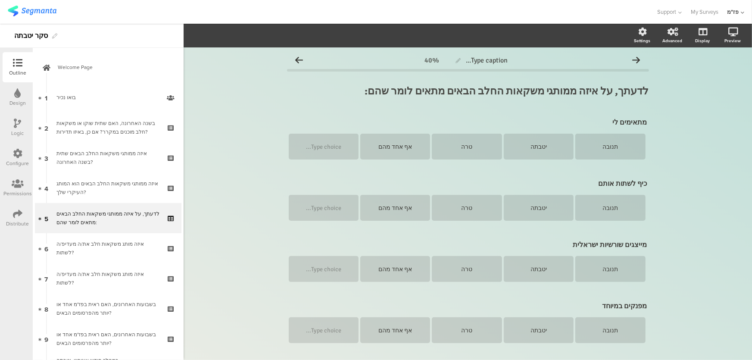
click at [706, 201] on div "Type caption... 40% לדעתך, על איזה ממותגי משקאות החלב הבאים מתאים לומר שהם: לדע…" at bounding box center [467, 286] width 568 height 479
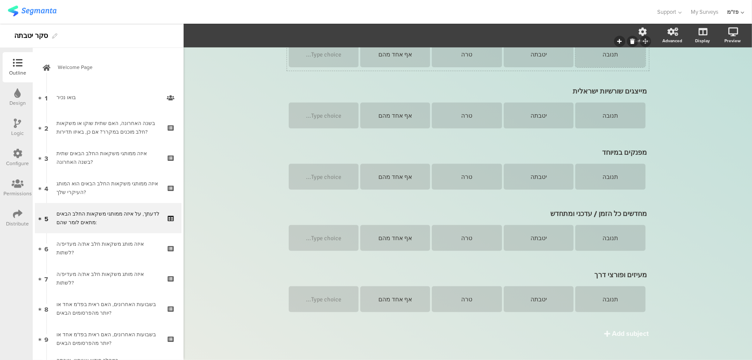
scroll to position [165, 0]
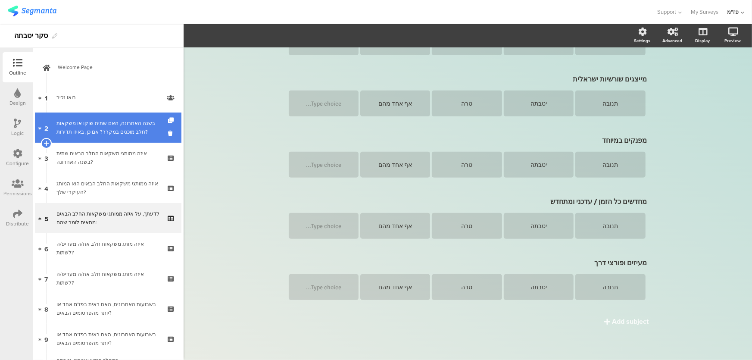
click at [111, 121] on div "בשנה האחרונה, האם שתית שוקו או משקאות חלב מוכנים במקרר? אם כן, באיזו תדירות?" at bounding box center [107, 127] width 103 height 17
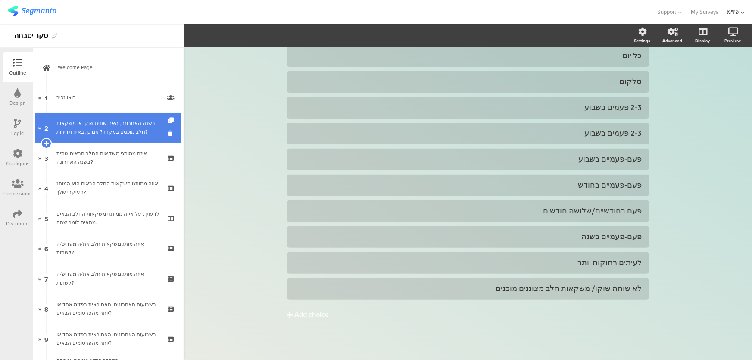
scroll to position [69, 0]
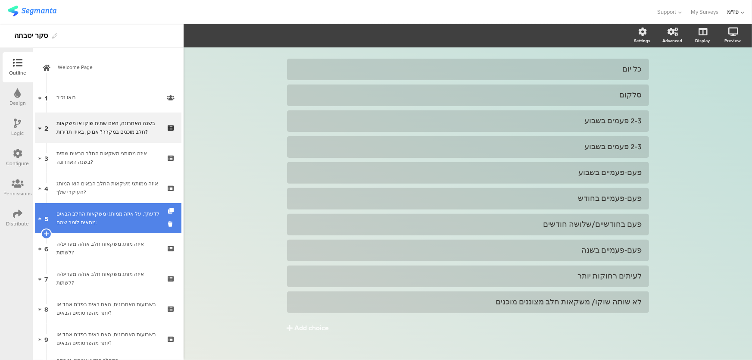
click at [103, 215] on div "לדעתך, על איזה ממותגי משקאות החלב הבאים מתאים לומר שהם:" at bounding box center [107, 217] width 103 height 17
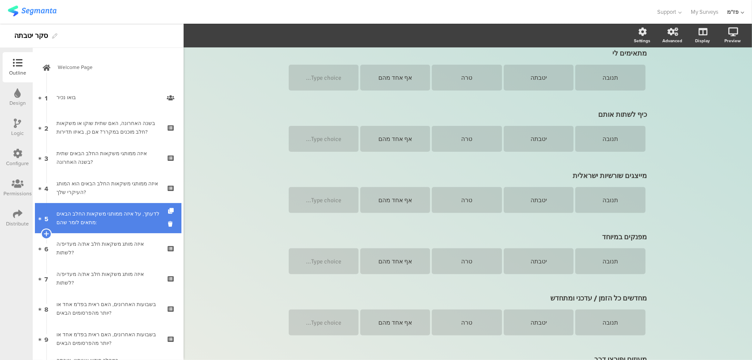
scroll to position [82, 0]
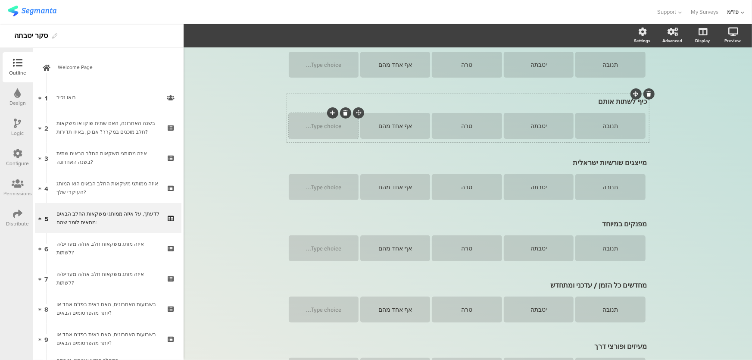
click at [343, 113] on icon at bounding box center [345, 112] width 5 height 5
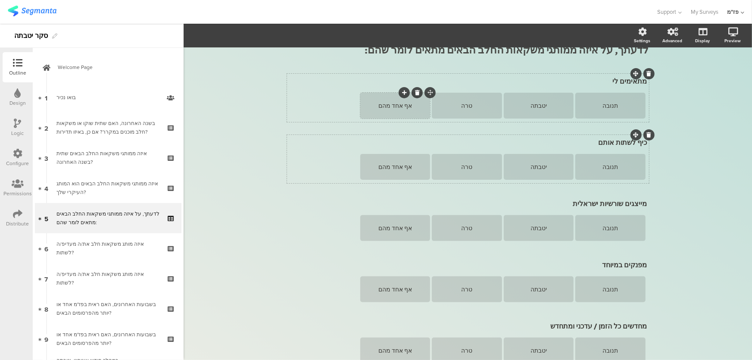
scroll to position [3, 0]
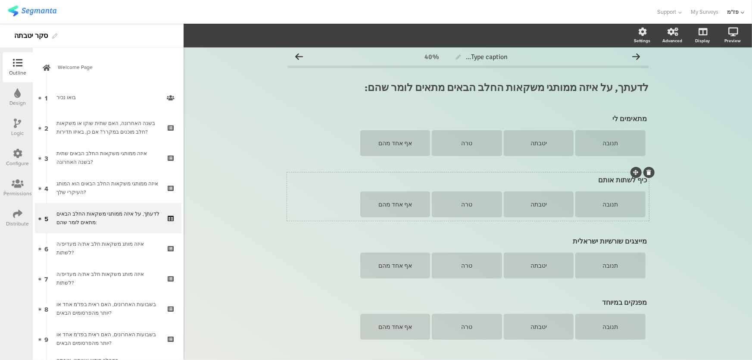
click at [269, 68] on div "Type caption... 40% לדעתך, על איזה ממותגי משקאות החלב הבאים מתאים לומר שהם: לדע…" at bounding box center [467, 283] width 568 height 479
click at [720, 78] on link at bounding box center [721, 78] width 19 height 16
click at [377, 144] on div "אף אחד מהם" at bounding box center [394, 143] width 67 height 7
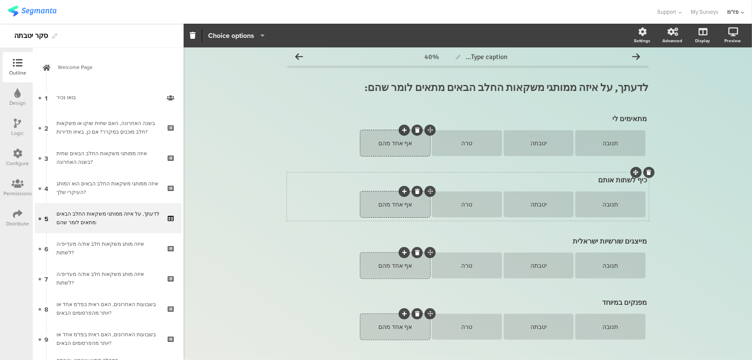
click at [251, 37] on span "Choice options" at bounding box center [231, 36] width 46 height 10
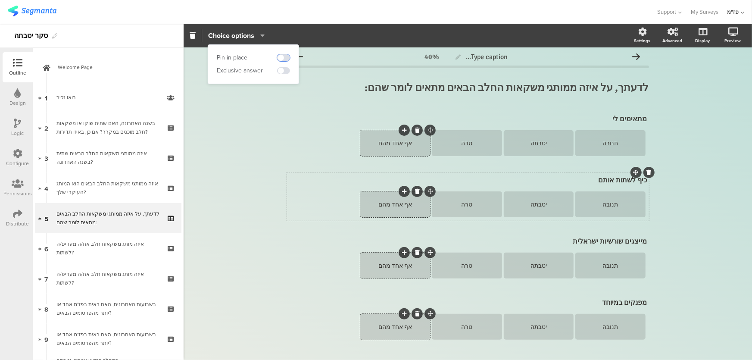
click at [282, 58] on span at bounding box center [283, 57] width 13 height 7
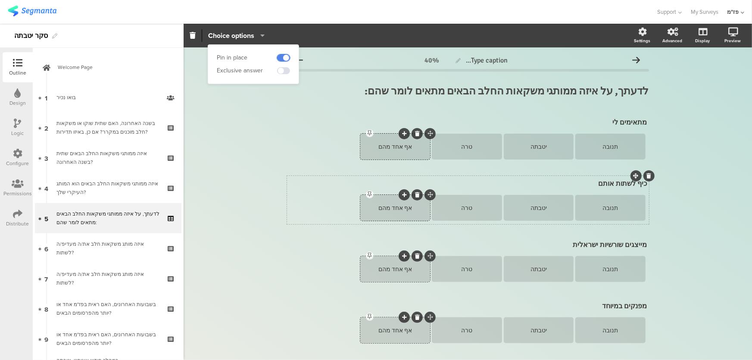
scroll to position [0, 0]
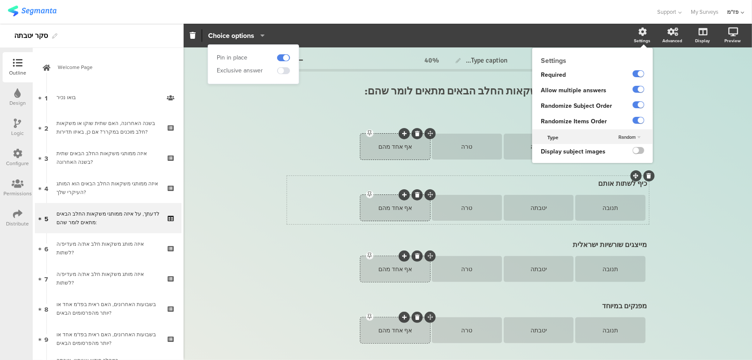
click at [620, 137] on span "Random" at bounding box center [626, 137] width 17 height 7
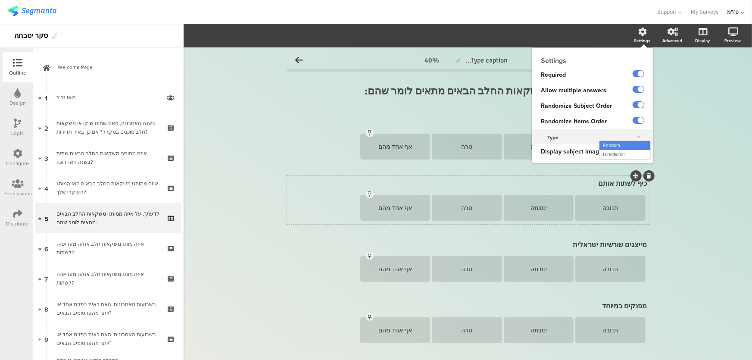
click at [587, 137] on div "Type" at bounding box center [569, 137] width 75 height 13
click at [632, 152] on label at bounding box center [638, 150] width 12 height 7
click at [0, 0] on input "checkbox" at bounding box center [0, 0] width 0 height 0
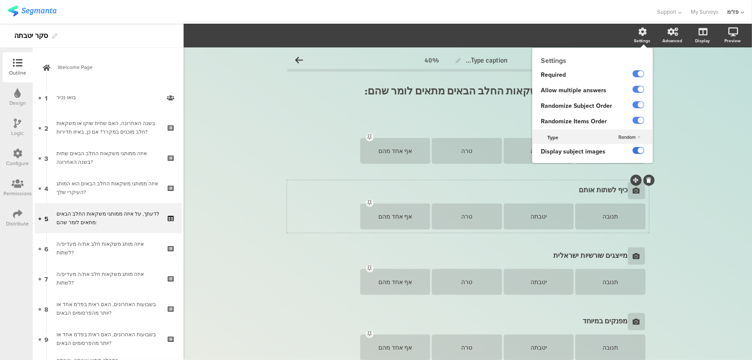
click at [632, 150] on label at bounding box center [638, 150] width 12 height 7
click at [0, 0] on input "checkbox" at bounding box center [0, 0] width 0 height 0
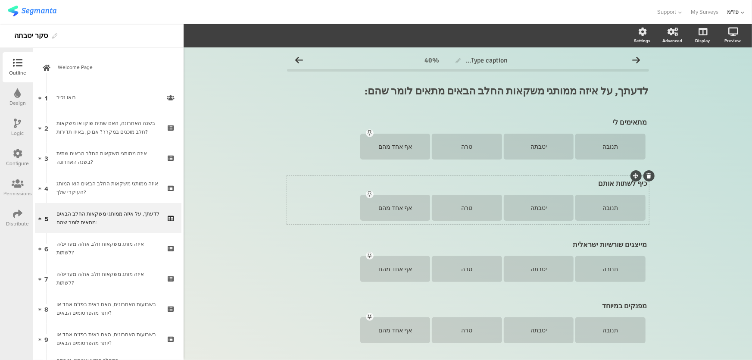
click at [679, 144] on div "Type caption... 40% לדעתך, על איזה ממותגי משקאות החלב הבאים מתאים לומר שהם: לדע…" at bounding box center [467, 286] width 568 height 479
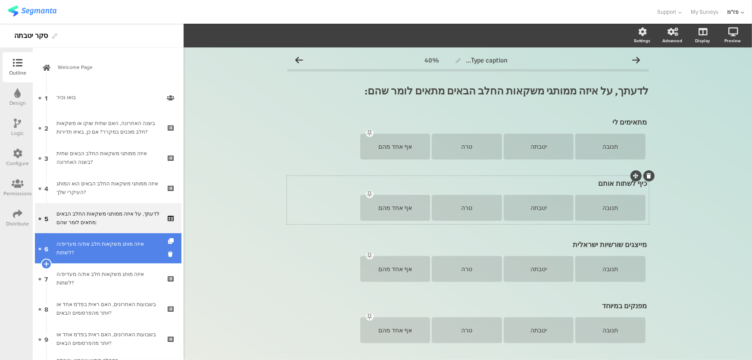
click at [94, 262] on link "6 איזה מותג משקאות חלב את/ה מעדיפ/ה לשתות?" at bounding box center [108, 248] width 146 height 30
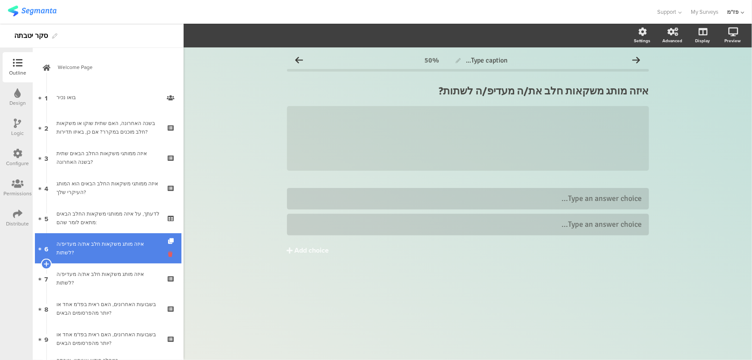
click at [168, 255] on icon at bounding box center [171, 254] width 7 height 8
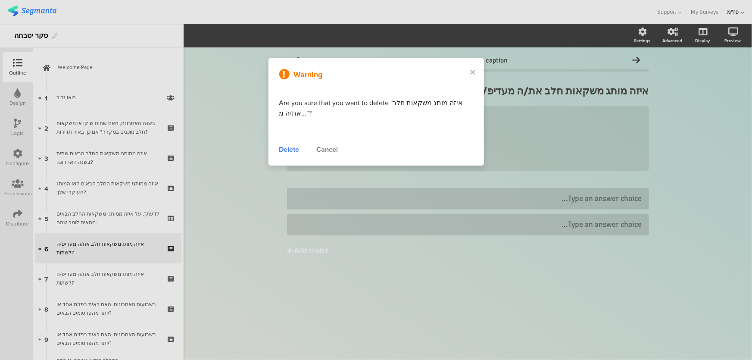
click at [289, 147] on div "Delete" at bounding box center [289, 149] width 20 height 10
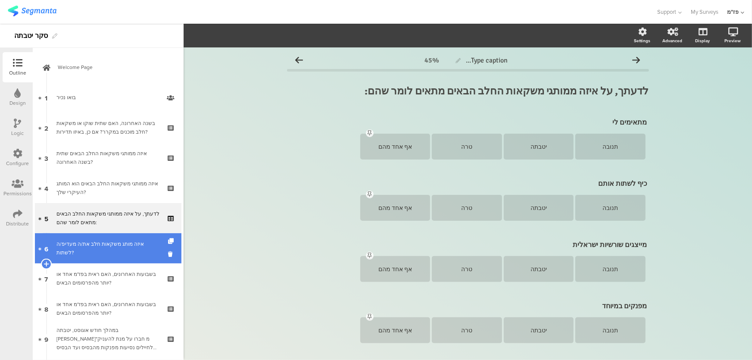
click at [115, 247] on div "איזה מותג משקאות חלב את/ה מעדיפ/ה לשתות?" at bounding box center [107, 247] width 103 height 17
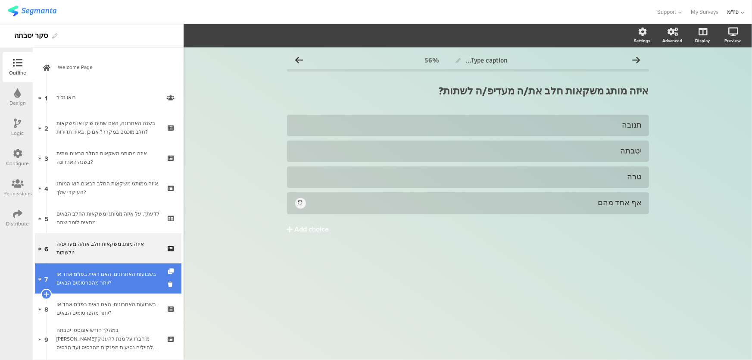
click at [113, 274] on div "בשבועות האחרונים, האם ראית בפז"מ אחד או יותר מהפרסומים הבאים?" at bounding box center [107, 278] width 103 height 17
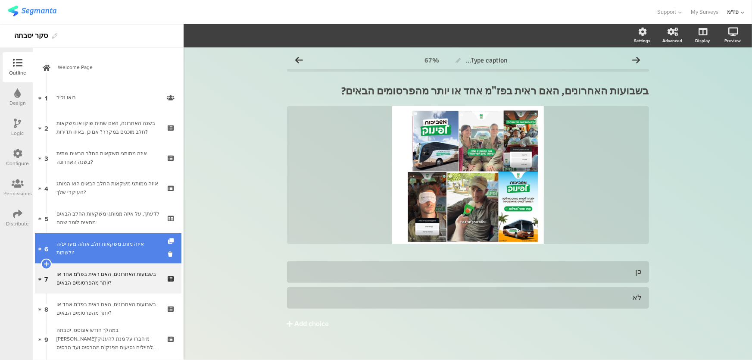
click at [124, 242] on link "6 איזה מותג משקאות חלב את/ה מעדיפ/ה לשתות?" at bounding box center [108, 248] width 146 height 30
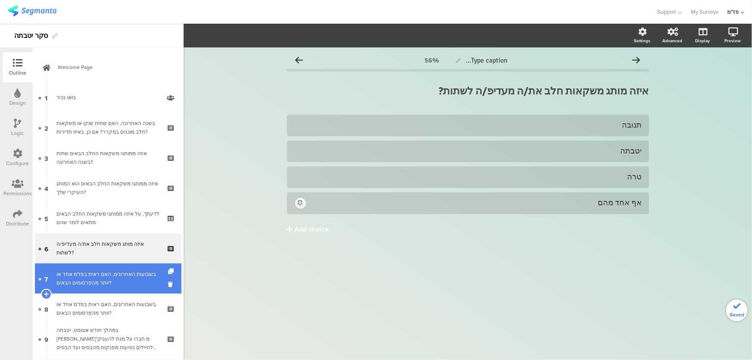
click at [121, 283] on div "בשבועות האחרונים, האם ראית בפז"מ אחד או יותר מהפרסומים הבאים?" at bounding box center [107, 278] width 103 height 17
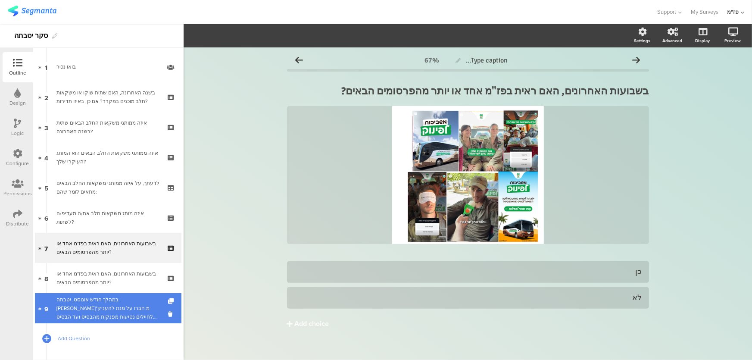
scroll to position [73, 0]
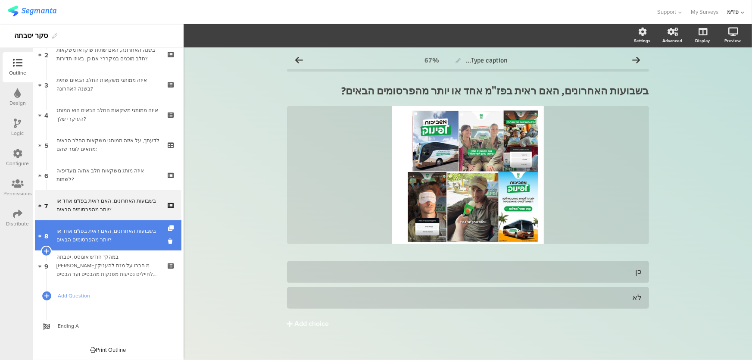
click at [121, 232] on div "בשבועות האחרונים, האם ראית בפז"מ אחד או יותר מהפרסומים הבאים?" at bounding box center [107, 235] width 103 height 17
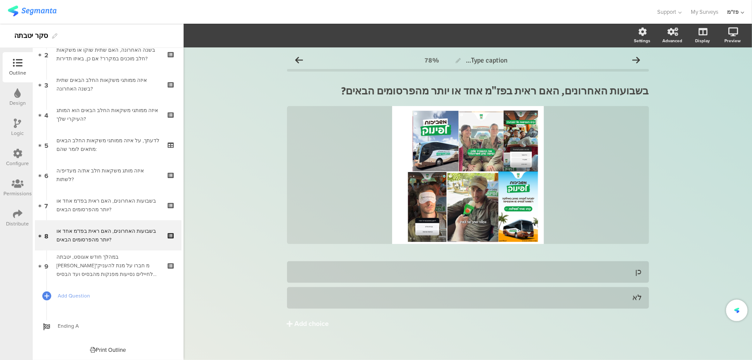
scroll to position [43, 0]
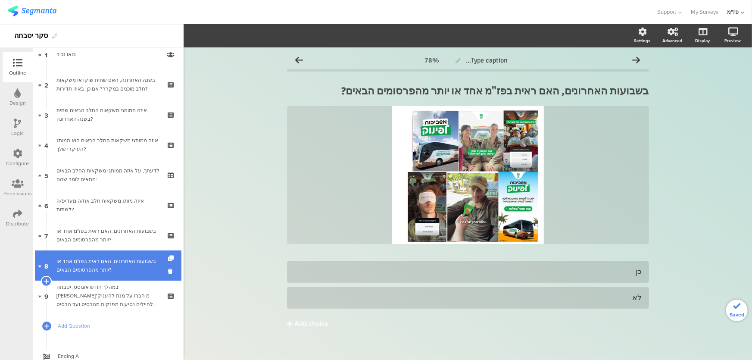
click at [108, 257] on div "בשבועות האחרונים, האם ראית בפז"מ אחד או יותר מהפרסומים הבאים?" at bounding box center [107, 265] width 103 height 17
click at [106, 267] on div "בשבועות האחרונים, האם ראית בפז"מ אחד או יותר מהפרסומים הבאים?" at bounding box center [107, 265] width 103 height 17
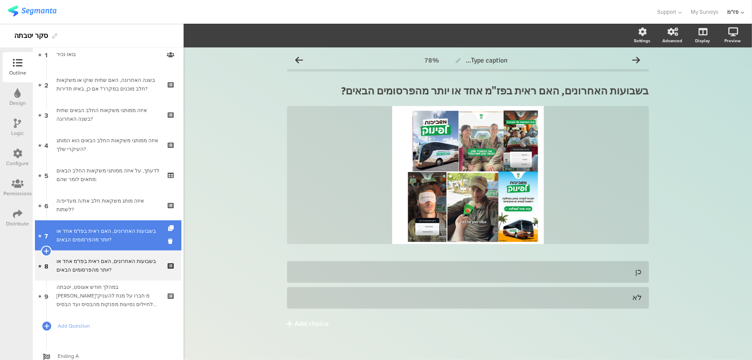
click at [108, 236] on div "בשבועות האחרונים, האם ראית בפז"מ אחד או יותר מהפרסומים הבאים?" at bounding box center [107, 235] width 103 height 17
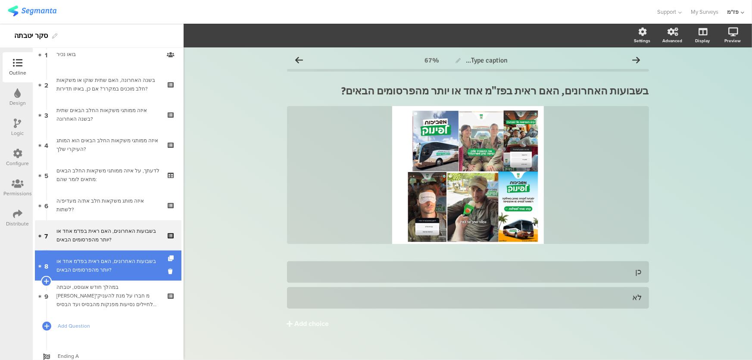
click at [104, 262] on div "בשבועות האחרונים, האם ראית בפז"מ אחד או יותר מהפרסומים הבאים?" at bounding box center [107, 265] width 103 height 17
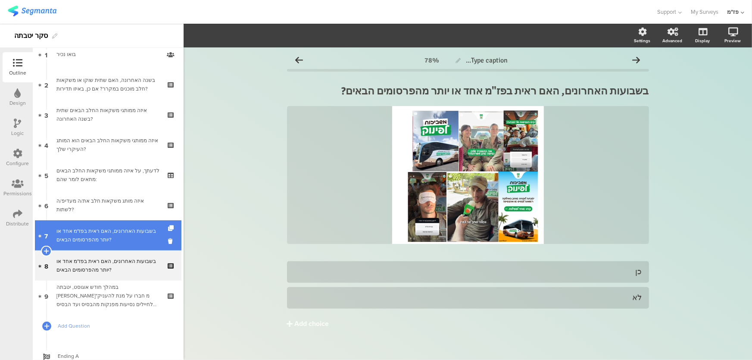
click at [107, 244] on link "7 בשבועות האחרונים, האם ראית בפז"מ אחד או יותר מהפרסומים הבאים?" at bounding box center [108, 235] width 146 height 30
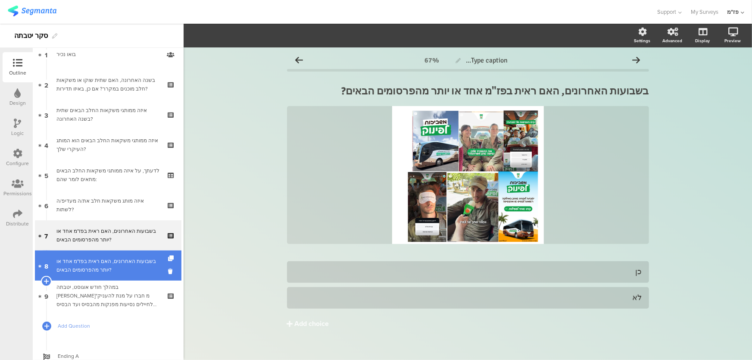
click at [106, 261] on div "בשבועות האחרונים, האם ראית בפז"מ אחד או יותר מהפרסומים הבאים?" at bounding box center [107, 265] width 103 height 17
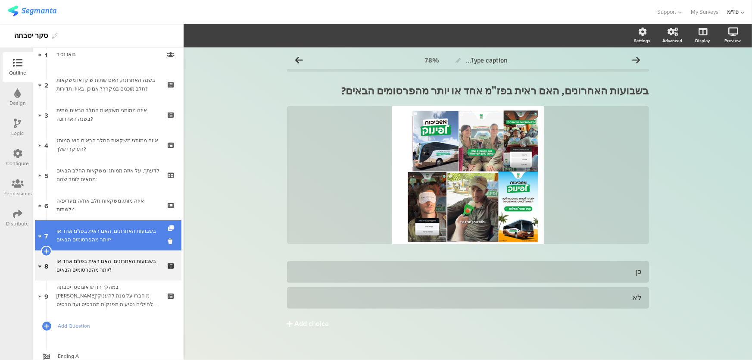
click at [112, 239] on div "בשבועות האחרונים, האם ראית בפז"מ אחד או יותר מהפרסומים הבאים?" at bounding box center [107, 235] width 103 height 17
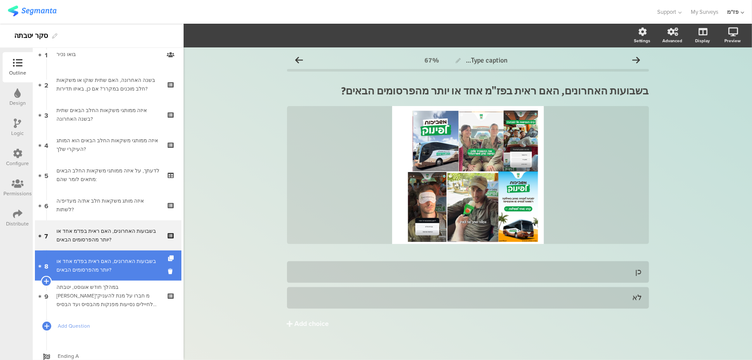
click at [108, 260] on div "בשבועות האחרונים, האם ראית בפז"מ אחד או יותר מהפרסומים הבאים?" at bounding box center [107, 265] width 103 height 17
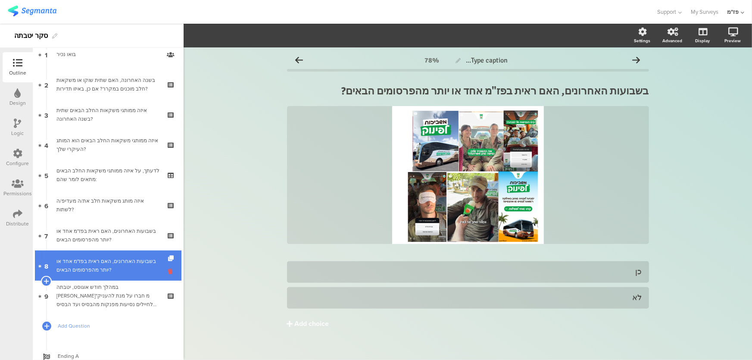
click at [168, 271] on icon at bounding box center [171, 271] width 7 height 8
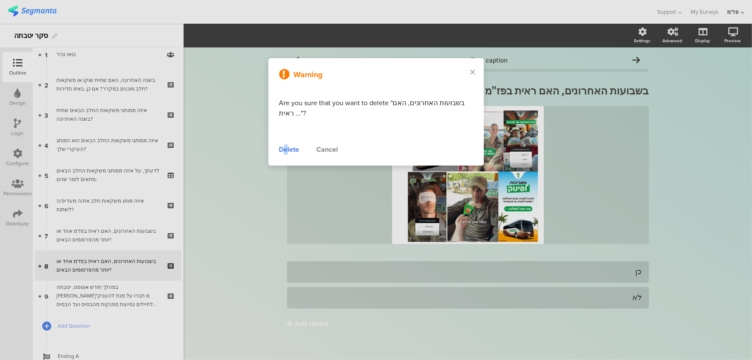
click at [285, 148] on div "Delete" at bounding box center [289, 149] width 20 height 10
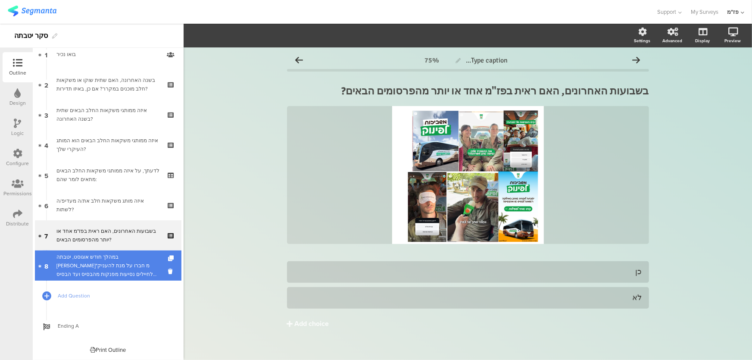
click at [111, 263] on div "במהלך חודש אוגוסט, יטבתה [PERSON_NAME]"מ חברו על מנת להעניק לחיילים נסיעות מפנק…" at bounding box center [107, 265] width 103 height 26
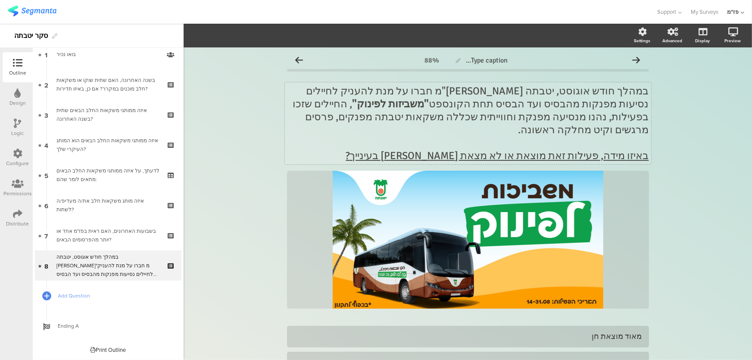
click at [479, 149] on u "באיזו מידה, פעילות זאת מוצאת או לא מצאת [PERSON_NAME] בעינייך?" at bounding box center [497, 155] width 303 height 13
click at [478, 149] on u "באיזו מידה, פעילות זאת מוצאת או לא מצאת [PERSON_NAME] בעינייך?" at bounding box center [497, 155] width 303 height 13
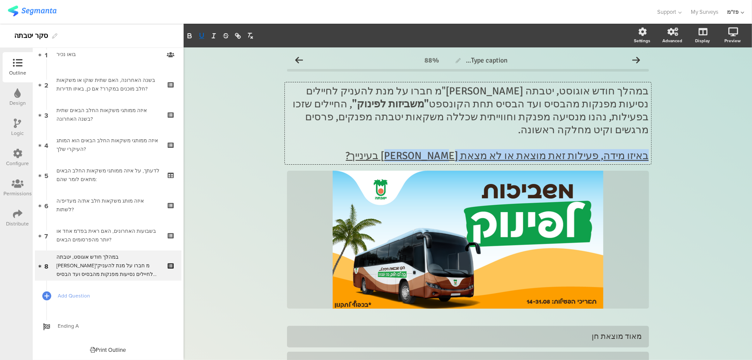
click at [478, 149] on u "באיזו מידה, פעילות זאת מוצאת או לא מצאת [PERSON_NAME] בעינייך?" at bounding box center [497, 155] width 303 height 13
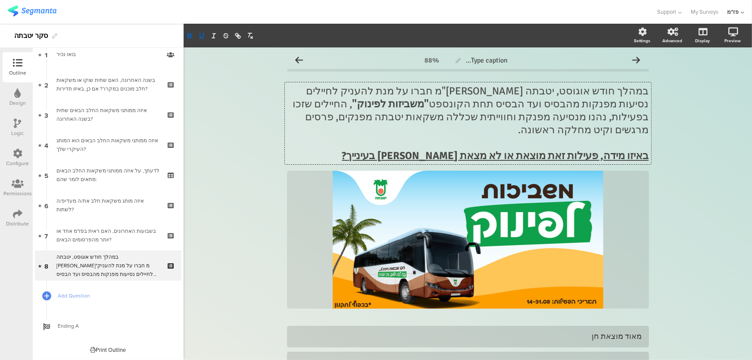
click at [451, 136] on p at bounding box center [468, 142] width 362 height 13
drag, startPoint x: 507, startPoint y: 143, endPoint x: 448, endPoint y: 147, distance: 59.1
click at [448, 149] on u "באיזו מידה, פעילות זאת מוצאת או לא מצאת [PERSON_NAME] בעינייך?" at bounding box center [495, 155] width 307 height 13
click at [482, 149] on u "באיזו מידה, פעילות זאת מוצאת או לא מצאת [PERSON_NAME] בעינייך?" at bounding box center [495, 155] width 307 height 13
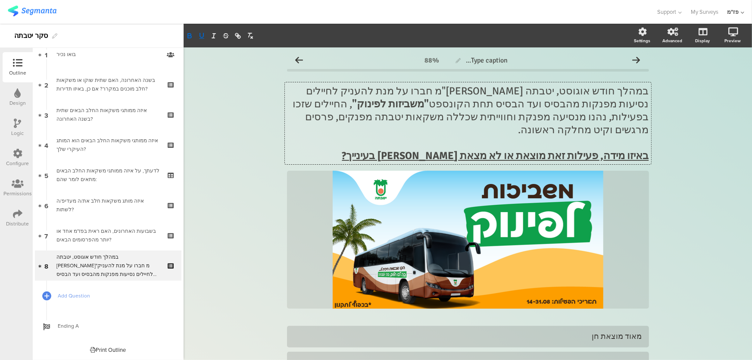
click at [518, 149] on u "באיזו מידה, פעילות זאת מוצאת או לא מצאת [PERSON_NAME] בעינייך?" at bounding box center [495, 155] width 307 height 13
click at [509, 149] on u "באיזו מידה, פעילות זאת מוצאת או לא מצאת [PERSON_NAME] בעינייך?" at bounding box center [495, 155] width 307 height 13
drag, startPoint x: 516, startPoint y: 142, endPoint x: 474, endPoint y: 143, distance: 41.4
click at [474, 149] on u "באיזו מידה, פעילות זאת מוצאת או לא מצאת [PERSON_NAME] בעינייך?" at bounding box center [495, 155] width 307 height 13
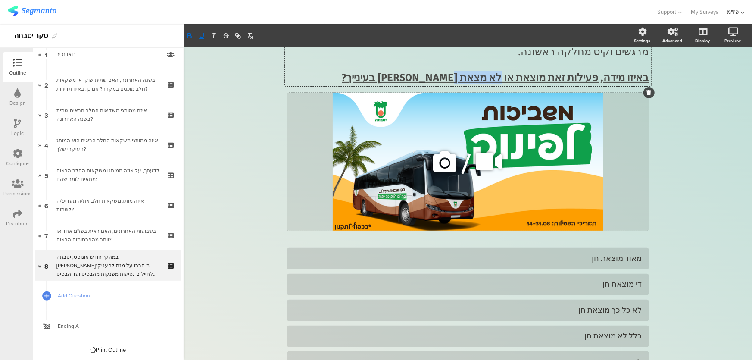
scroll to position [39, 0]
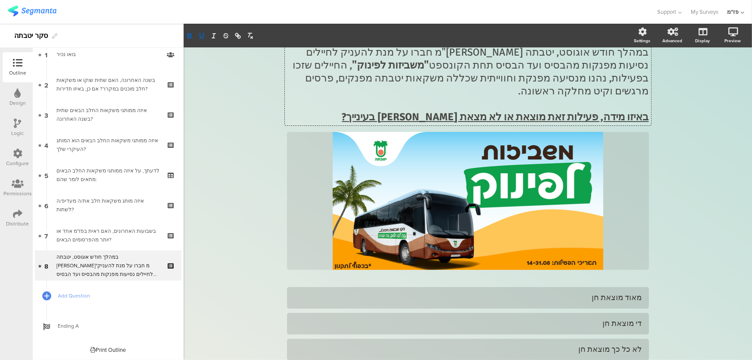
click at [522, 110] on u "באיזו מידה, פעילות זאת מוצאת או לא מצאת [PERSON_NAME] בעינייך?" at bounding box center [495, 116] width 307 height 13
drag, startPoint x: 529, startPoint y: 103, endPoint x: 482, endPoint y: 106, distance: 47.1
click at [482, 110] on u "באיזו מידה, פעילות זאת מוצאת או לא מצאת [PERSON_NAME] בעינייך?" at bounding box center [495, 116] width 307 height 13
click at [692, 207] on div "Type caption... 88% במהלך חודש אוגוסט, יטבתה [PERSON_NAME]"מ חברו על מנת להעניק…" at bounding box center [467, 240] width 568 height 463
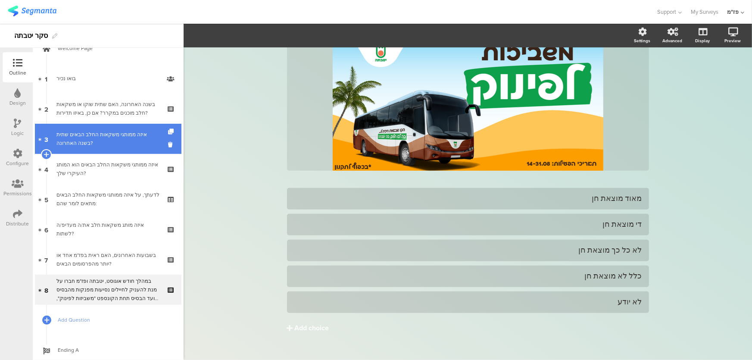
scroll to position [0, 0]
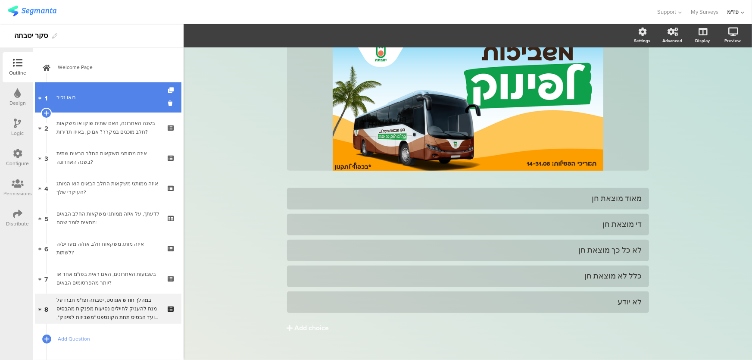
click at [97, 92] on link "1 בואו נכיר" at bounding box center [108, 97] width 146 height 30
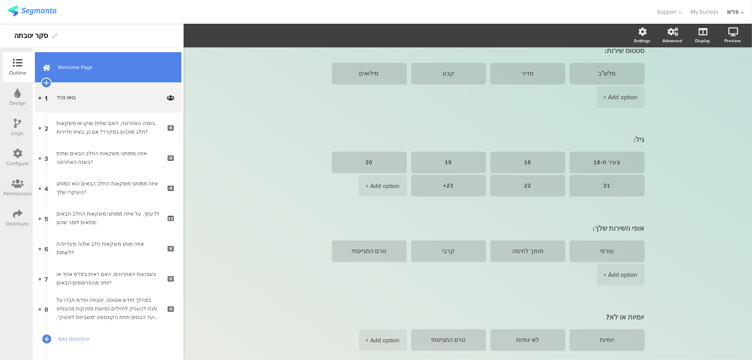
click at [100, 69] on span "Welcome Page" at bounding box center [113, 67] width 110 height 9
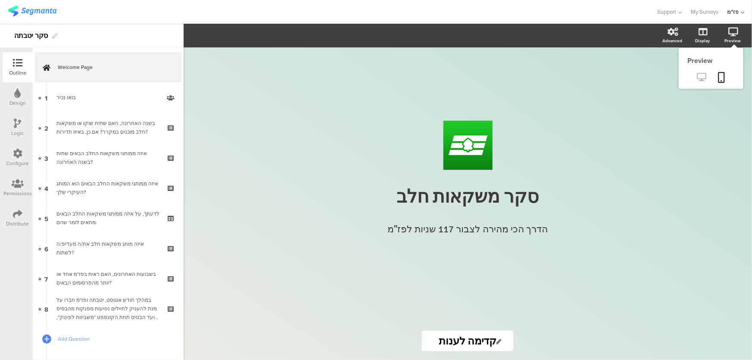
click at [700, 77] on icon at bounding box center [701, 77] width 9 height 8
click at [723, 36] on div "Preview" at bounding box center [736, 36] width 30 height 22
click at [724, 76] on icon at bounding box center [721, 77] width 7 height 11
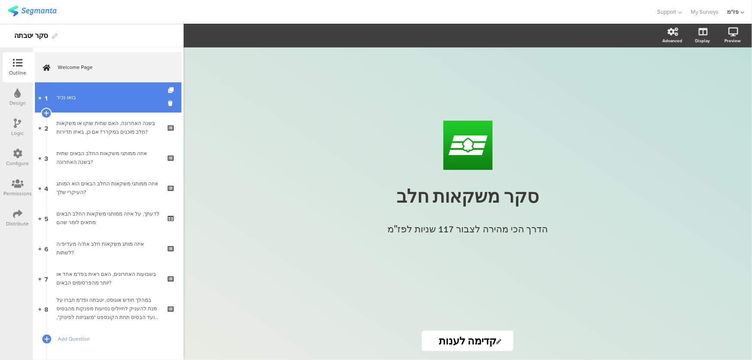
click at [91, 105] on link "1 בואו נכיר" at bounding box center [108, 97] width 146 height 30
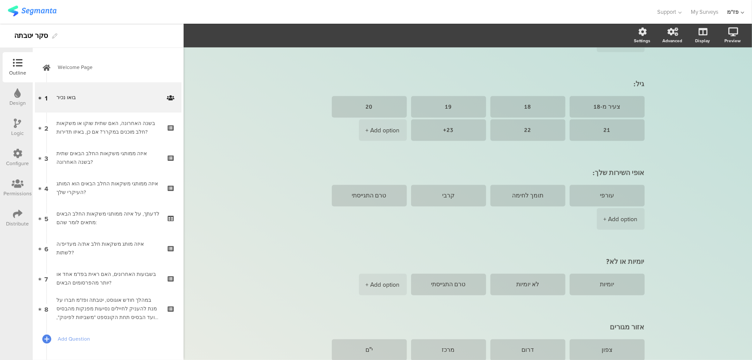
scroll to position [246, 0]
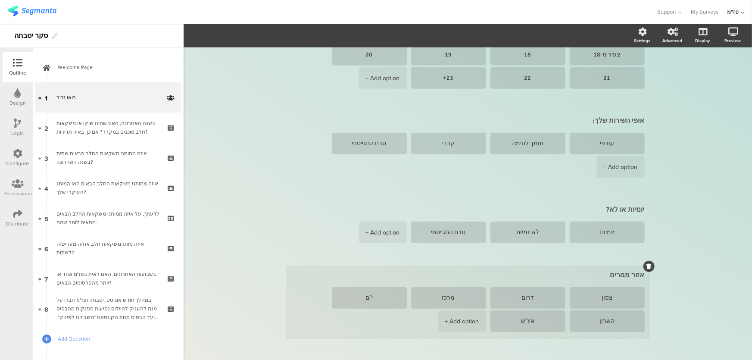
click at [646, 264] on icon at bounding box center [648, 266] width 5 height 5
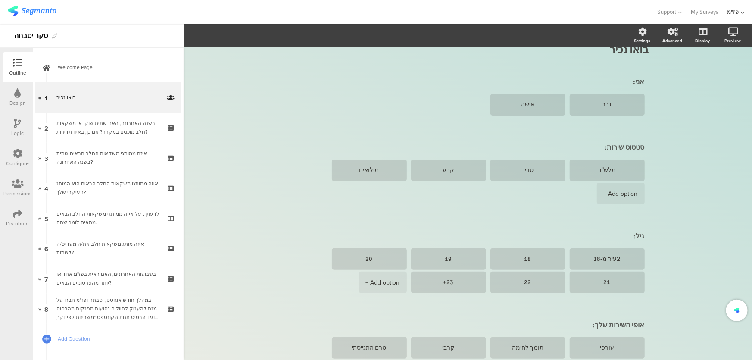
scroll to position [0, 0]
